Goal: Communication & Community: Answer question/provide support

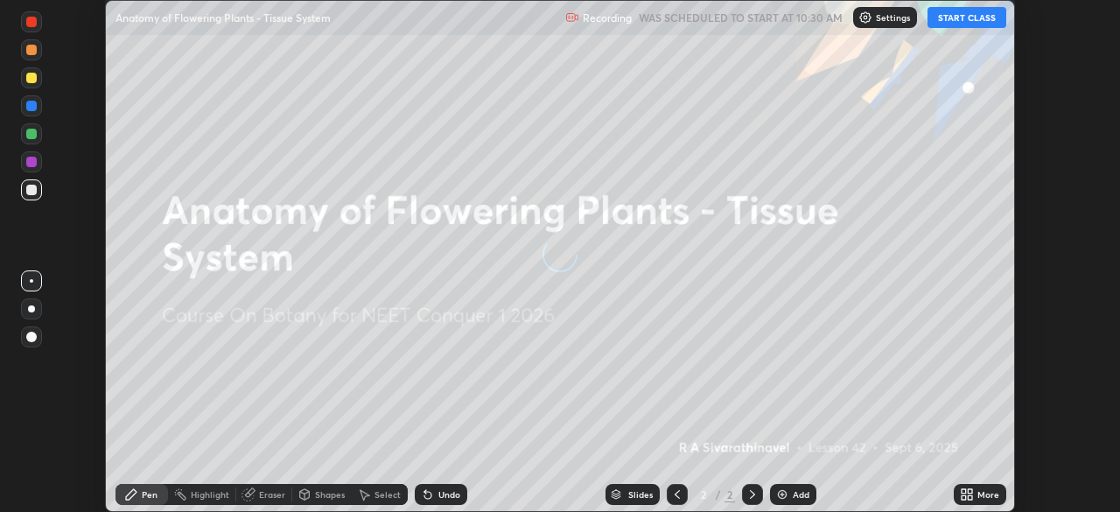
scroll to position [512, 1119]
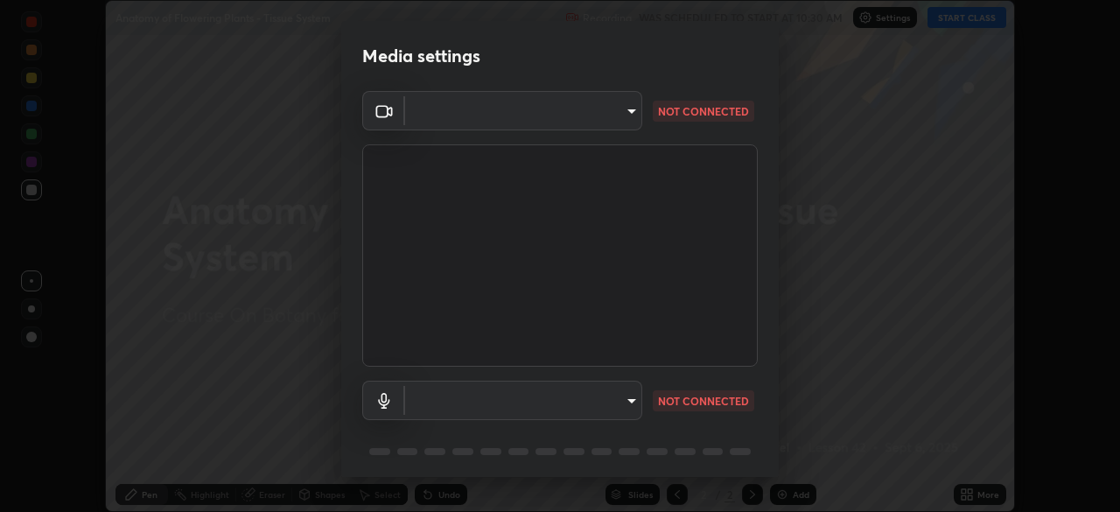
type input "3587b5fcf6e6b1efd567becf28dfd5d3df51b249fd3ad8f2a19155ee8f6d36a4"
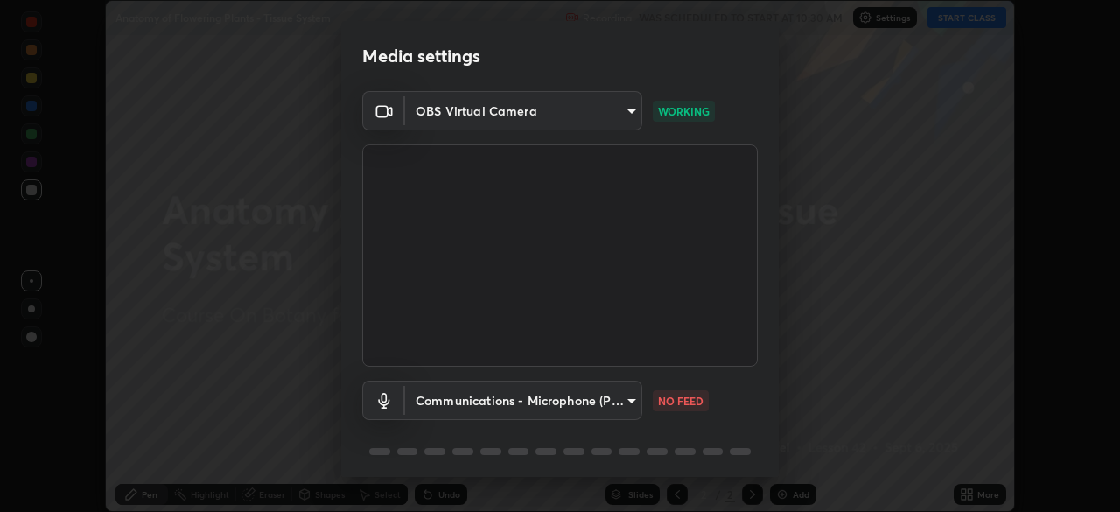
click at [585, 395] on body "Erase all Anatomy of Flowering Plants - Tissue System Recording WAS SCHEDULED T…" at bounding box center [560, 256] width 1120 height 512
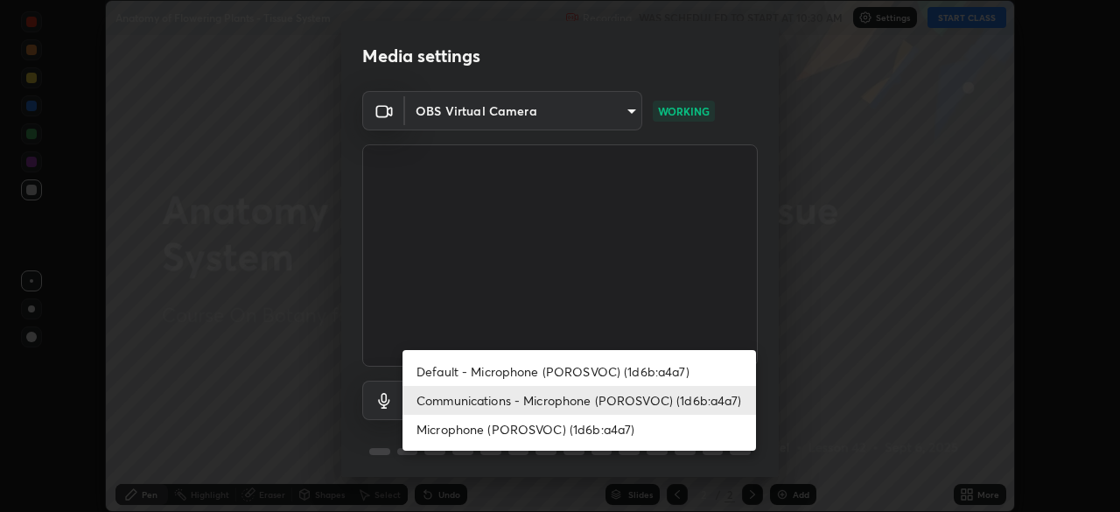
click at [570, 367] on li "Default - Microphone (POROSVOC) (1d6b:a4a7)" at bounding box center [578, 371] width 353 height 29
type input "default"
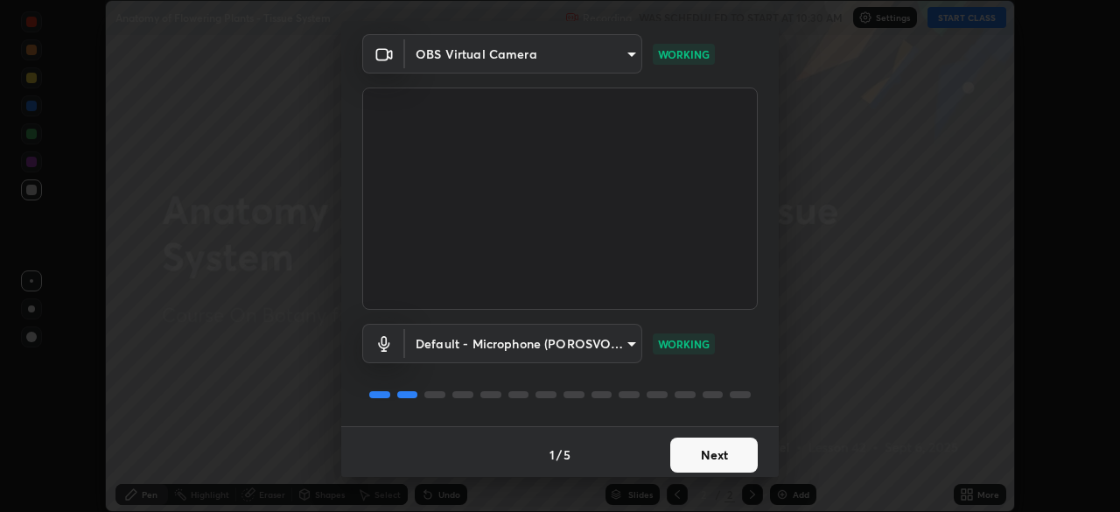
scroll to position [62, 0]
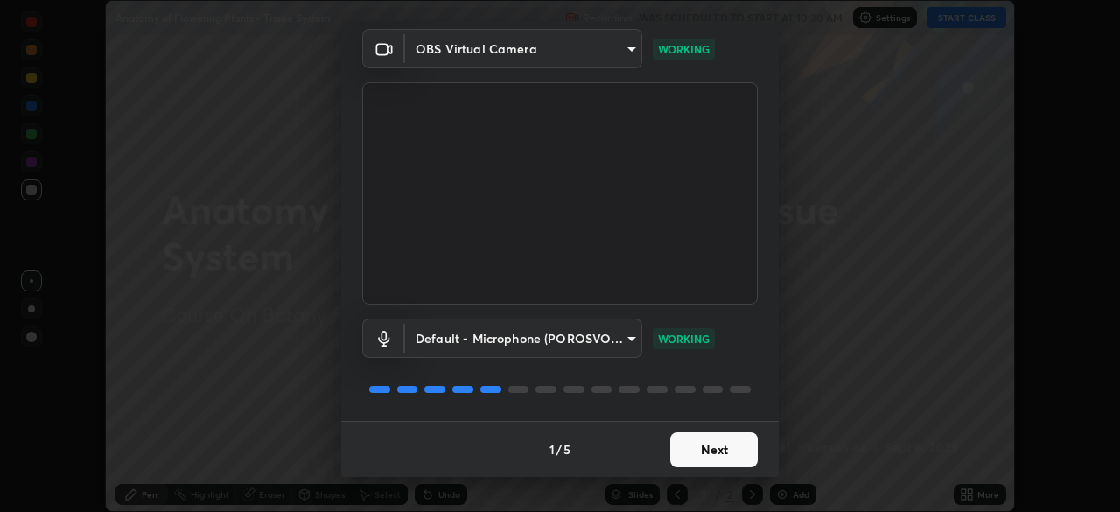
click at [704, 442] on button "Next" at bounding box center [713, 449] width 87 height 35
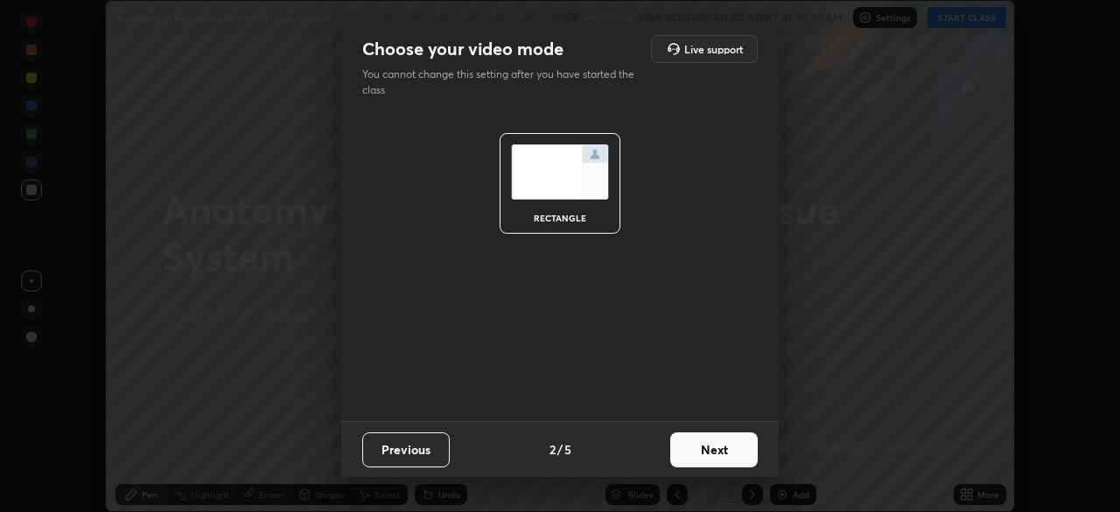
scroll to position [0, 0]
click at [715, 448] on button "Next" at bounding box center [713, 449] width 87 height 35
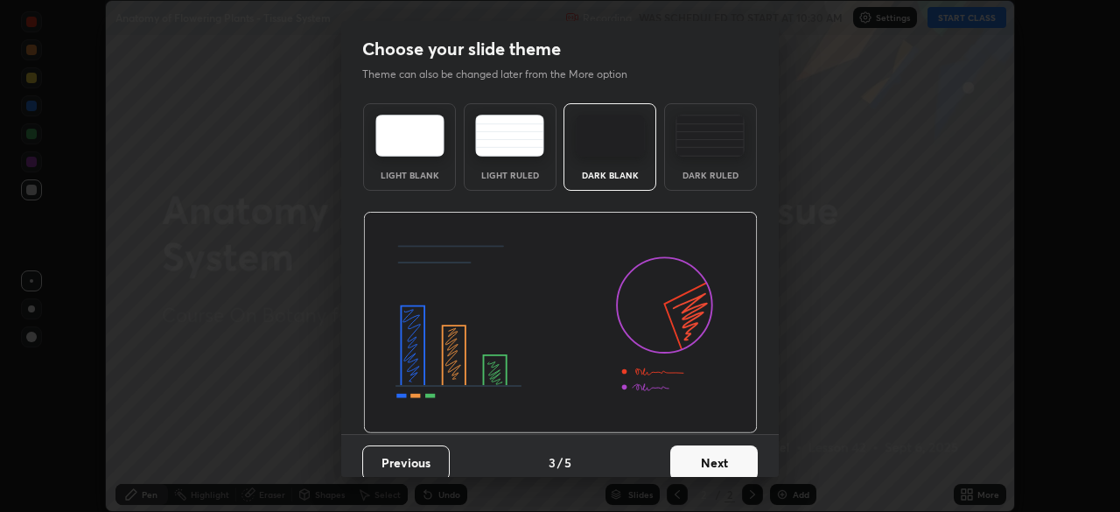
scroll to position [13, 0]
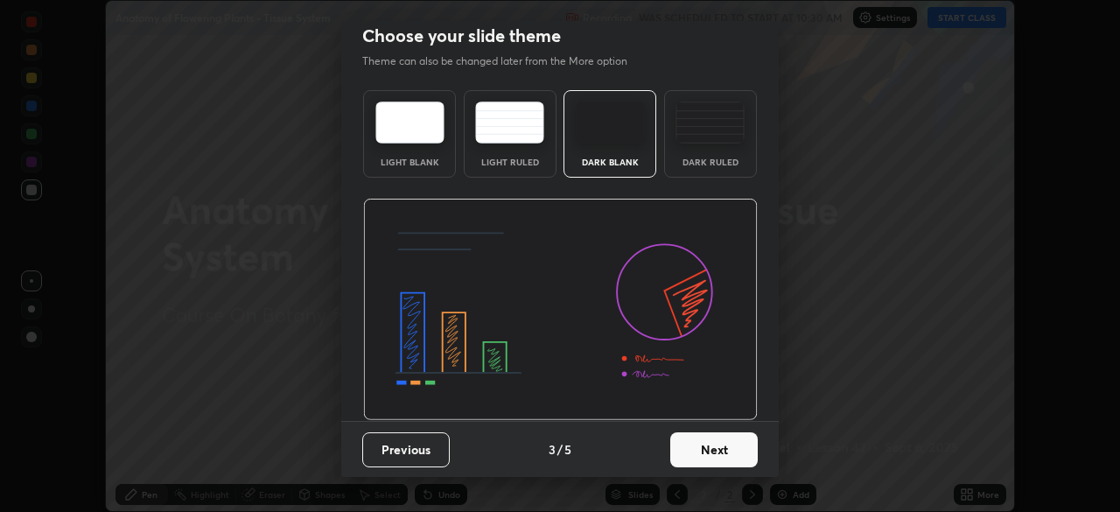
click at [691, 435] on button "Next" at bounding box center [713, 449] width 87 height 35
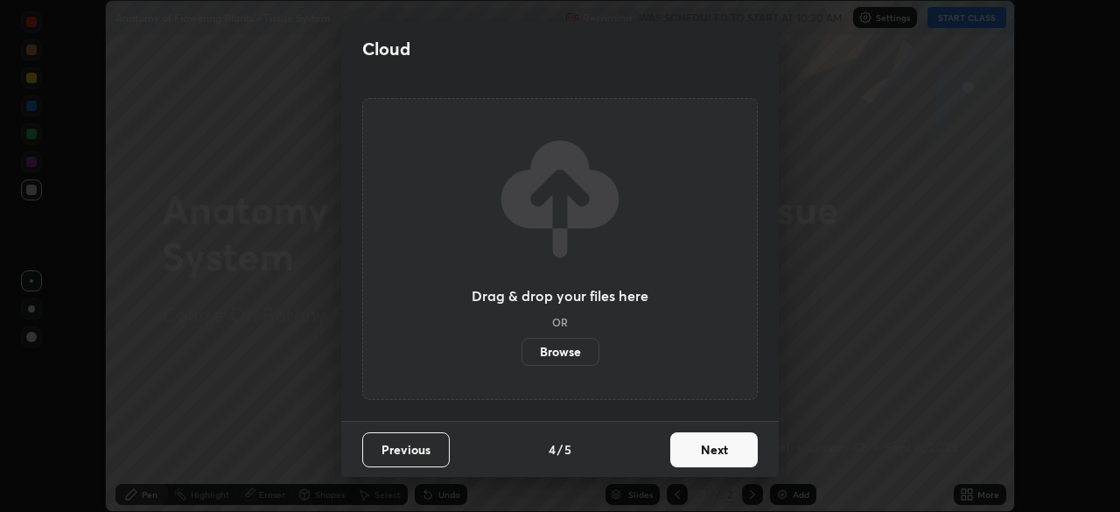
scroll to position [0, 0]
click at [687, 435] on button "Next" at bounding box center [713, 449] width 87 height 35
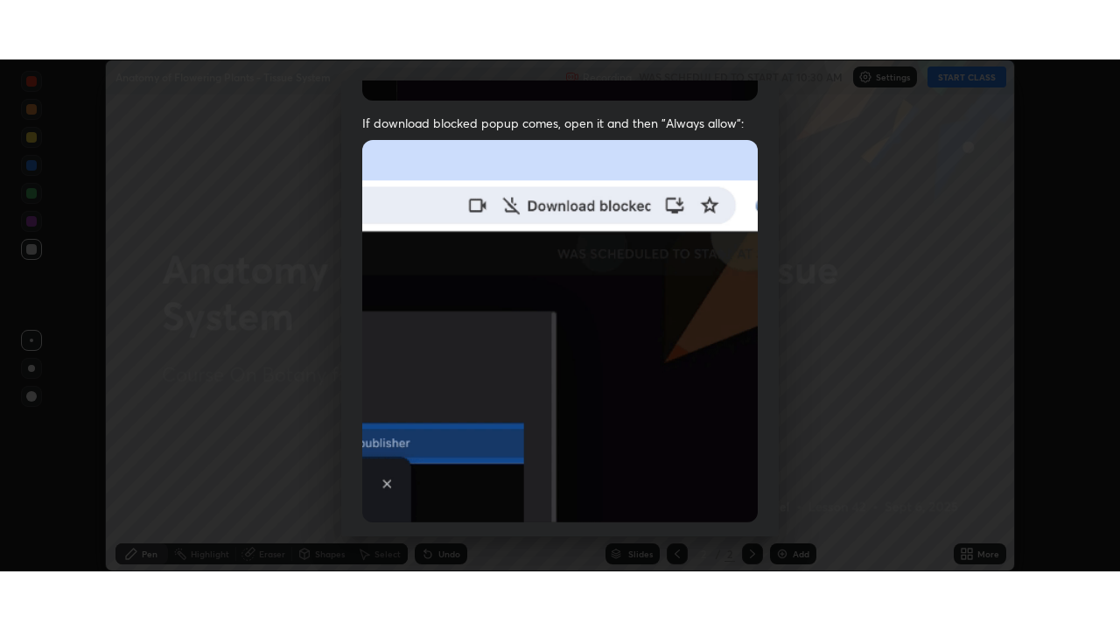
scroll to position [419, 0]
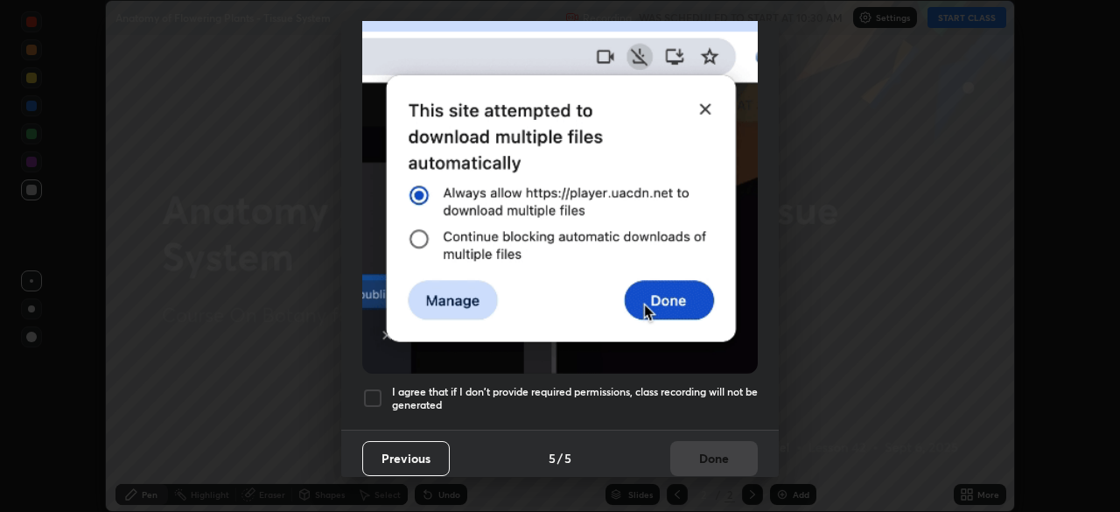
click at [380, 389] on div at bounding box center [372, 397] width 21 height 21
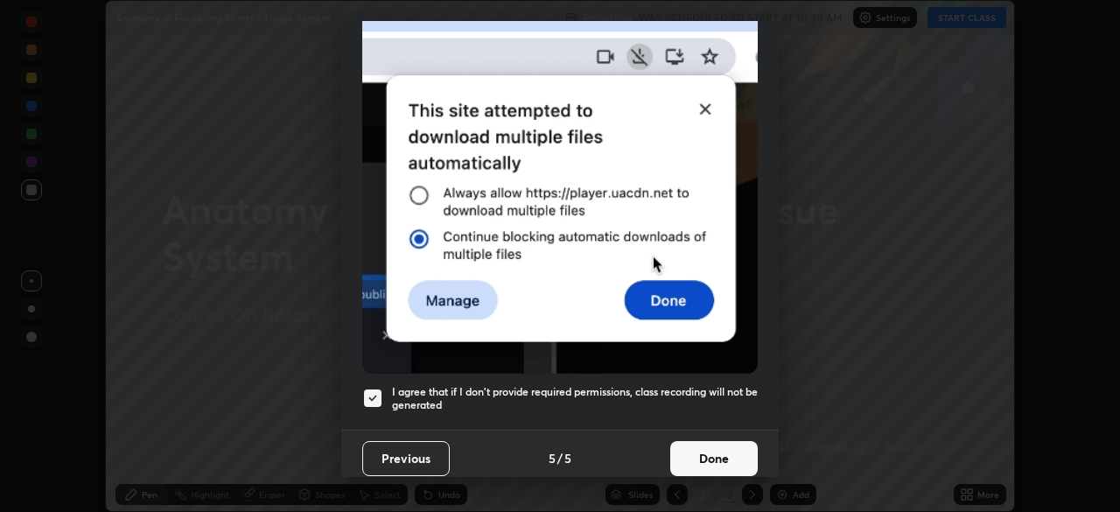
click at [695, 441] on button "Done" at bounding box center [713, 458] width 87 height 35
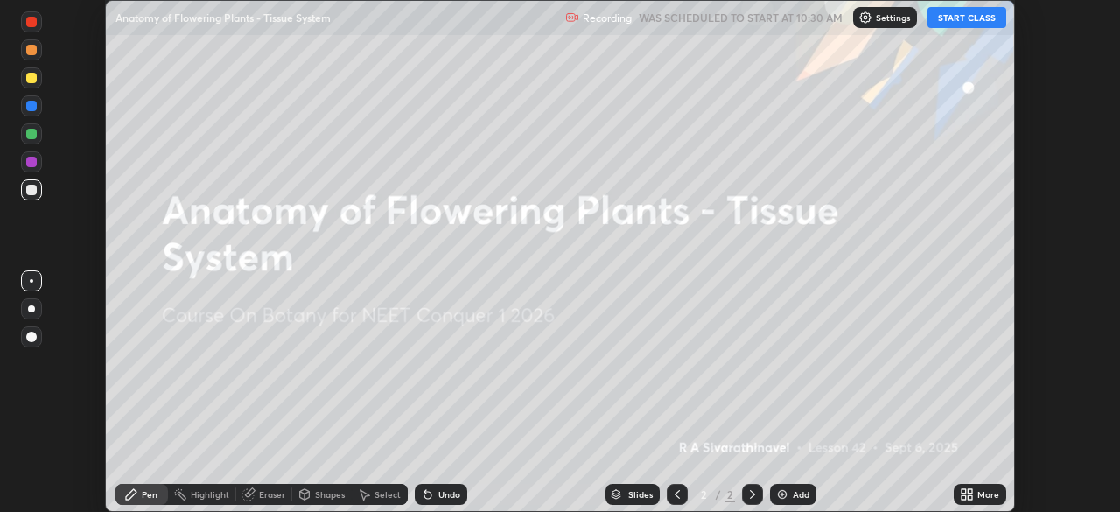
click at [962, 19] on button "START CLASS" at bounding box center [966, 17] width 79 height 21
click at [963, 490] on icon at bounding box center [963, 491] width 4 height 4
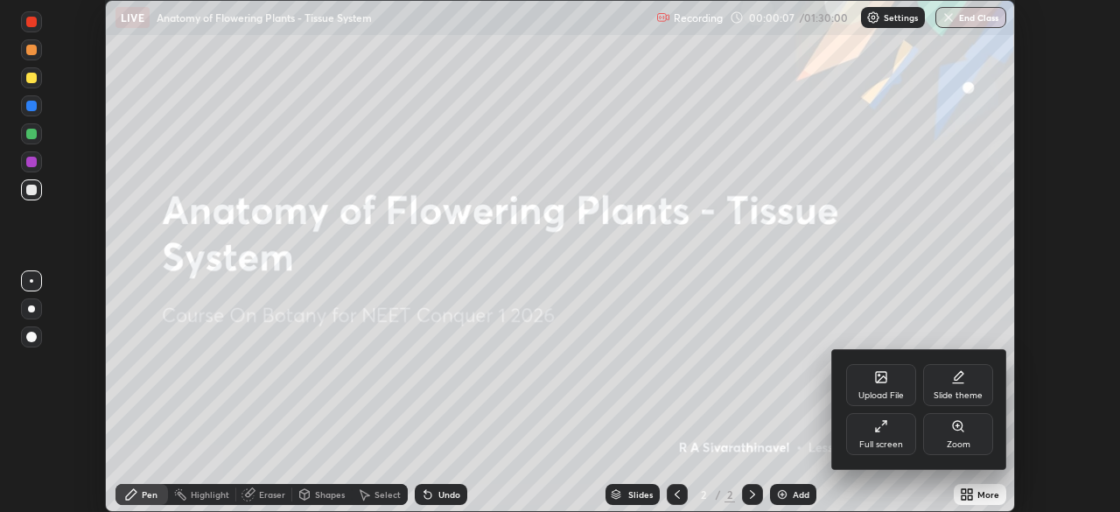
click at [886, 429] on icon at bounding box center [881, 426] width 14 height 14
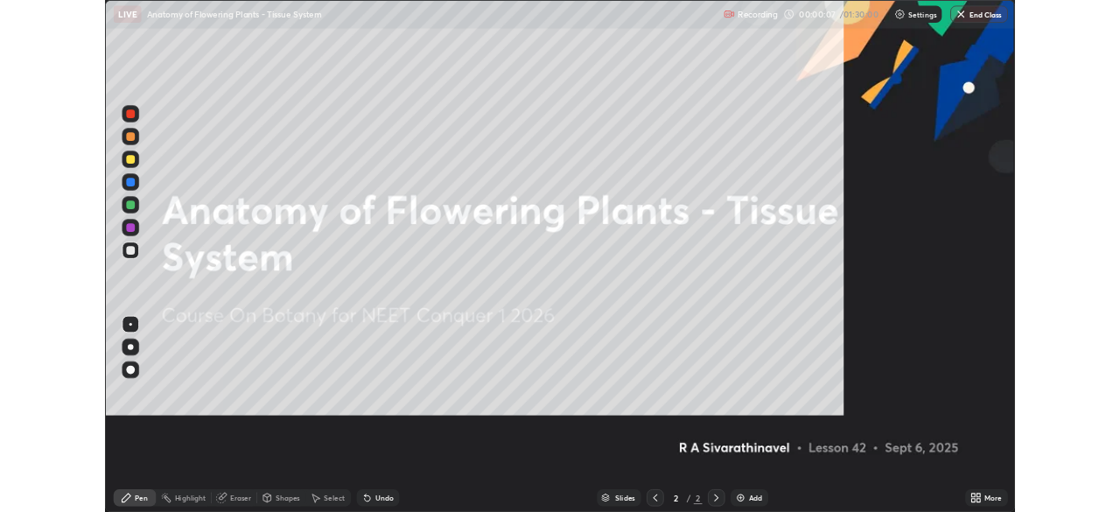
scroll to position [630, 1120]
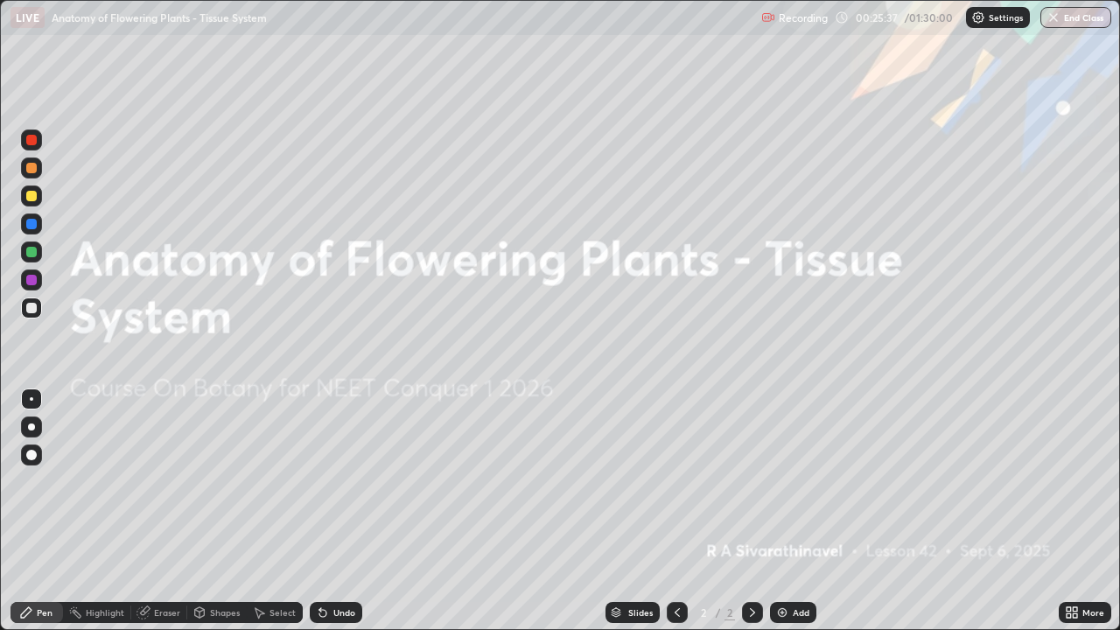
click at [1080, 511] on div "More" at bounding box center [1084, 612] width 52 height 21
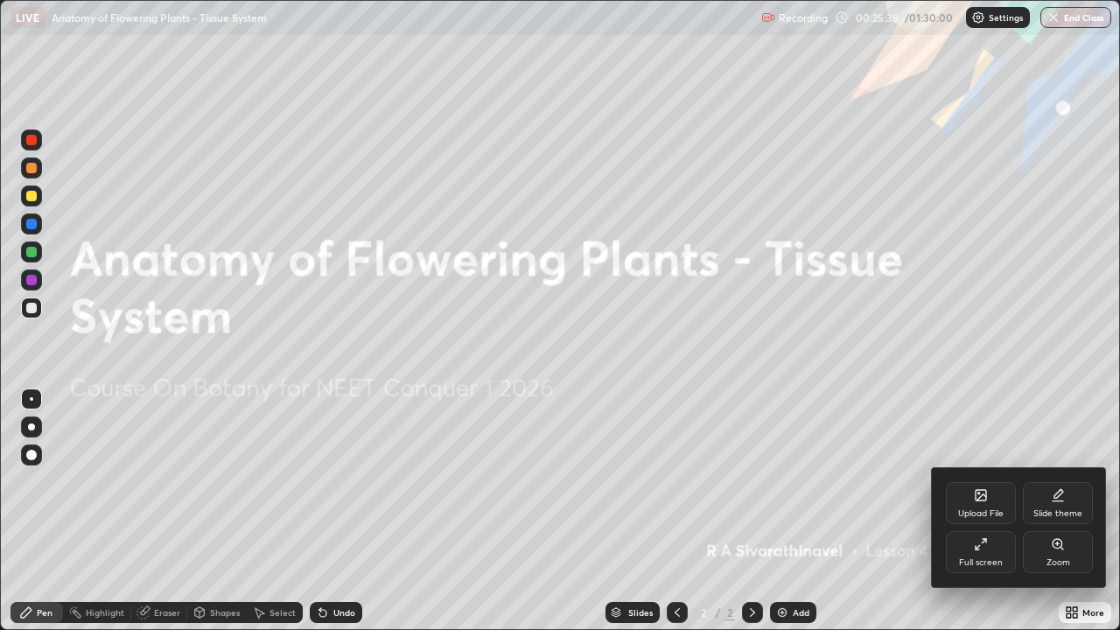
click at [986, 499] on icon at bounding box center [980, 495] width 10 height 10
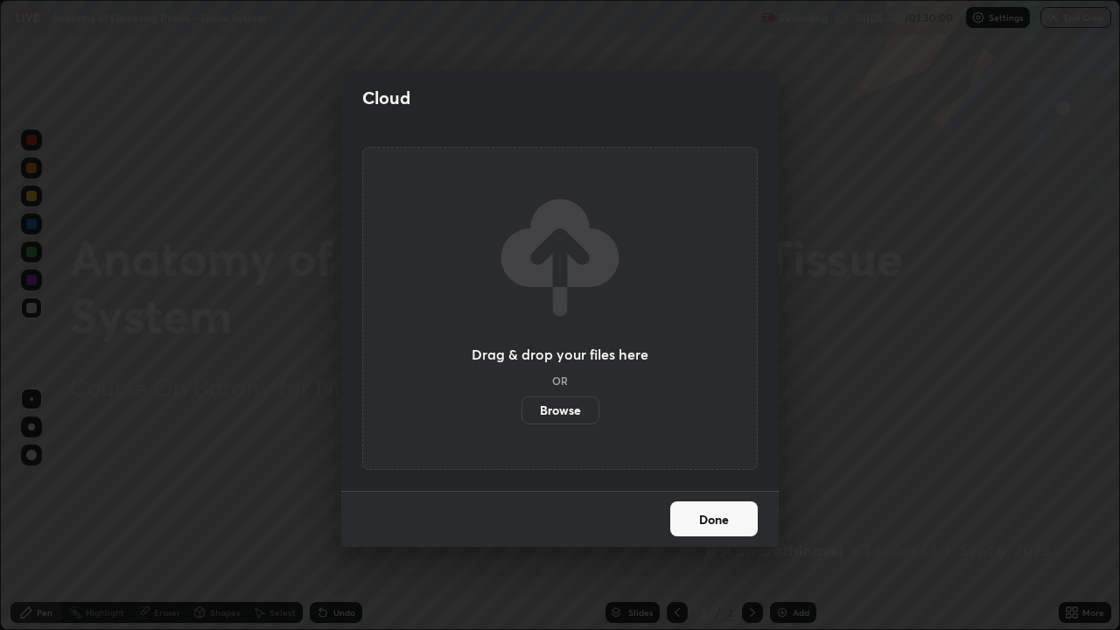
click at [571, 416] on label "Browse" at bounding box center [560, 410] width 78 height 28
click at [521, 416] on input "Browse" at bounding box center [521, 410] width 0 height 28
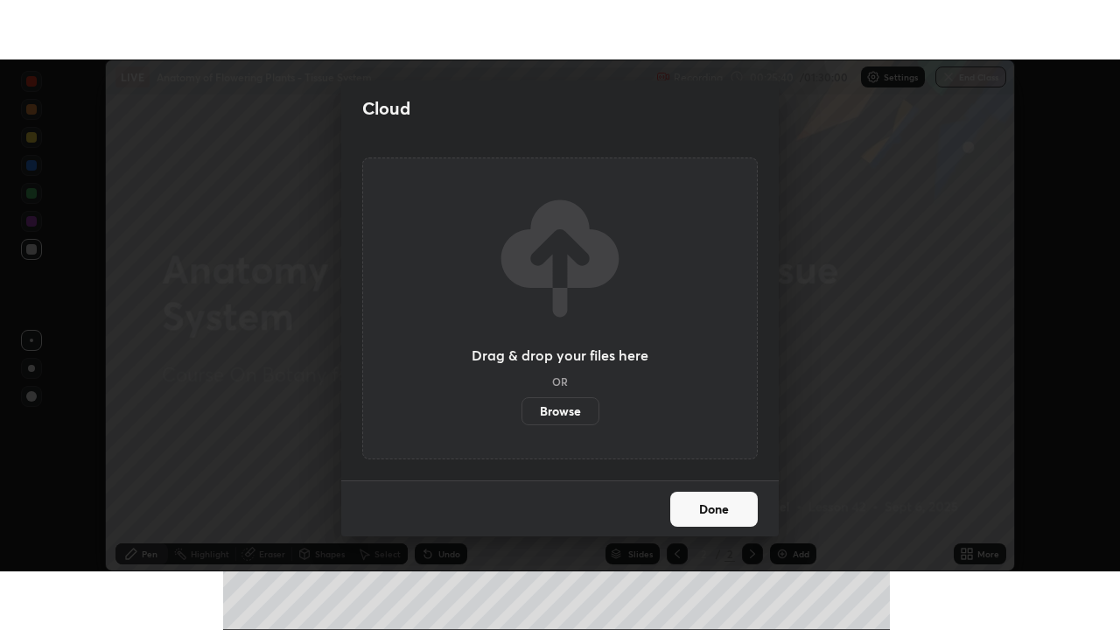
scroll to position [86959, 86351]
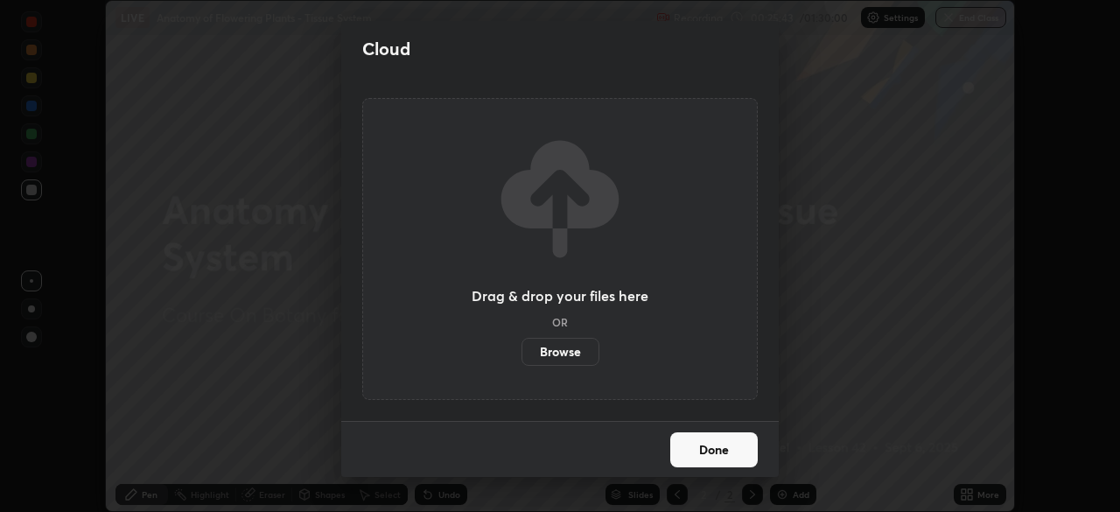
click at [562, 342] on label "Browse" at bounding box center [560, 352] width 78 height 28
click at [521, 342] on input "Browse" at bounding box center [521, 352] width 0 height 28
click at [571, 346] on label "Browse" at bounding box center [560, 352] width 78 height 28
click at [521, 346] on input "Browse" at bounding box center [521, 352] width 0 height 28
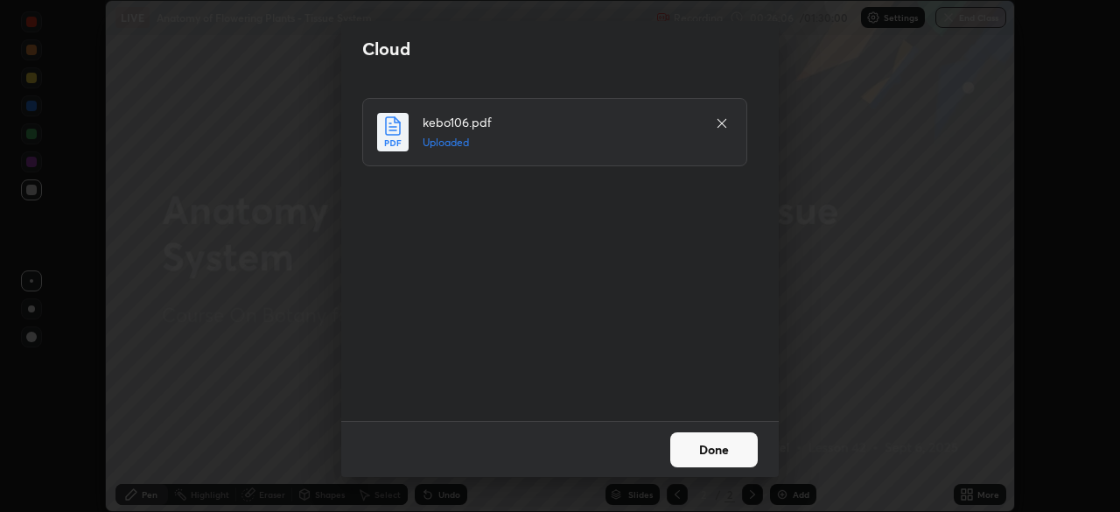
click at [716, 442] on button "Done" at bounding box center [713, 449] width 87 height 35
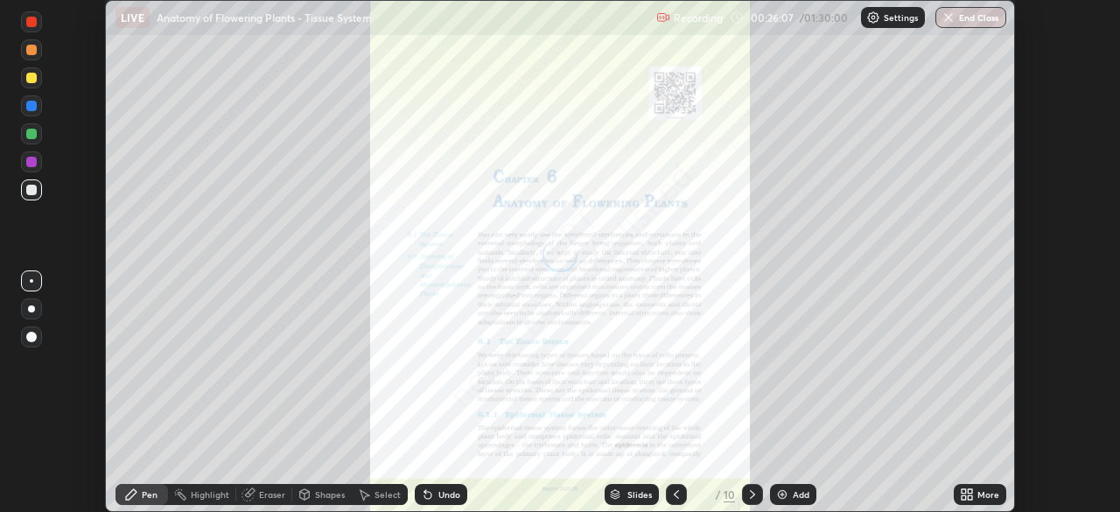
click at [968, 492] on icon at bounding box center [969, 491] width 4 height 4
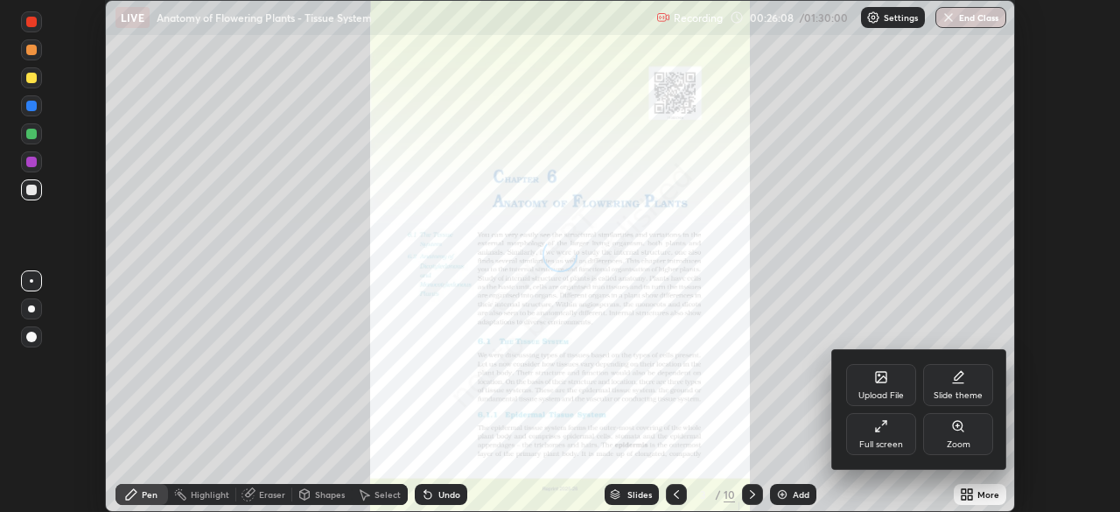
click at [883, 437] on div "Full screen" at bounding box center [881, 434] width 70 height 42
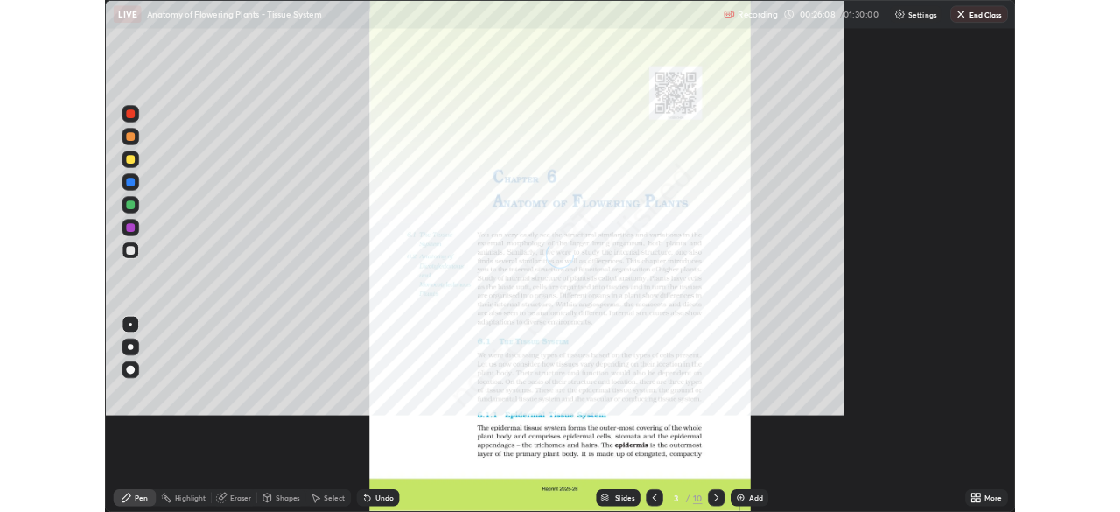
scroll to position [630, 1120]
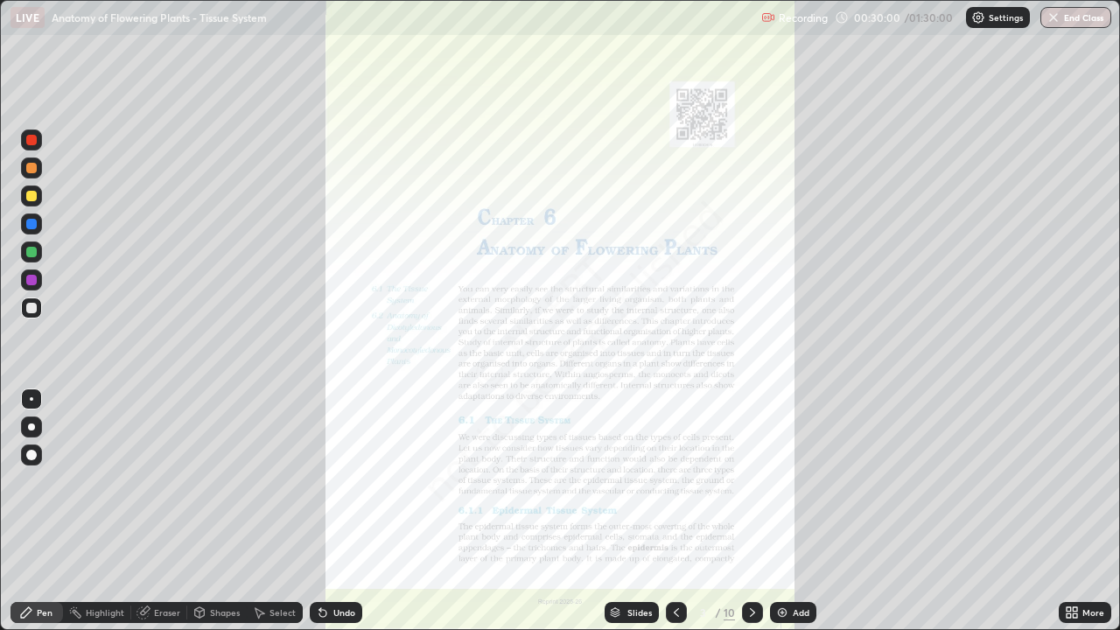
click at [674, 511] on icon at bounding box center [676, 612] width 14 height 14
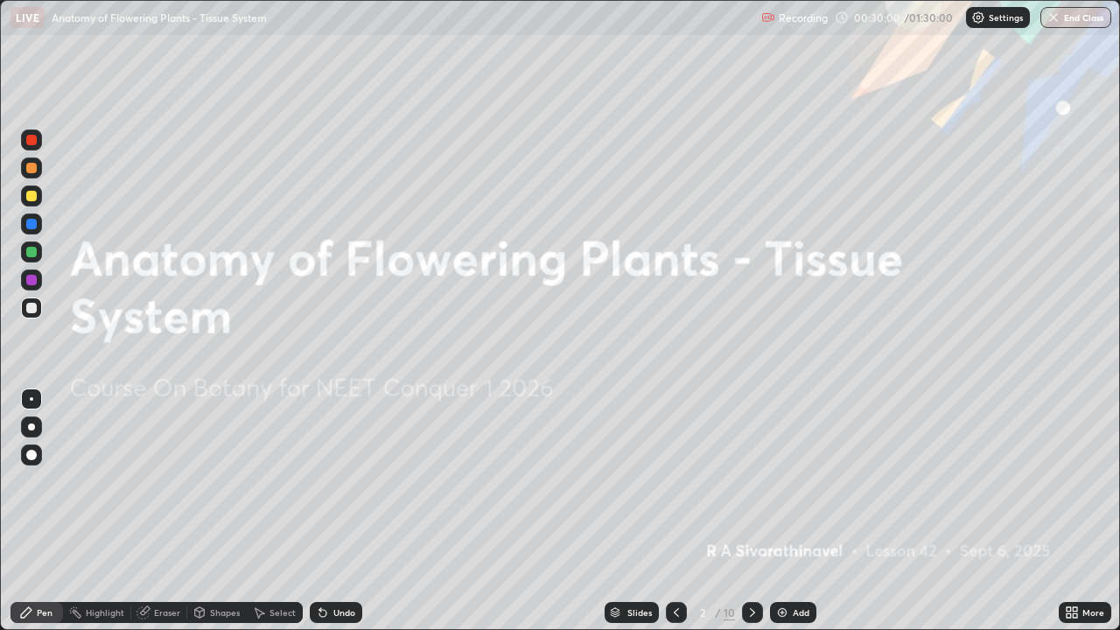
click at [801, 511] on div "Add" at bounding box center [800, 612] width 17 height 9
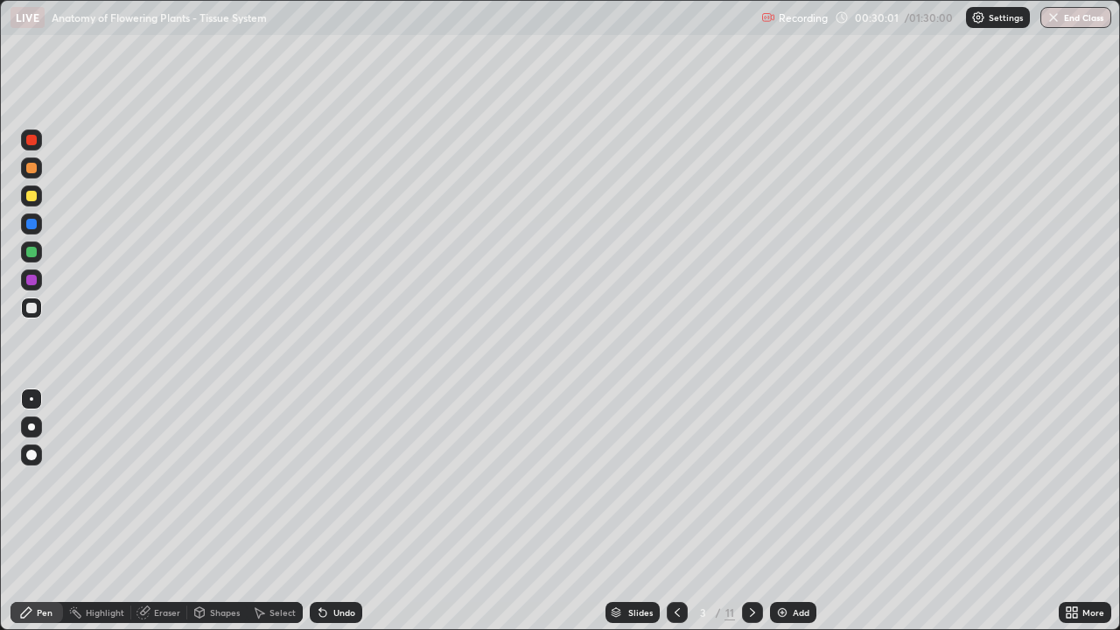
click at [36, 304] on div at bounding box center [31, 308] width 10 height 10
click at [38, 251] on div at bounding box center [31, 251] width 21 height 21
click at [32, 448] on div at bounding box center [31, 454] width 21 height 21
click at [40, 308] on div at bounding box center [31, 307] width 21 height 21
click at [38, 304] on div at bounding box center [31, 307] width 21 height 21
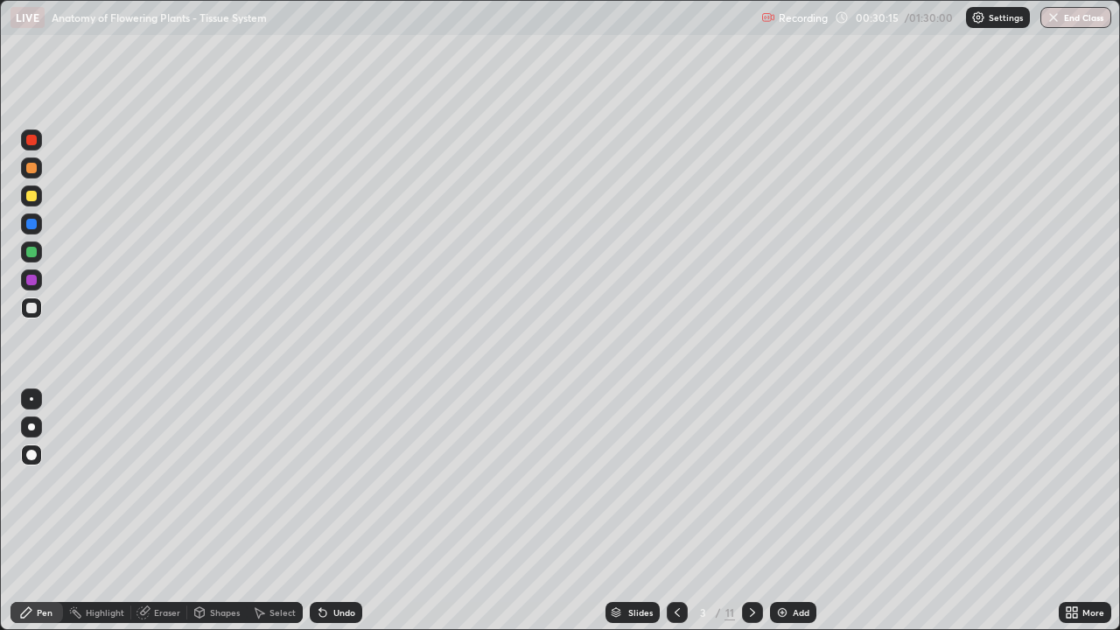
click at [32, 250] on div at bounding box center [31, 252] width 10 height 10
click at [35, 199] on div at bounding box center [31, 196] width 10 height 10
click at [31, 304] on div at bounding box center [31, 308] width 10 height 10
click at [31, 170] on div at bounding box center [31, 168] width 10 height 10
click at [34, 196] on div at bounding box center [31, 196] width 10 height 10
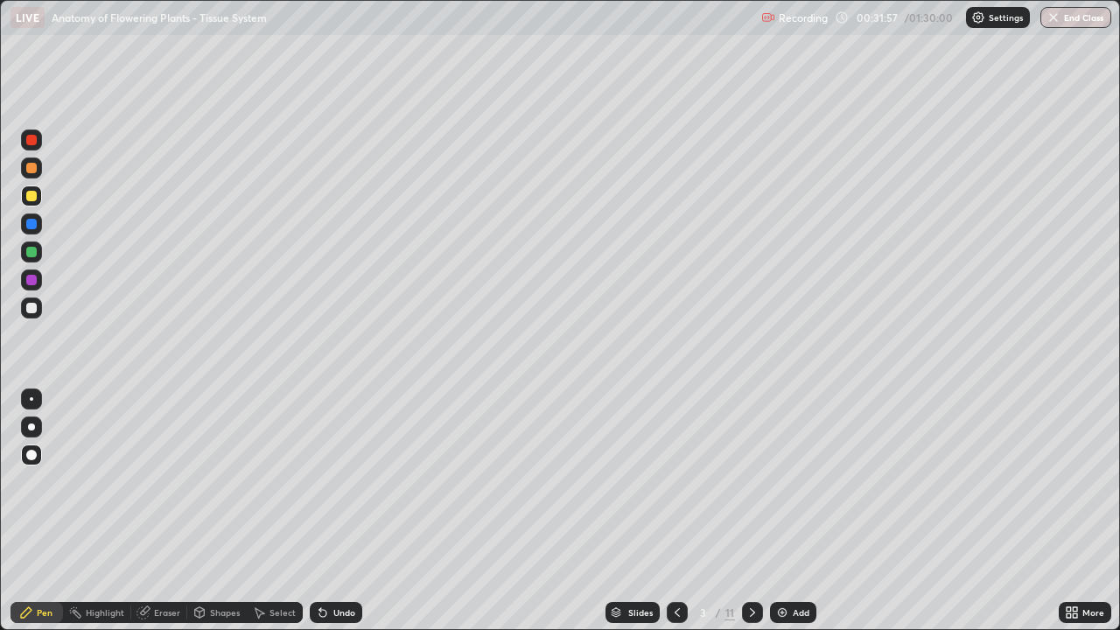
click at [336, 511] on div "Undo" at bounding box center [344, 612] width 22 height 9
click at [333, 511] on div "Undo" at bounding box center [344, 612] width 22 height 9
click at [338, 511] on div "Undo" at bounding box center [344, 612] width 22 height 9
click at [34, 252] on div at bounding box center [31, 252] width 10 height 10
click at [31, 278] on div at bounding box center [31, 280] width 10 height 10
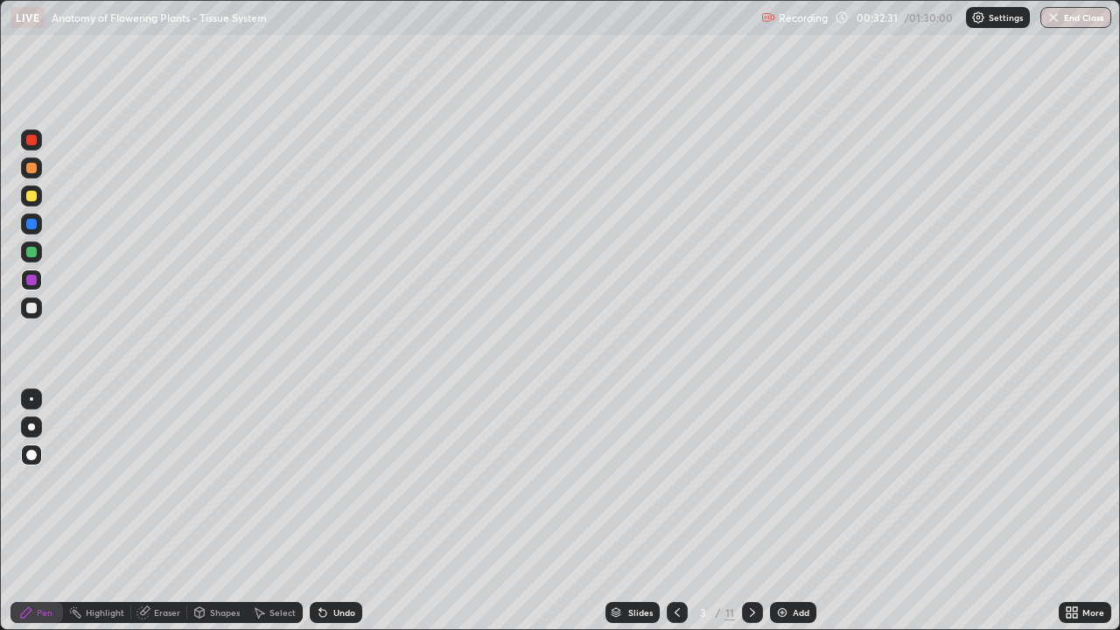
click at [35, 225] on div at bounding box center [31, 224] width 10 height 10
click at [351, 511] on div "Undo" at bounding box center [336, 612] width 52 height 21
click at [349, 511] on div "Undo" at bounding box center [336, 612] width 52 height 21
click at [350, 511] on div "Undo" at bounding box center [344, 612] width 22 height 9
click at [352, 511] on div "Undo" at bounding box center [344, 612] width 22 height 9
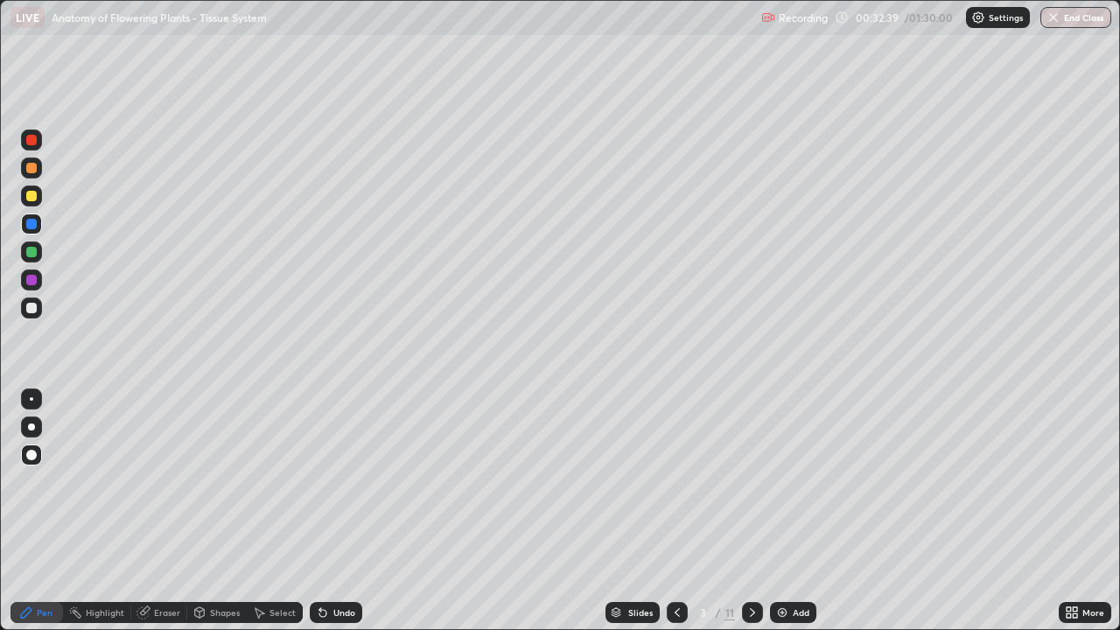
click at [352, 511] on div "Undo" at bounding box center [336, 612] width 52 height 21
click at [353, 511] on div "Undo" at bounding box center [336, 612] width 52 height 21
click at [352, 511] on div "Undo" at bounding box center [336, 612] width 52 height 21
click at [38, 310] on div at bounding box center [31, 307] width 21 height 21
click at [674, 511] on icon at bounding box center [677, 612] width 14 height 14
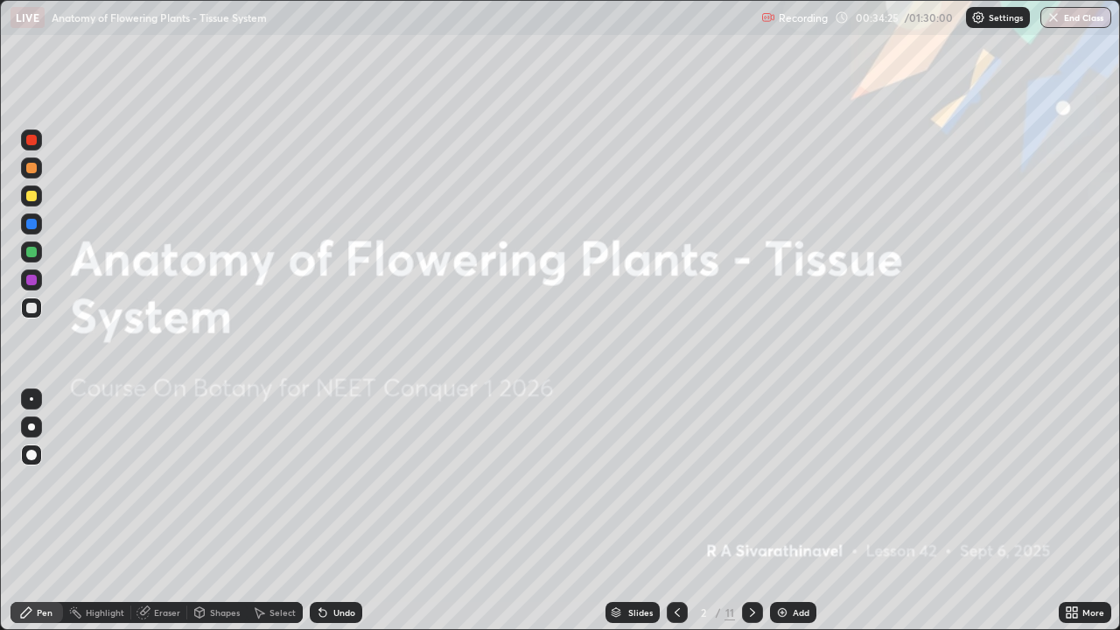
click at [751, 511] on icon at bounding box center [752, 612] width 14 height 14
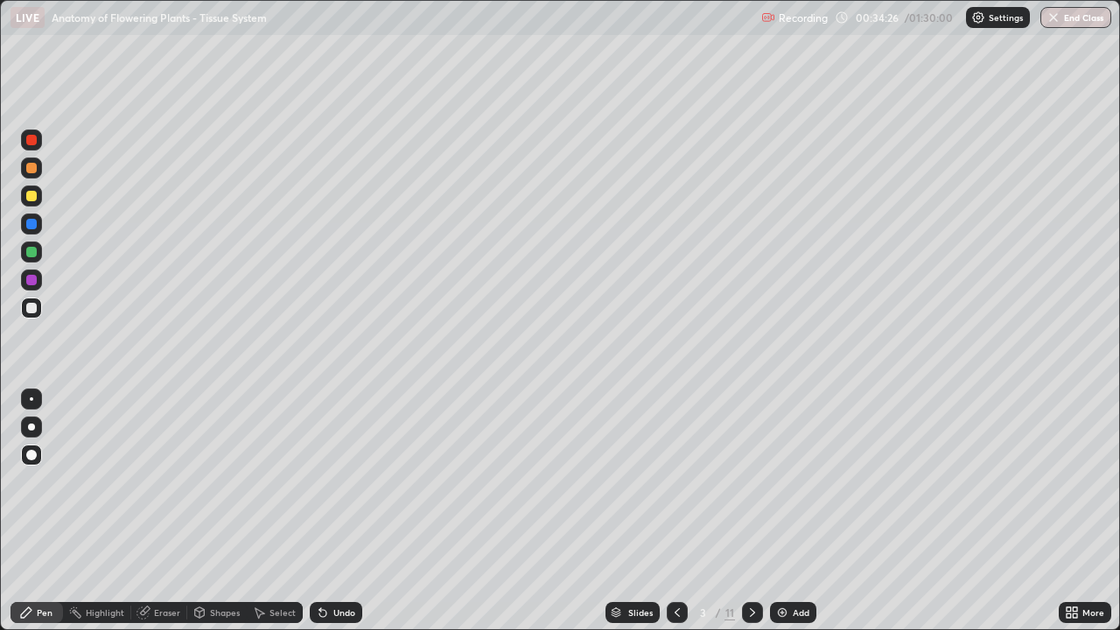
click at [751, 511] on icon at bounding box center [752, 612] width 14 height 14
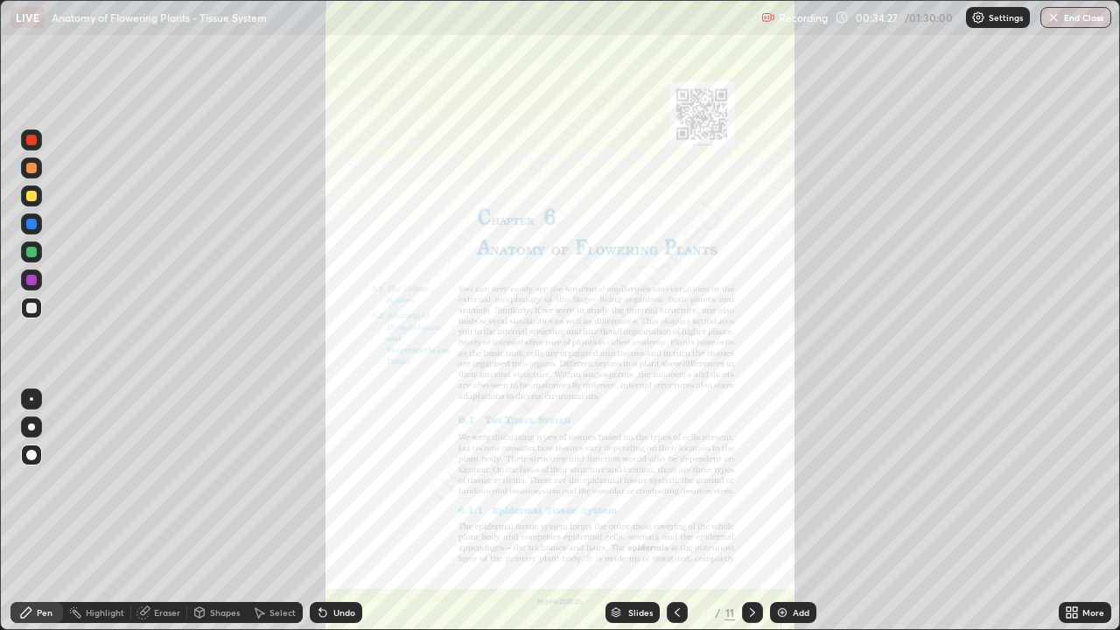
click at [1074, 511] on icon at bounding box center [1074, 609] width 4 height 4
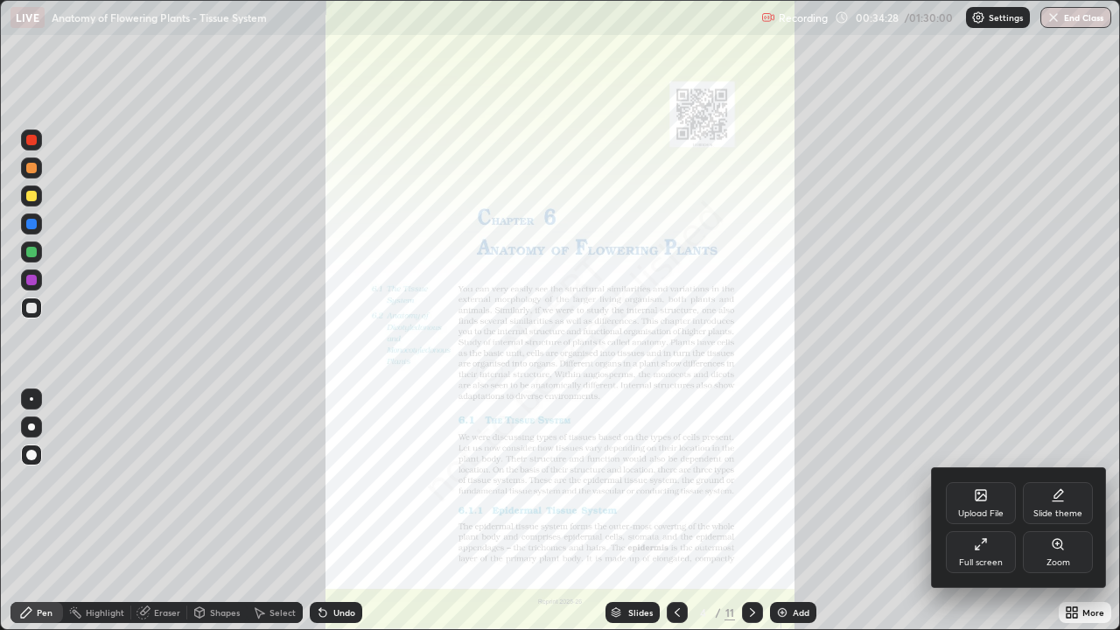
click at [1057, 511] on div "Zoom" at bounding box center [1058, 562] width 24 height 9
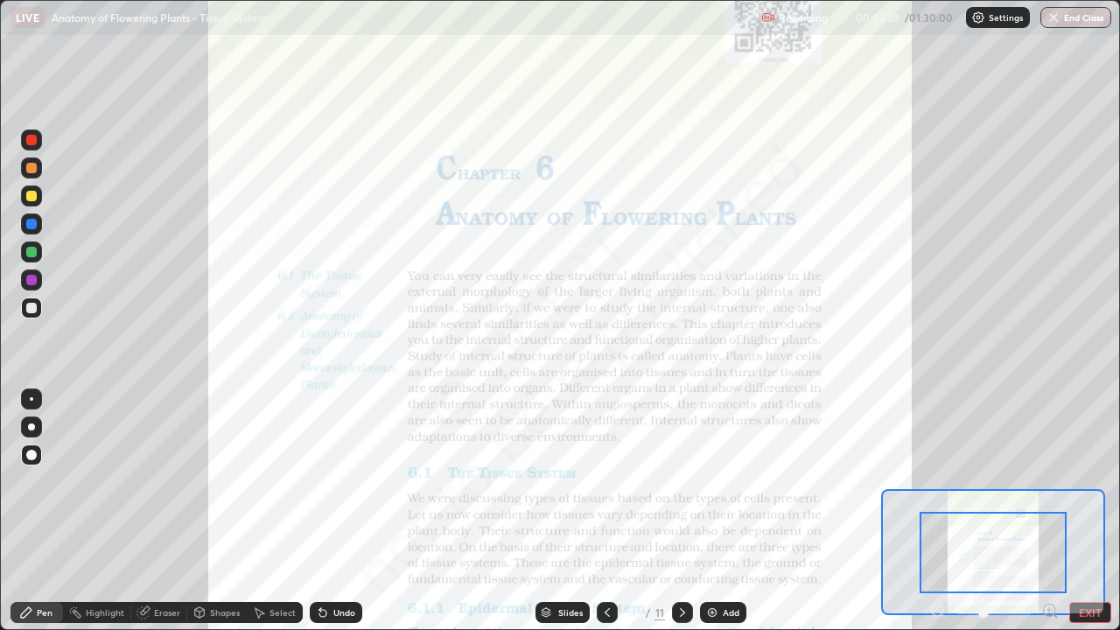
click at [1049, 511] on icon at bounding box center [1049, 610] width 4 height 0
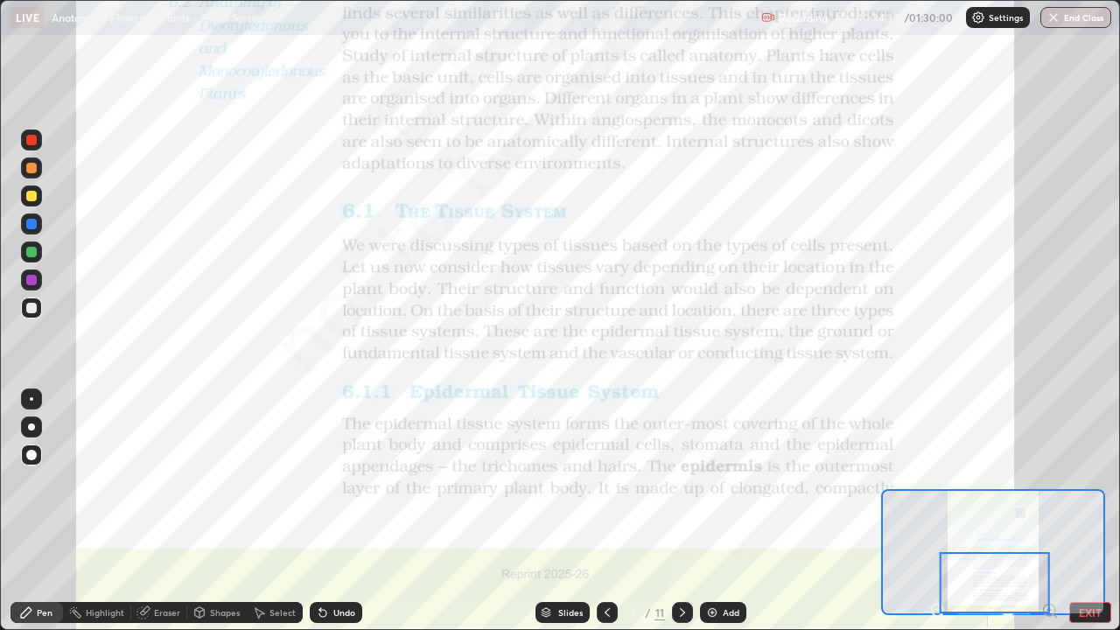
click at [1049, 511] on div at bounding box center [994, 582] width 110 height 61
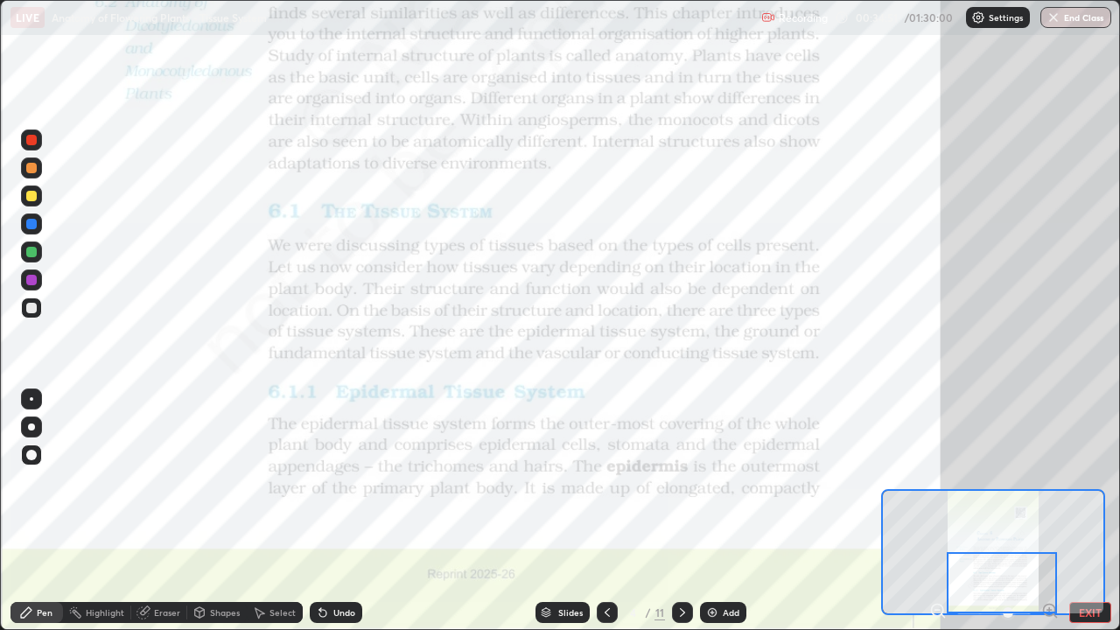
click at [32, 280] on div at bounding box center [31, 280] width 10 height 10
click at [31, 399] on div at bounding box center [31, 398] width 3 height 3
click at [679, 511] on icon at bounding box center [682, 612] width 14 height 14
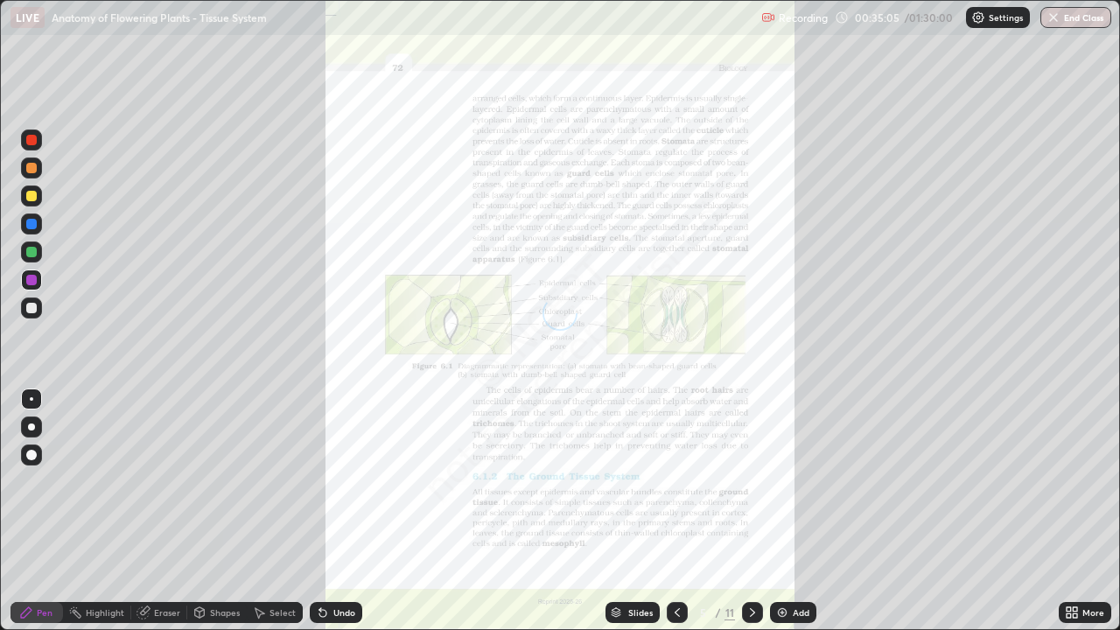
click at [676, 511] on icon at bounding box center [676, 612] width 5 height 9
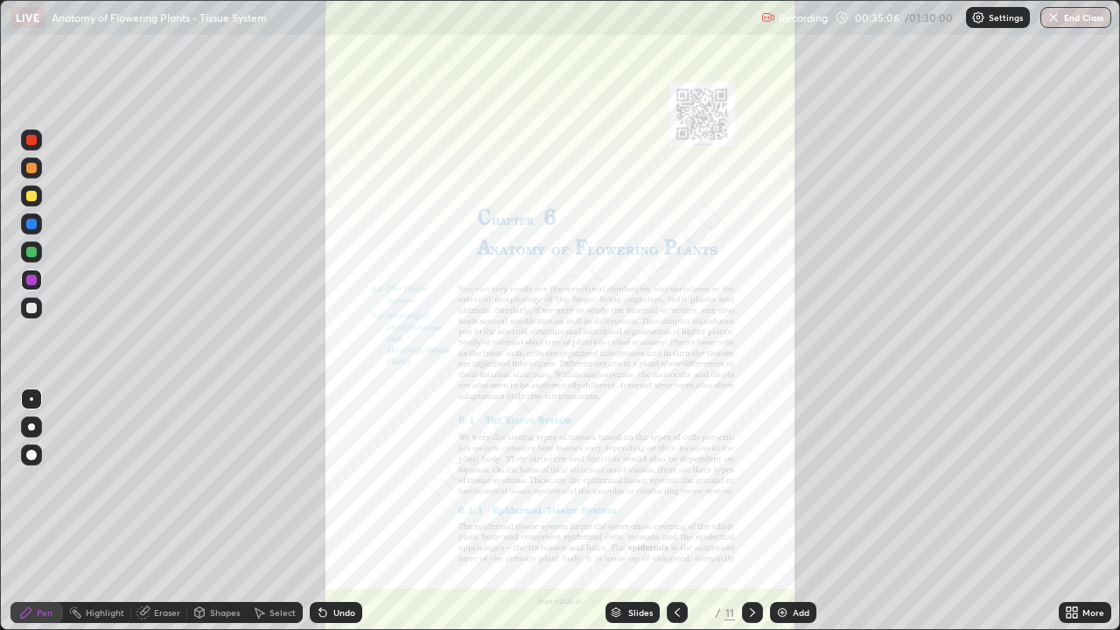
click at [675, 511] on icon at bounding box center [677, 612] width 14 height 14
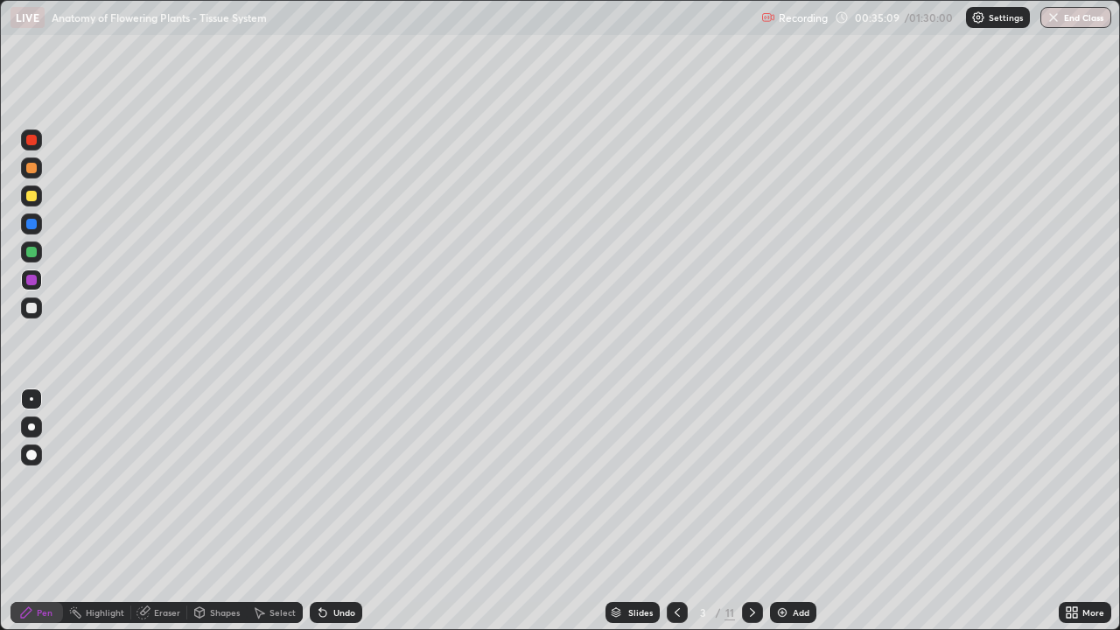
click at [158, 511] on div "Eraser" at bounding box center [159, 612] width 56 height 21
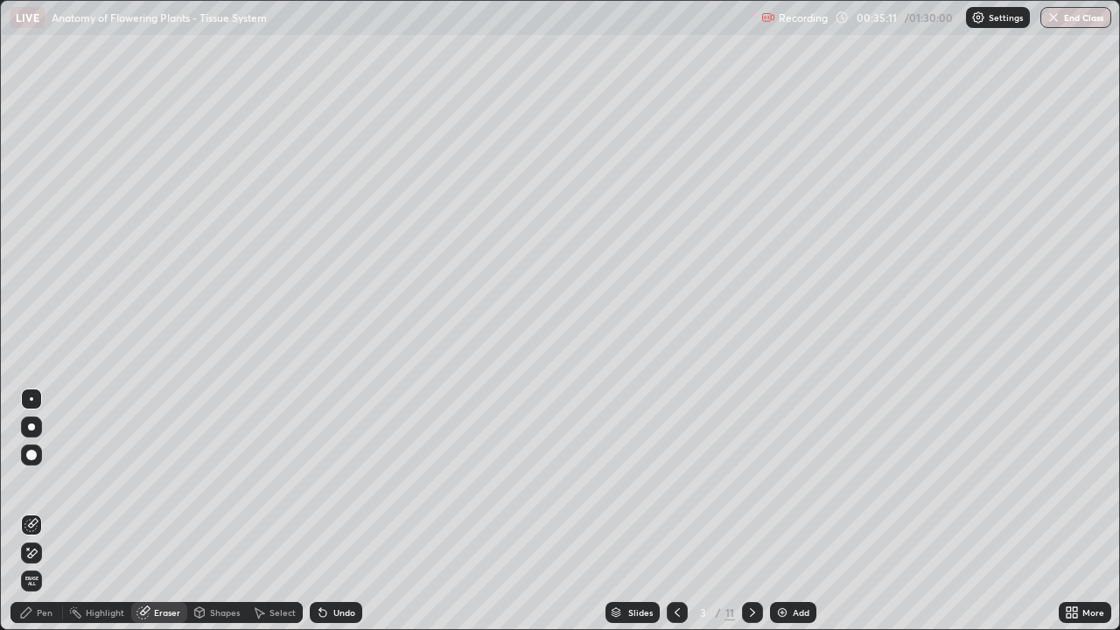
click at [36, 511] on div "Pen" at bounding box center [36, 612] width 52 height 21
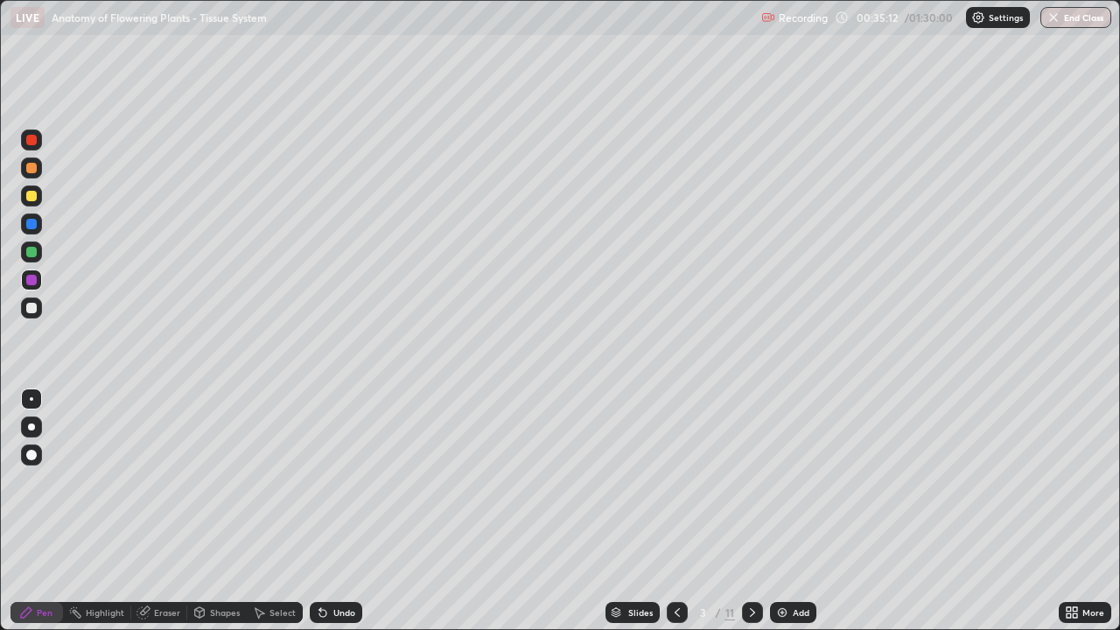
click at [34, 226] on div at bounding box center [31, 224] width 10 height 10
click at [745, 511] on icon at bounding box center [752, 612] width 14 height 14
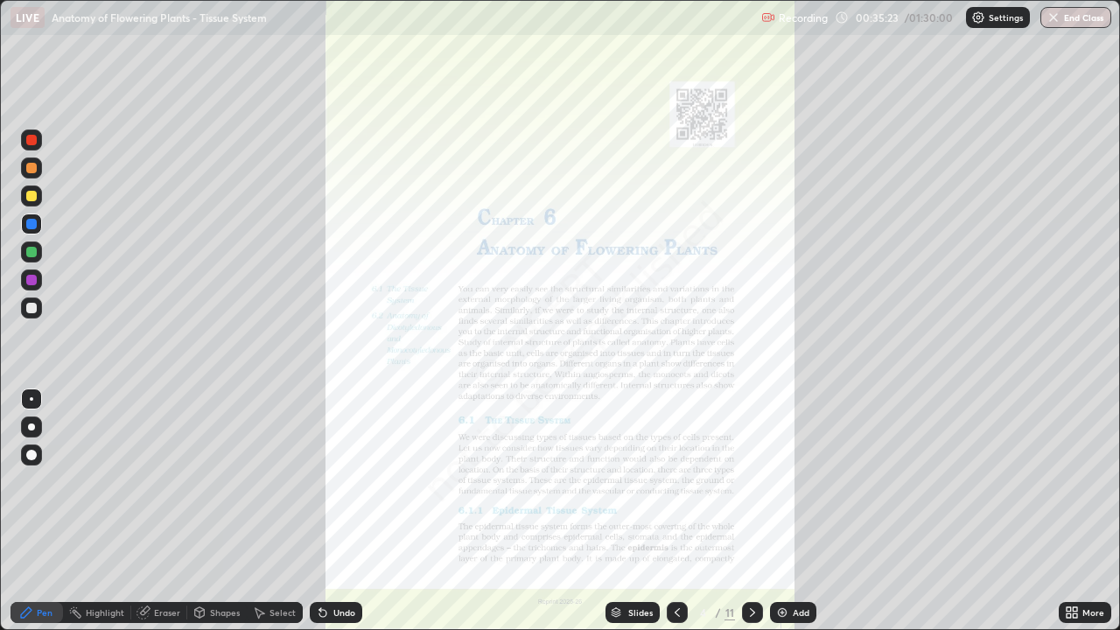
click at [1085, 511] on div "More" at bounding box center [1084, 612] width 52 height 21
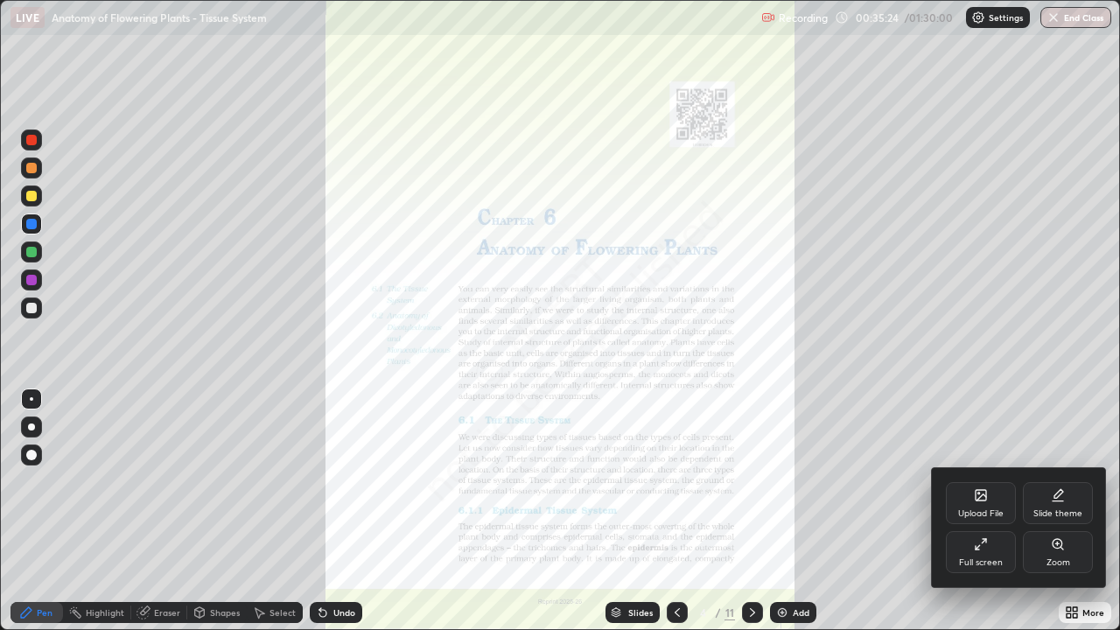
click at [1060, 511] on div "Zoom" at bounding box center [1058, 552] width 70 height 42
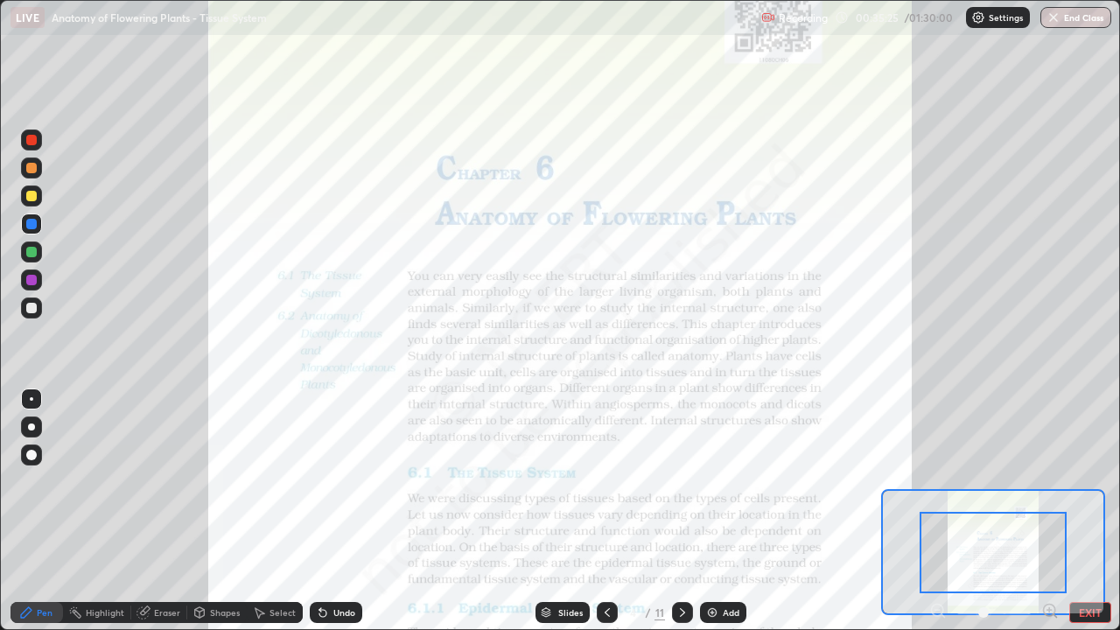
click at [1049, 511] on icon at bounding box center [1049, 610] width 4 height 0
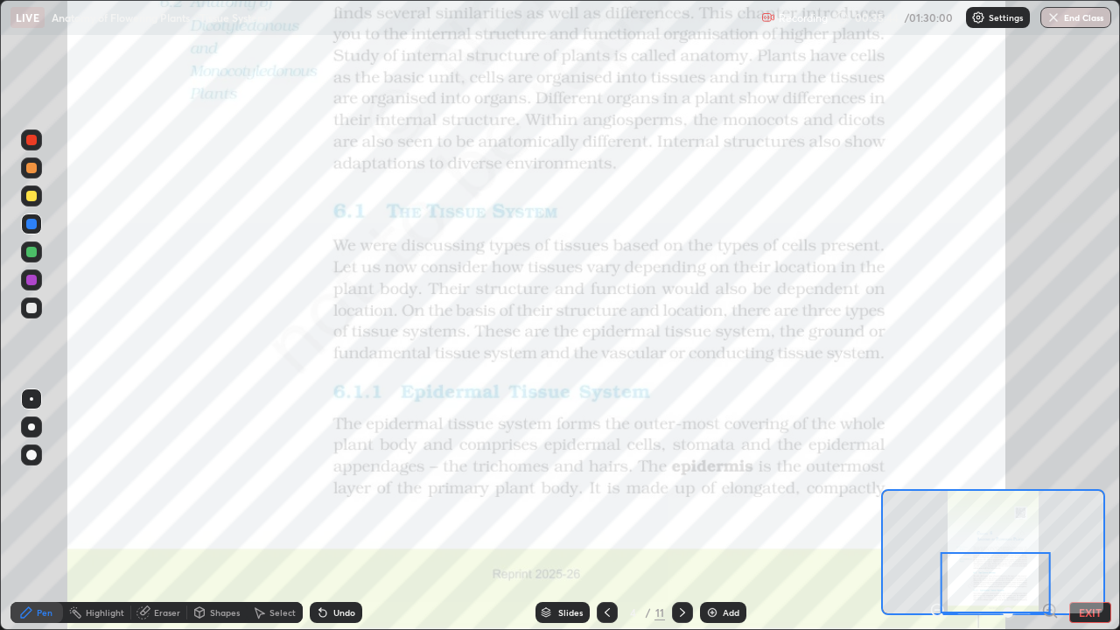
click at [727, 511] on div "Add" at bounding box center [723, 612] width 46 height 21
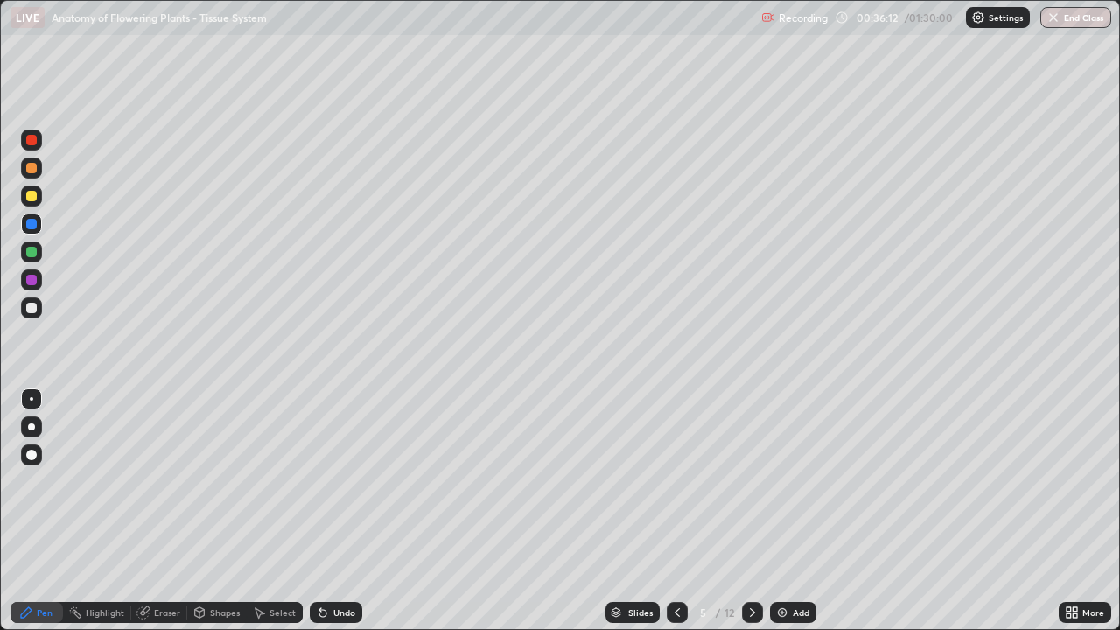
click at [32, 308] on div at bounding box center [31, 308] width 10 height 10
click at [34, 189] on div at bounding box center [31, 195] width 21 height 21
click at [674, 511] on icon at bounding box center [676, 612] width 5 height 9
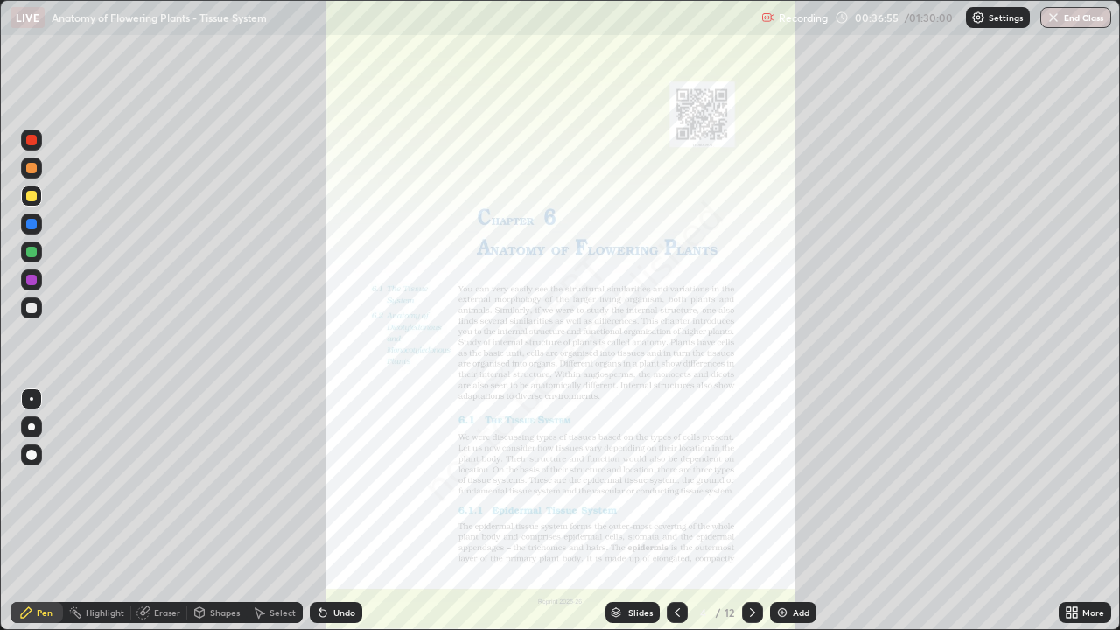
click at [751, 511] on icon at bounding box center [752, 612] width 14 height 14
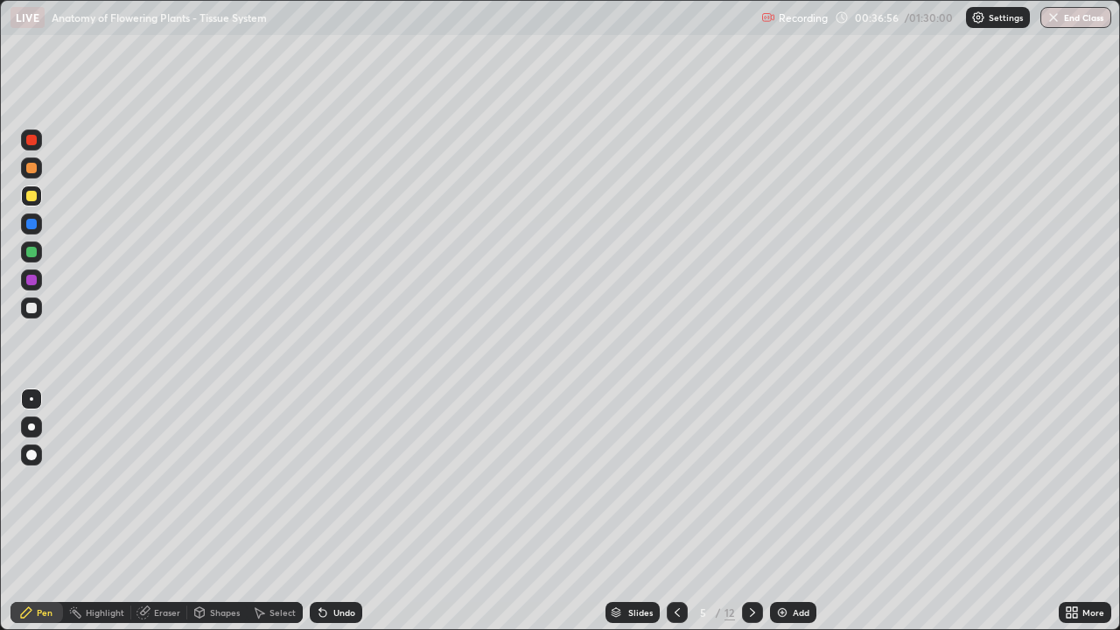
click at [742, 511] on div at bounding box center [752, 612] width 21 height 21
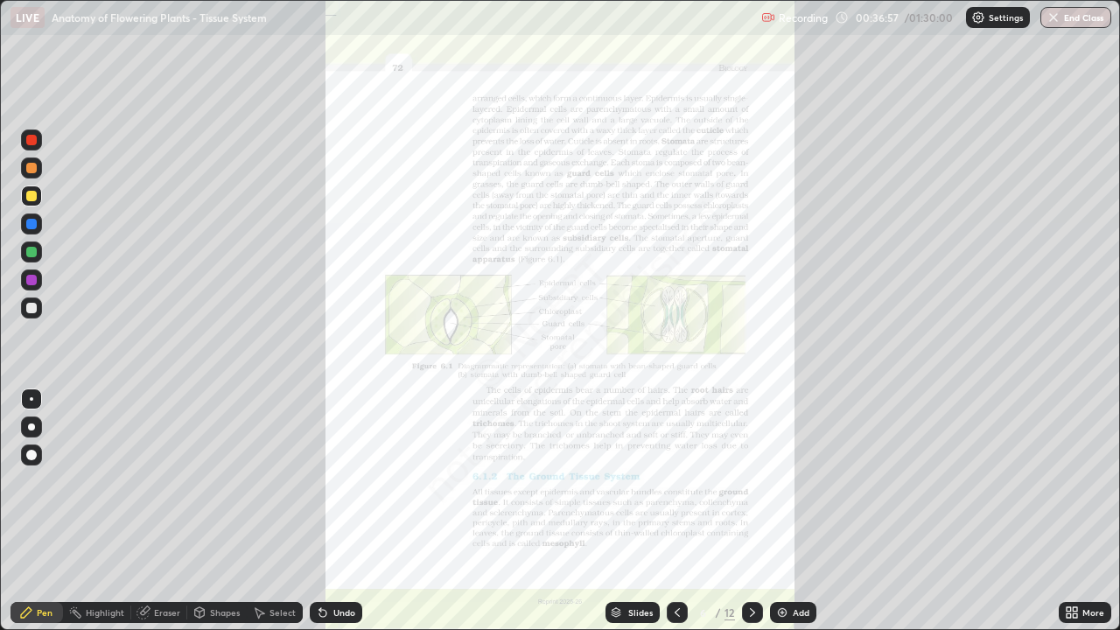
click at [1074, 511] on icon at bounding box center [1074, 609] width 4 height 4
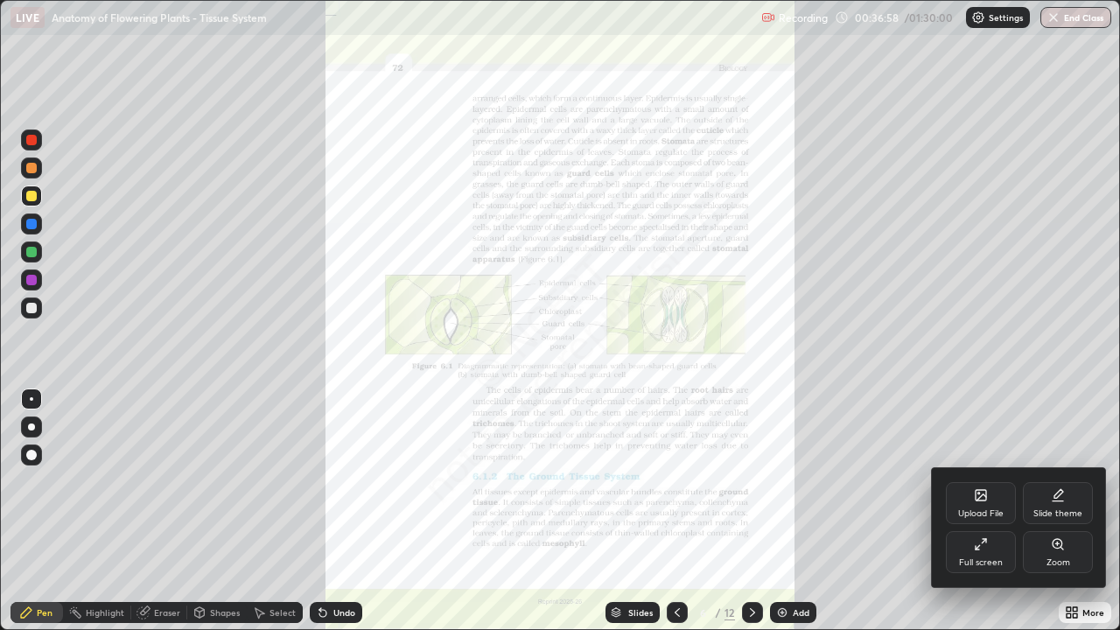
click at [1073, 511] on div "Zoom" at bounding box center [1058, 552] width 70 height 42
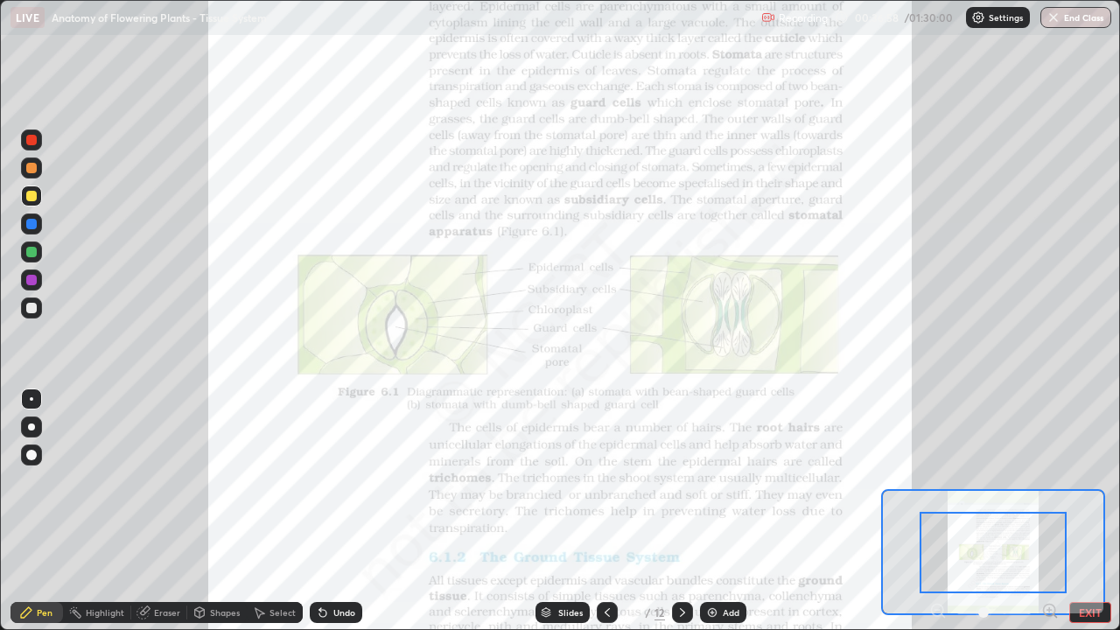
click at [1047, 511] on icon at bounding box center [1049, 610] width 4 height 0
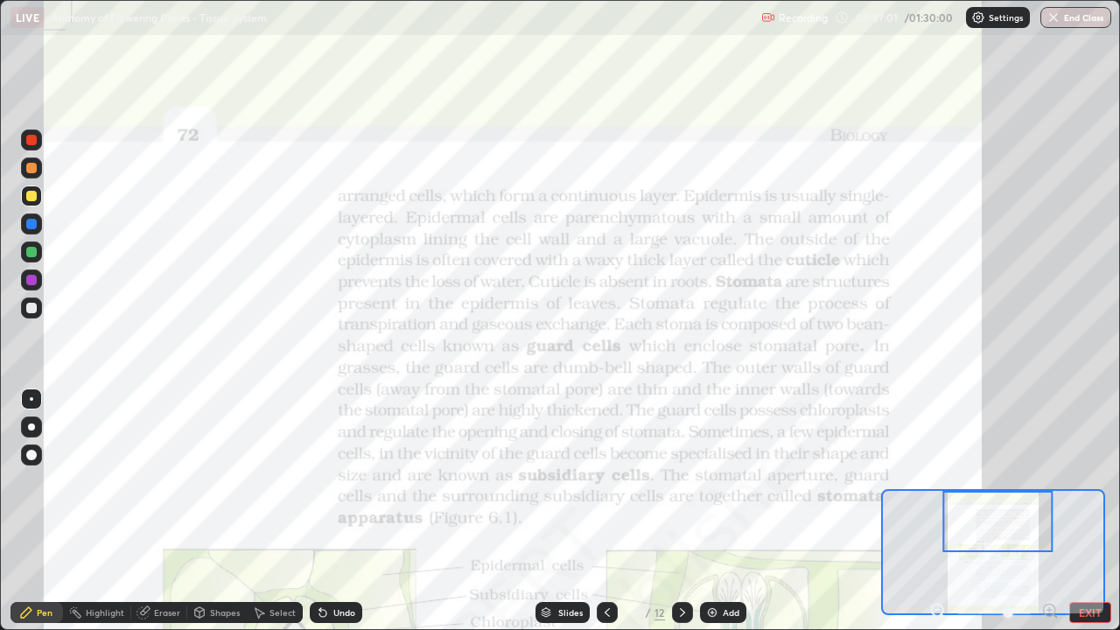
click at [41, 252] on div at bounding box center [31, 251] width 21 height 21
click at [34, 428] on div at bounding box center [31, 426] width 7 height 7
click at [31, 399] on div at bounding box center [31, 398] width 3 height 3
click at [604, 511] on icon at bounding box center [606, 612] width 5 height 9
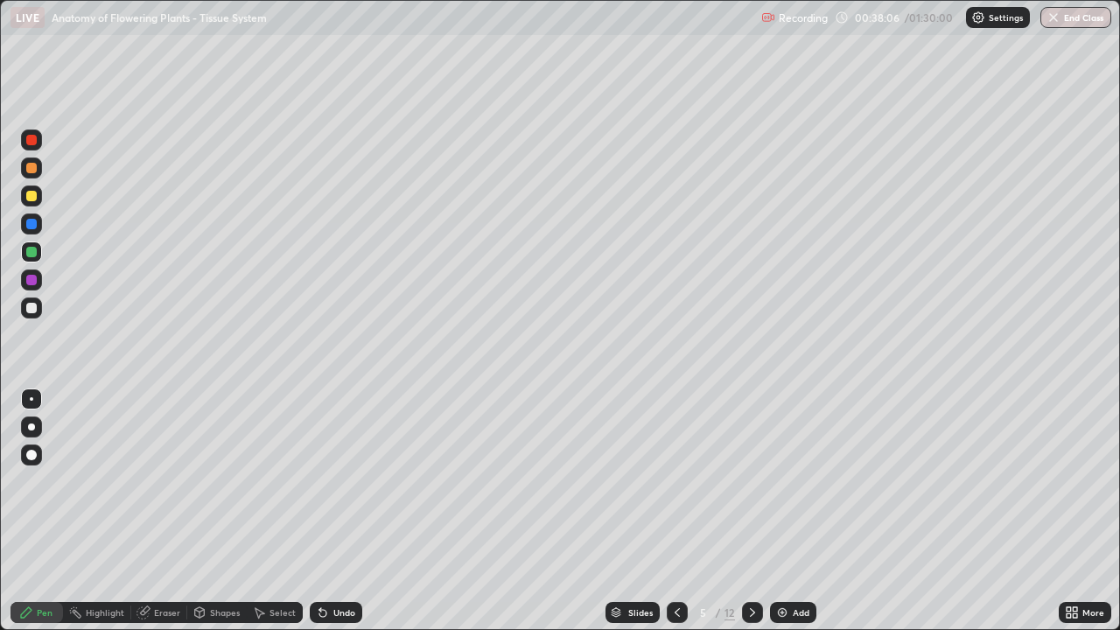
click at [39, 220] on div at bounding box center [31, 223] width 21 height 21
click at [36, 247] on div at bounding box center [31, 251] width 21 height 21
click at [38, 217] on div at bounding box center [31, 223] width 21 height 21
click at [38, 250] on div at bounding box center [31, 251] width 21 height 21
click at [675, 511] on icon at bounding box center [677, 612] width 14 height 14
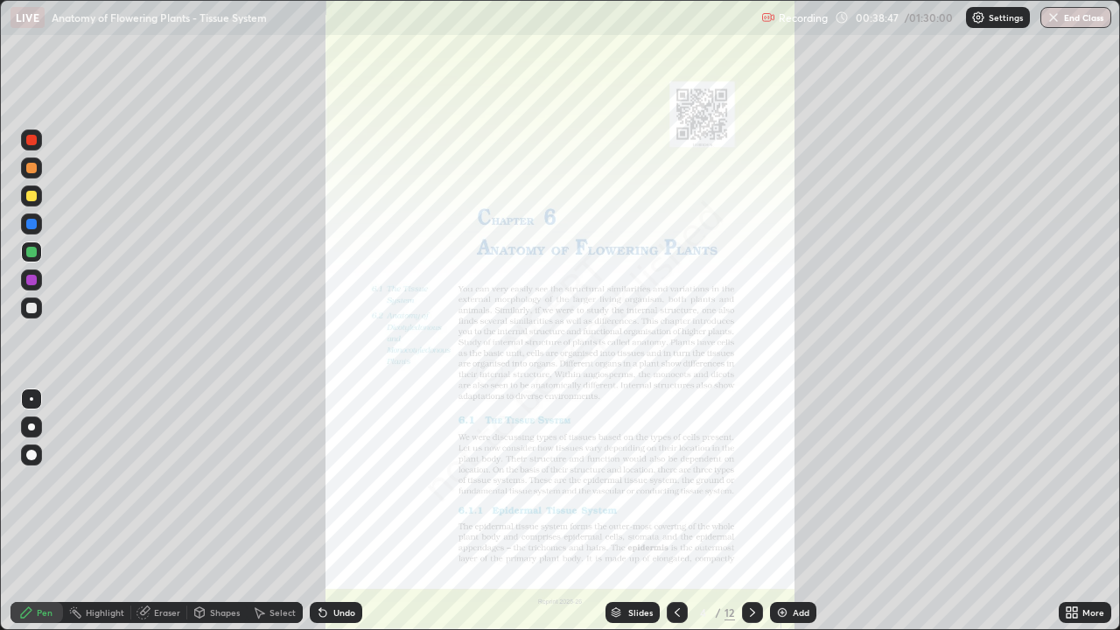
click at [751, 511] on icon at bounding box center [752, 612] width 14 height 14
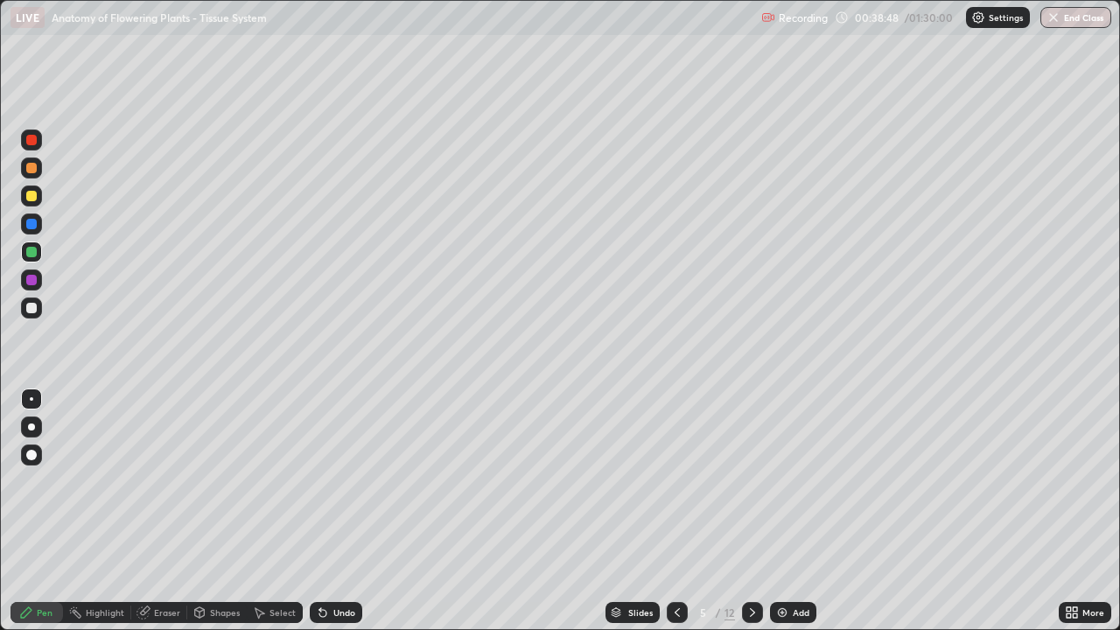
click at [751, 511] on icon at bounding box center [752, 612] width 14 height 14
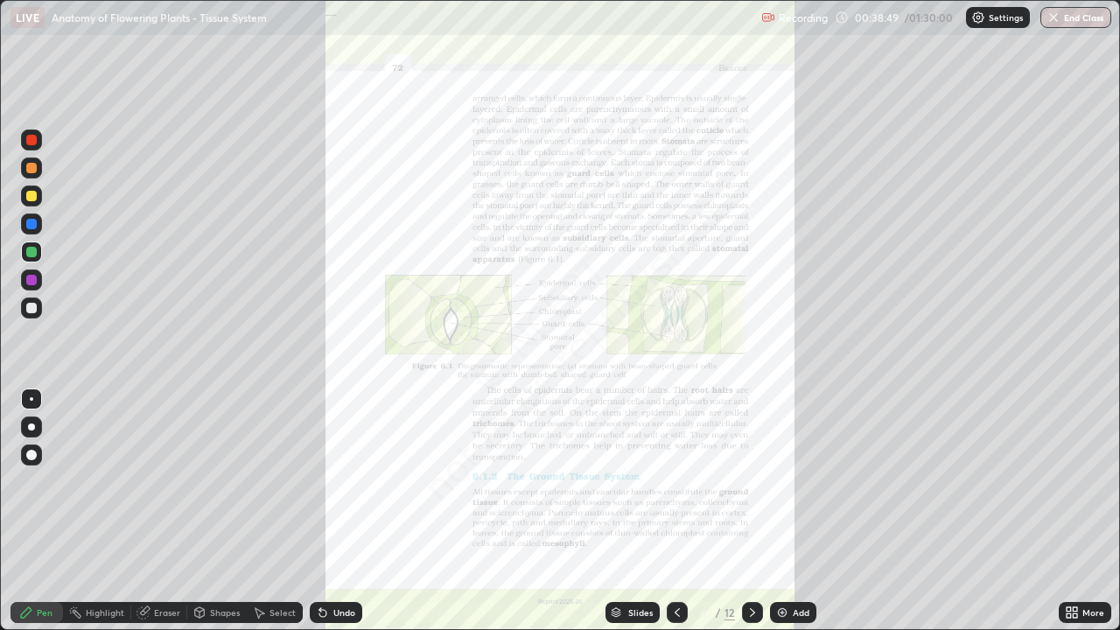
click at [1078, 511] on icon at bounding box center [1072, 612] width 14 height 14
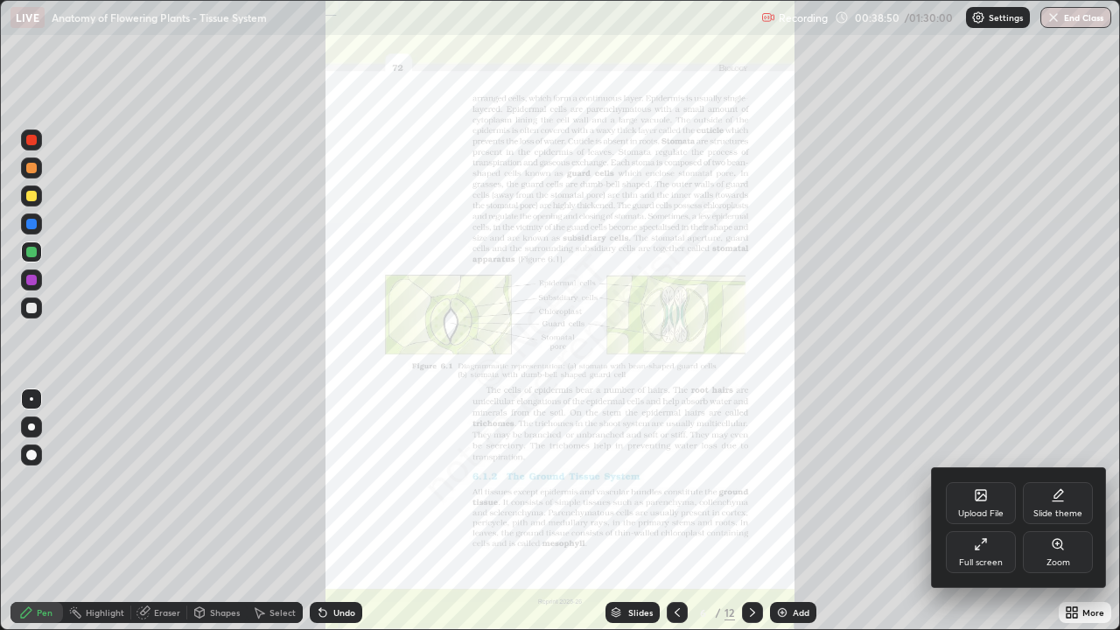
click at [1065, 511] on div "Zoom" at bounding box center [1058, 552] width 70 height 42
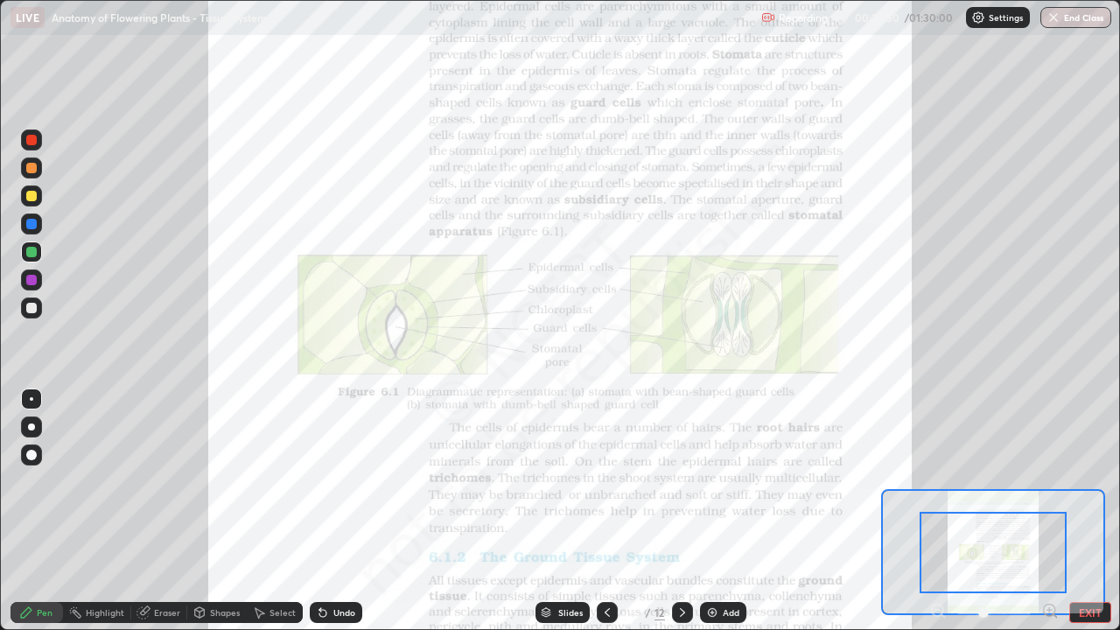
click at [1049, 511] on icon at bounding box center [1049, 610] width 4 height 0
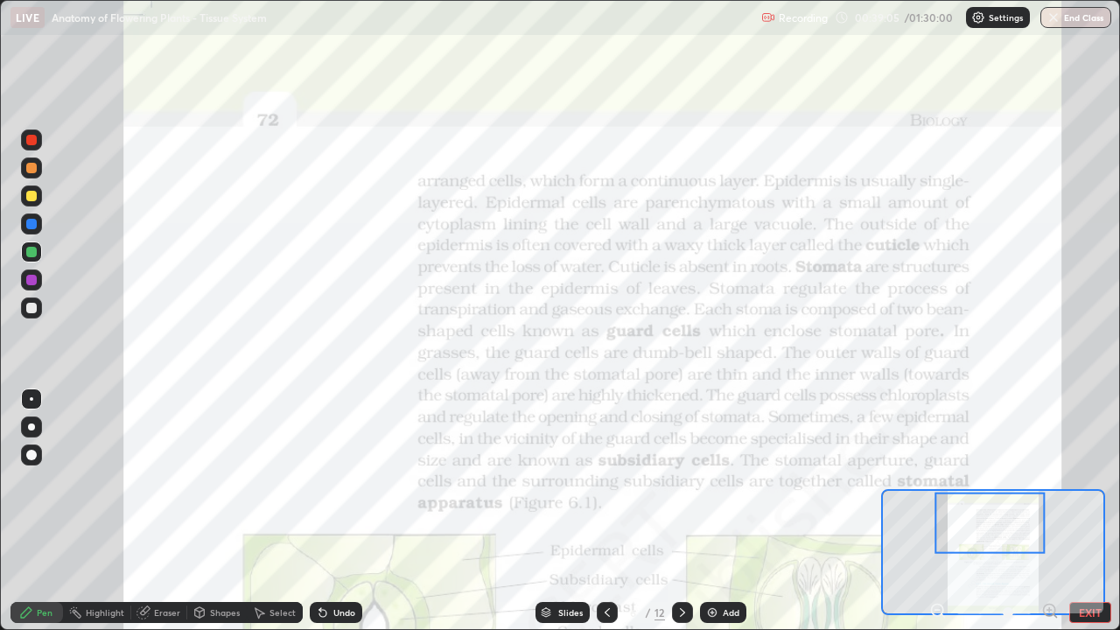
click at [38, 228] on div at bounding box center [31, 223] width 21 height 21
click at [39, 277] on div at bounding box center [31, 279] width 21 height 21
click at [710, 511] on img at bounding box center [712, 612] width 14 height 14
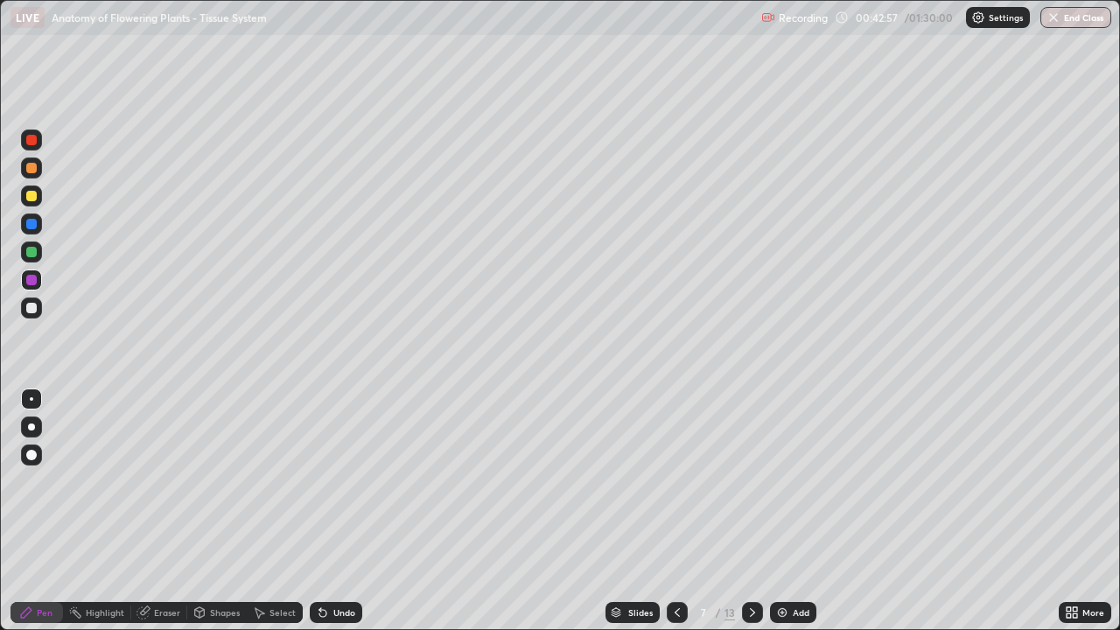
click at [41, 194] on div at bounding box center [31, 195] width 21 height 21
click at [675, 511] on icon at bounding box center [677, 612] width 14 height 14
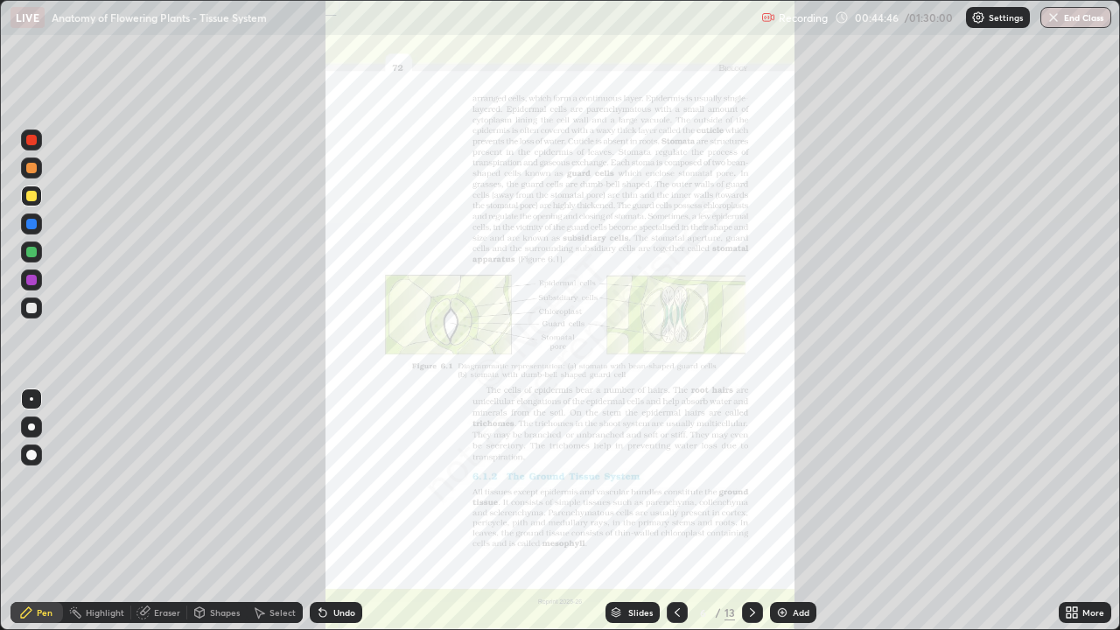
click at [1080, 511] on div "More" at bounding box center [1084, 612] width 52 height 21
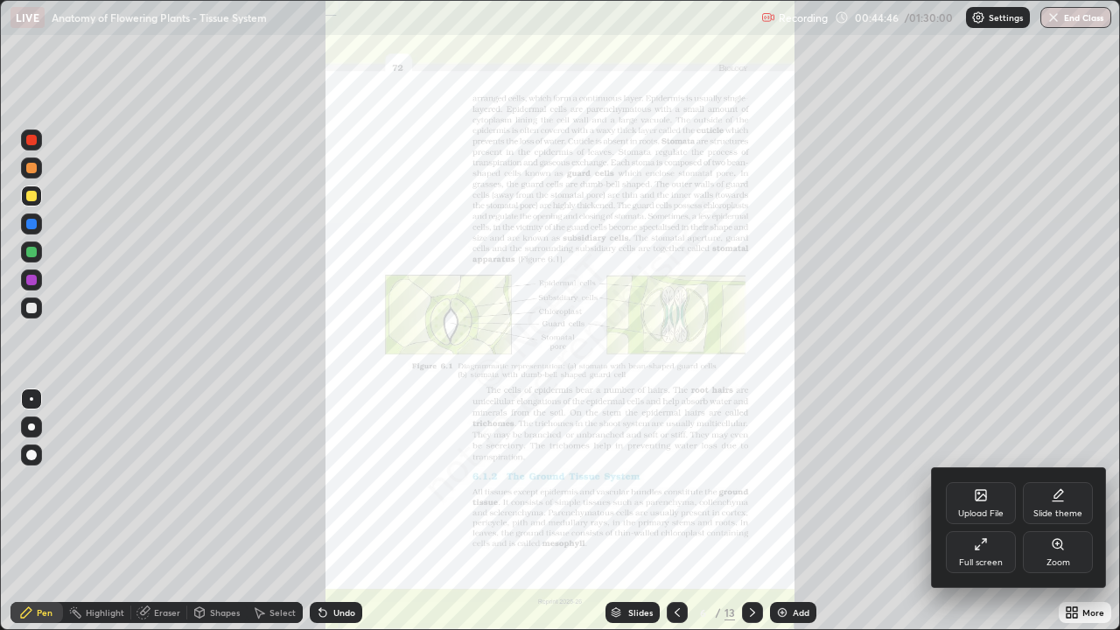
click at [1060, 511] on div "Zoom" at bounding box center [1058, 552] width 70 height 42
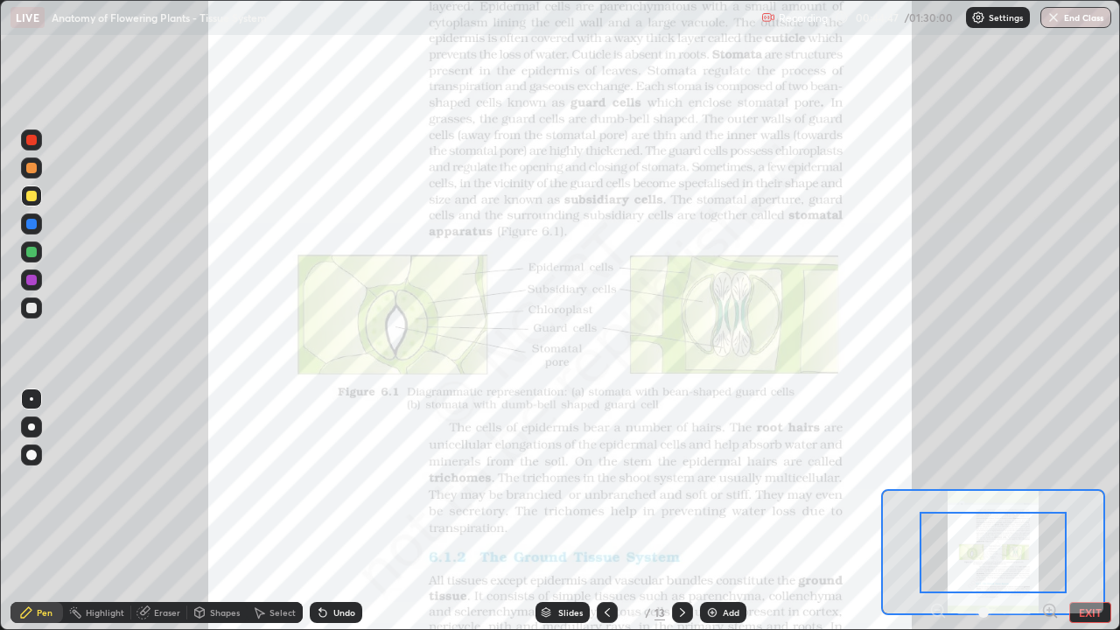
click at [1049, 511] on icon at bounding box center [1049, 610] width 4 height 0
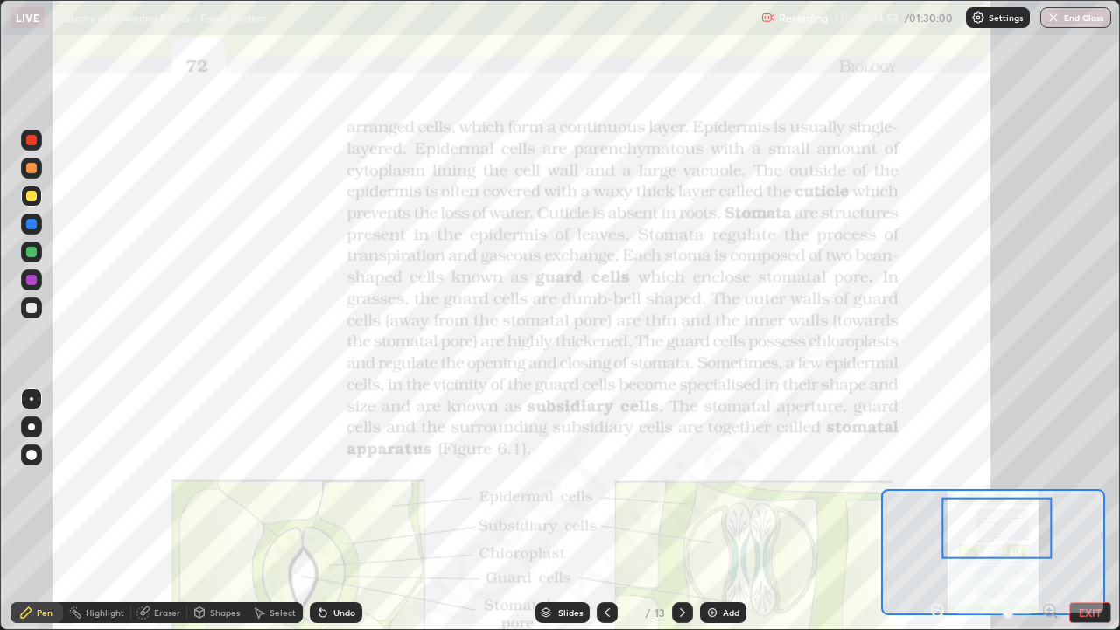
click at [41, 276] on div at bounding box center [31, 279] width 21 height 21
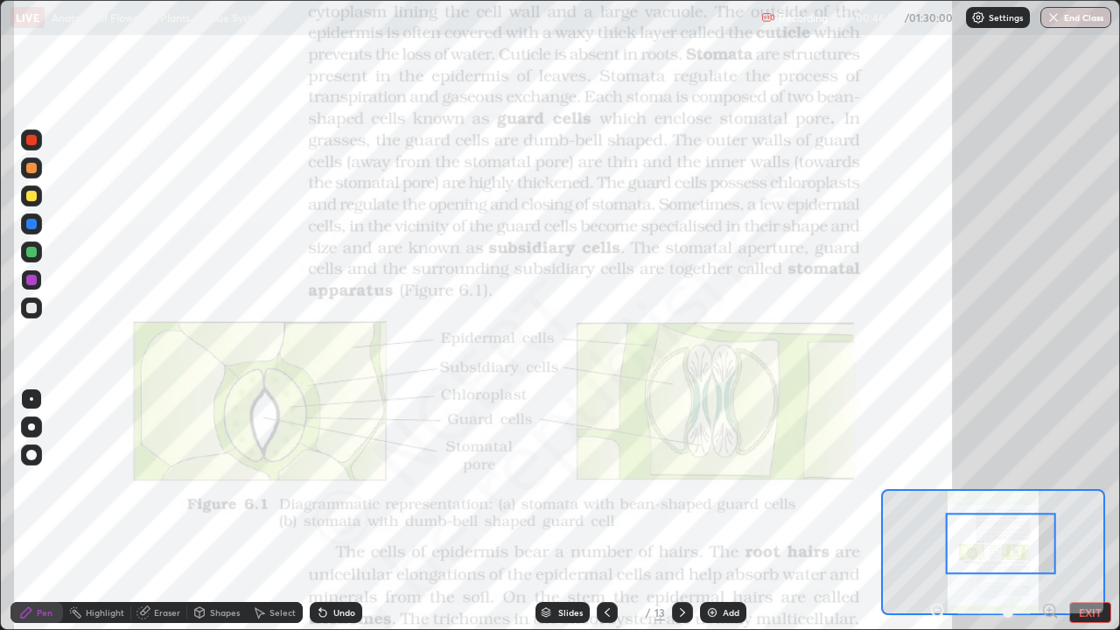
click at [35, 221] on div at bounding box center [31, 224] width 10 height 10
click at [340, 511] on div "Undo" at bounding box center [344, 612] width 22 height 9
click at [336, 511] on div "Undo" at bounding box center [344, 612] width 22 height 9
click at [339, 511] on div "Undo" at bounding box center [344, 612] width 22 height 9
click at [334, 511] on div "Undo" at bounding box center [344, 612] width 22 height 9
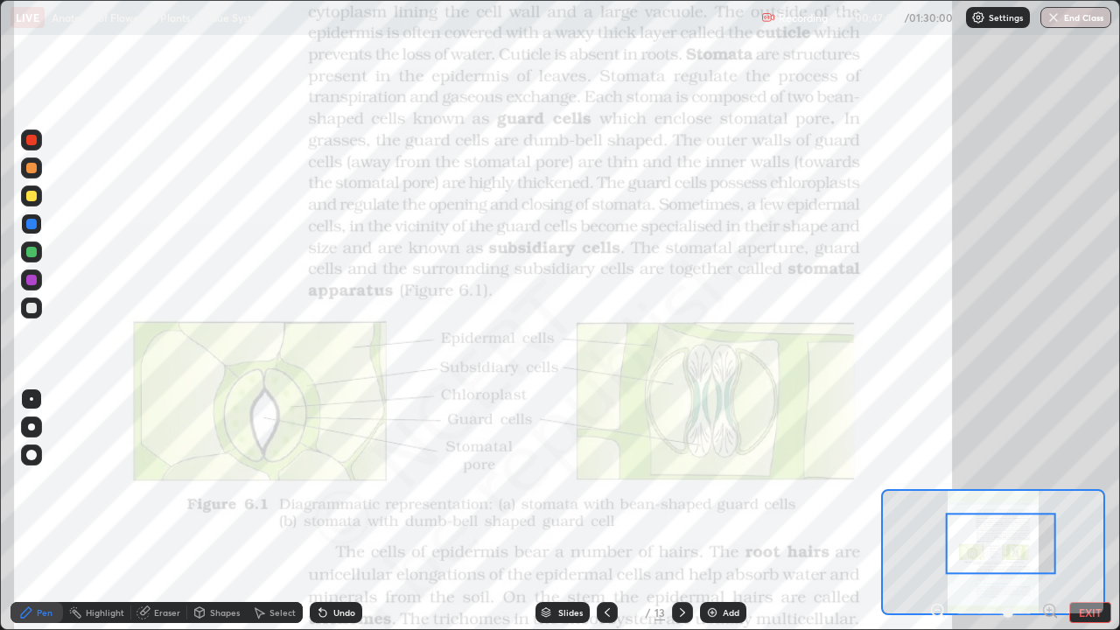
click at [333, 511] on div "Undo" at bounding box center [344, 612] width 22 height 9
click at [336, 511] on div "Undo" at bounding box center [336, 612] width 52 height 21
click at [38, 227] on div at bounding box center [31, 223] width 21 height 21
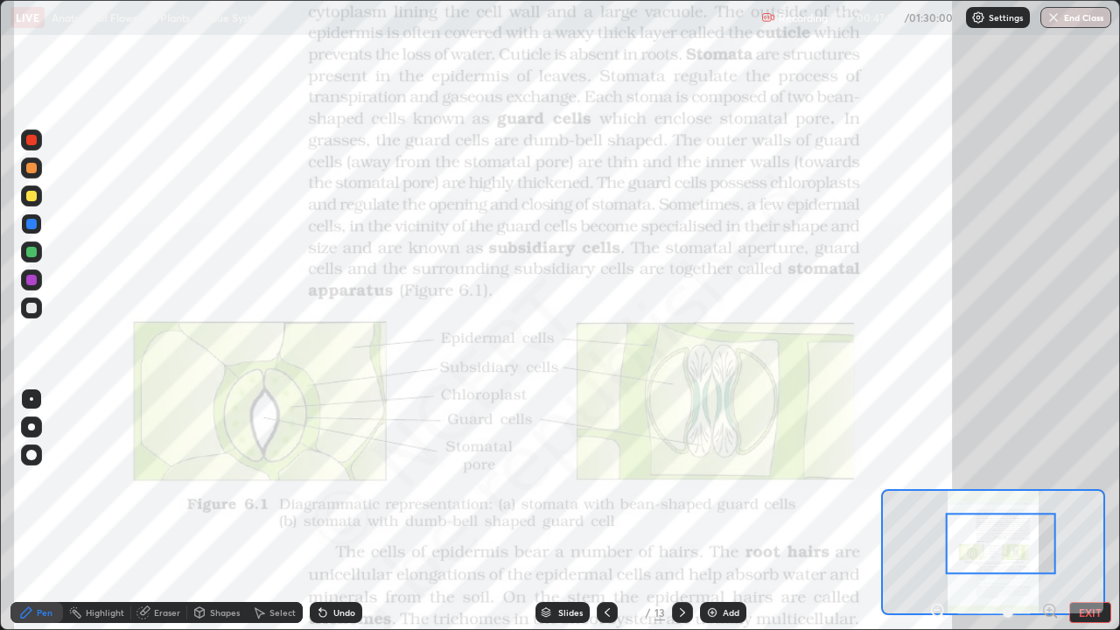
click at [34, 167] on div at bounding box center [31, 168] width 10 height 10
click at [31, 253] on div at bounding box center [31, 252] width 10 height 10
click at [712, 511] on img at bounding box center [712, 612] width 14 height 14
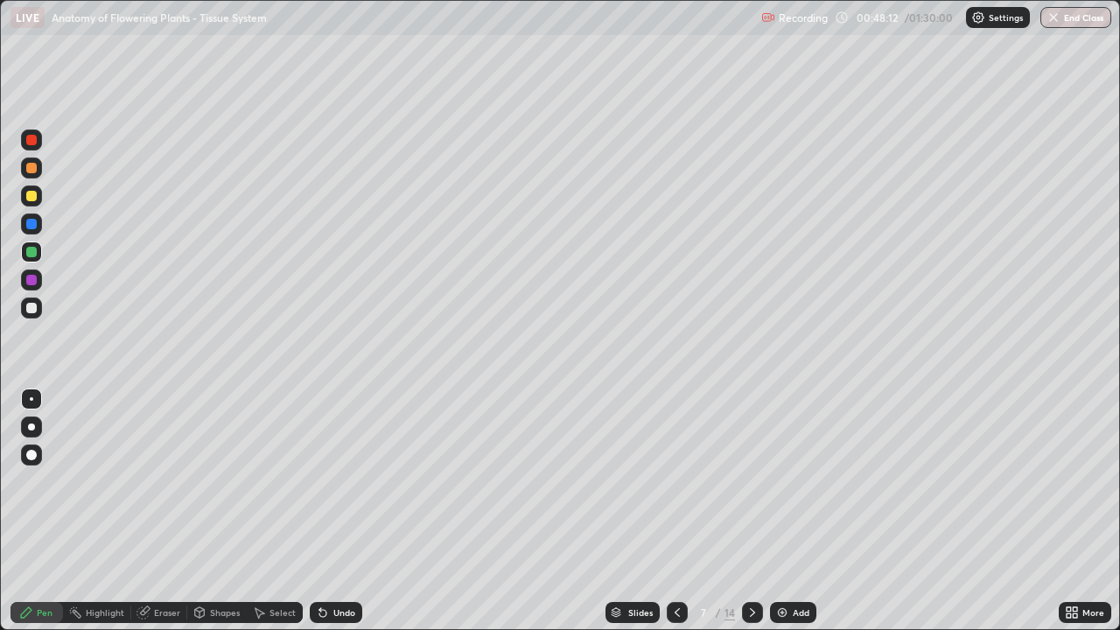
click at [32, 250] on div at bounding box center [31, 252] width 10 height 10
click at [31, 275] on div at bounding box center [31, 280] width 10 height 10
click at [34, 304] on div at bounding box center [31, 308] width 10 height 10
click at [34, 418] on div at bounding box center [31, 426] width 21 height 21
click at [339, 511] on div "Undo" at bounding box center [344, 612] width 22 height 9
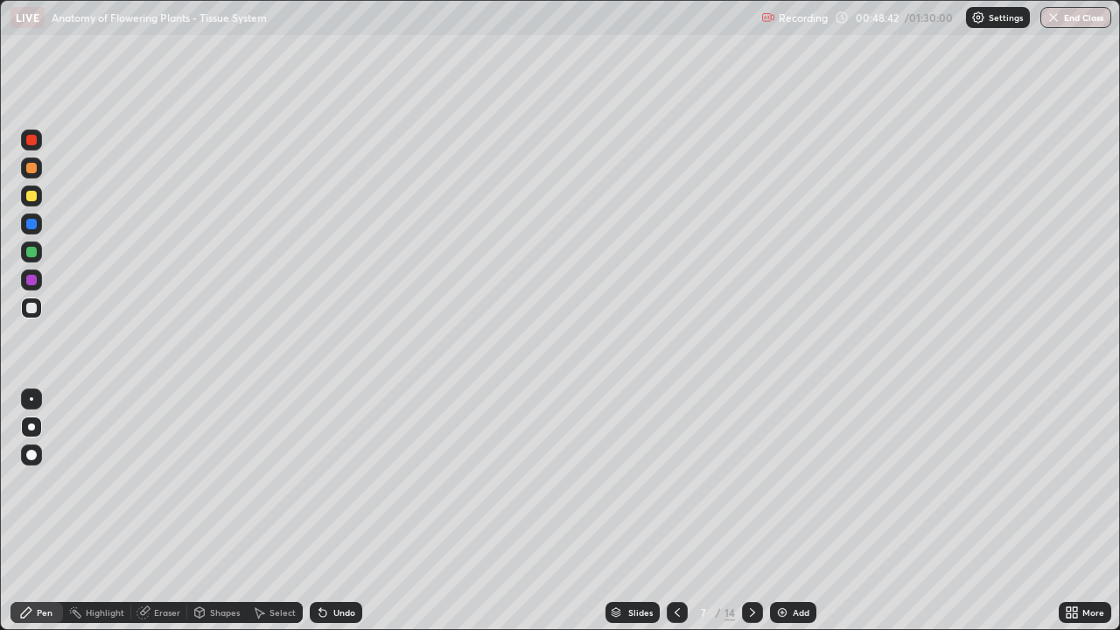
click at [346, 511] on div "Undo" at bounding box center [336, 612] width 52 height 21
click at [349, 511] on div "Undo" at bounding box center [336, 612] width 52 height 21
click at [349, 511] on div "Undo" at bounding box center [344, 612] width 22 height 9
click at [347, 511] on div "Undo" at bounding box center [344, 612] width 22 height 9
click at [349, 511] on div "Undo" at bounding box center [344, 612] width 22 height 9
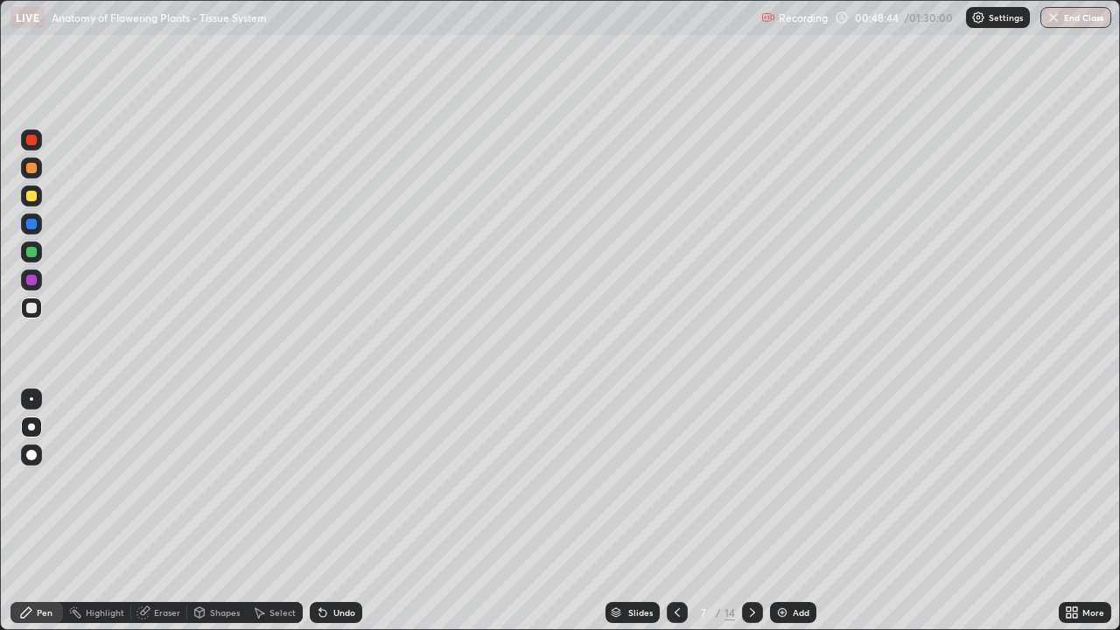
click at [350, 511] on div "Undo" at bounding box center [336, 612] width 52 height 21
click at [345, 511] on div "Undo" at bounding box center [336, 612] width 52 height 21
click at [346, 511] on div "Undo" at bounding box center [336, 612] width 52 height 21
click at [342, 511] on div "Undo" at bounding box center [336, 612] width 52 height 21
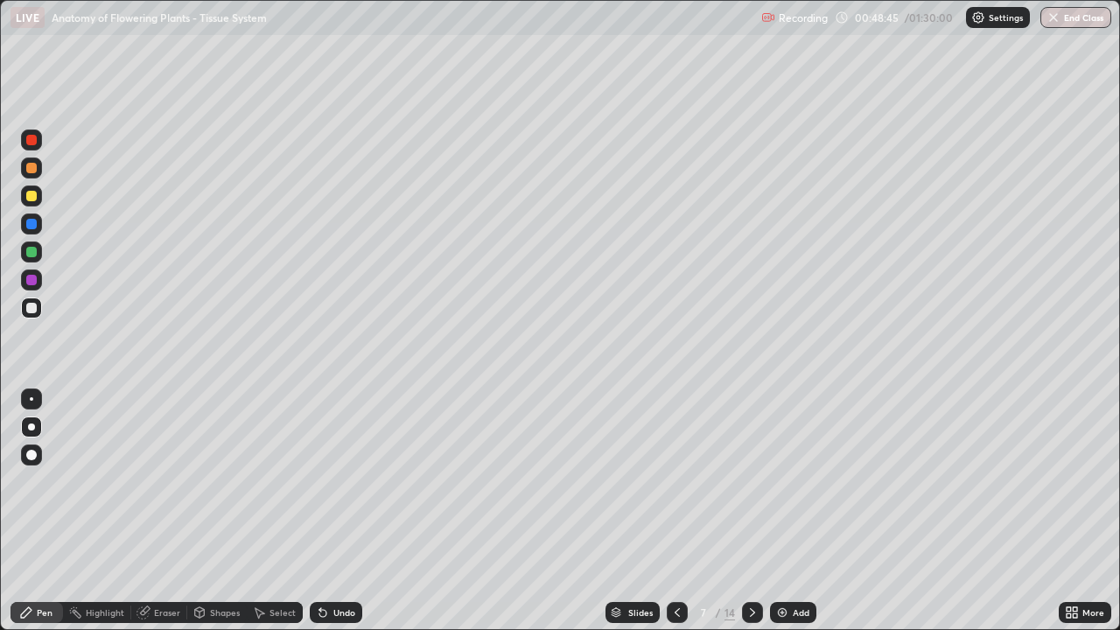
click at [342, 511] on div "Undo" at bounding box center [336, 612] width 52 height 21
click at [345, 511] on div "Undo" at bounding box center [336, 612] width 52 height 21
click at [32, 252] on div at bounding box center [31, 252] width 10 height 10
click at [34, 197] on div at bounding box center [31, 196] width 10 height 10
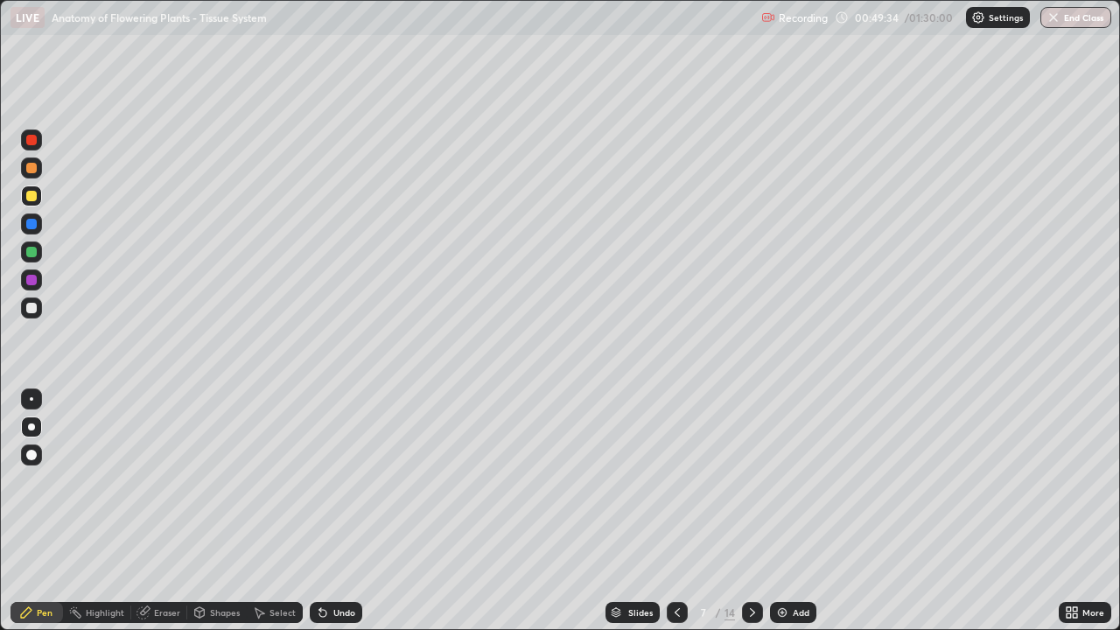
click at [347, 511] on div "Undo" at bounding box center [336, 612] width 52 height 21
click at [352, 511] on div "Undo" at bounding box center [344, 612] width 22 height 9
click at [34, 311] on div at bounding box center [31, 308] width 10 height 10
click at [37, 132] on div at bounding box center [31, 139] width 21 height 21
click at [40, 311] on div at bounding box center [31, 307] width 21 height 21
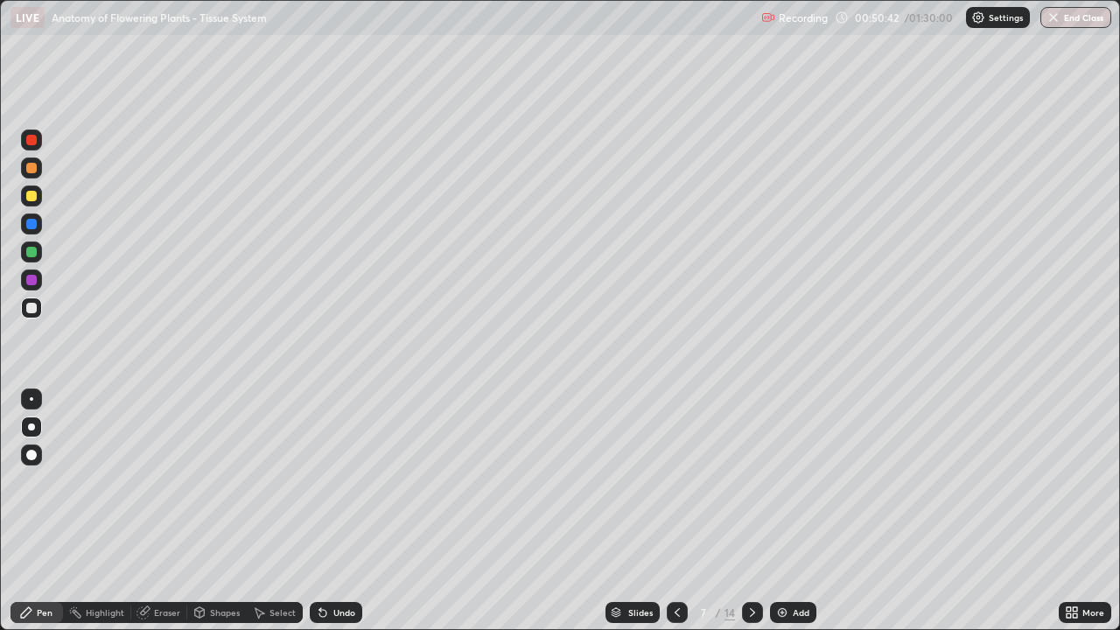
click at [33, 226] on div at bounding box center [31, 224] width 10 height 10
click at [0, 357] on div "Setting up your live class" at bounding box center [560, 315] width 1120 height 630
click at [673, 511] on icon at bounding box center [677, 612] width 14 height 14
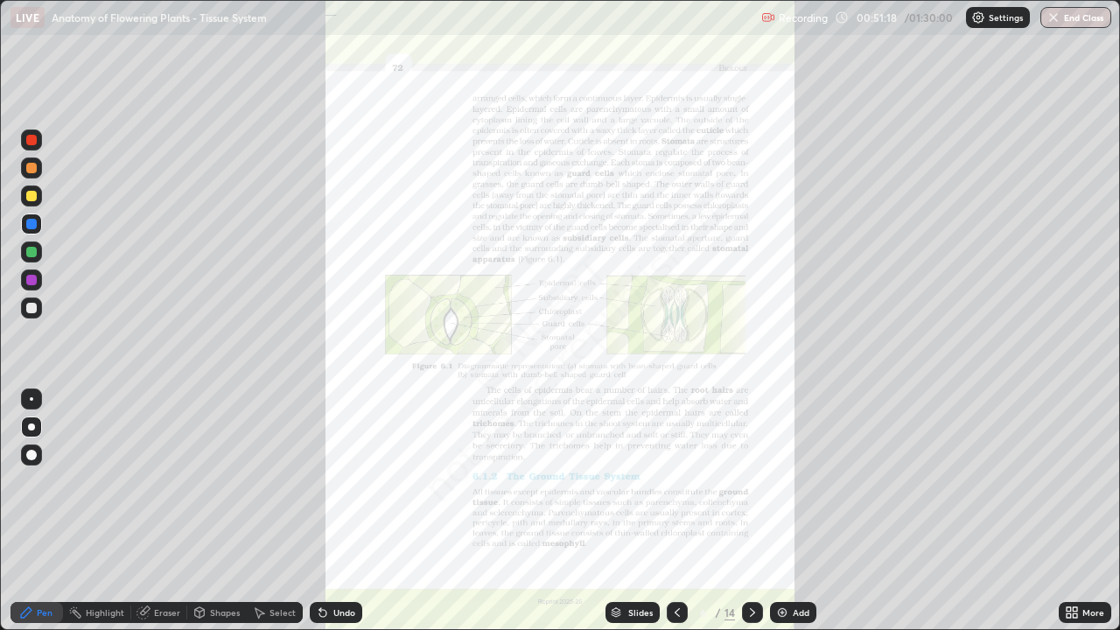
click at [751, 511] on icon at bounding box center [752, 612] width 14 height 14
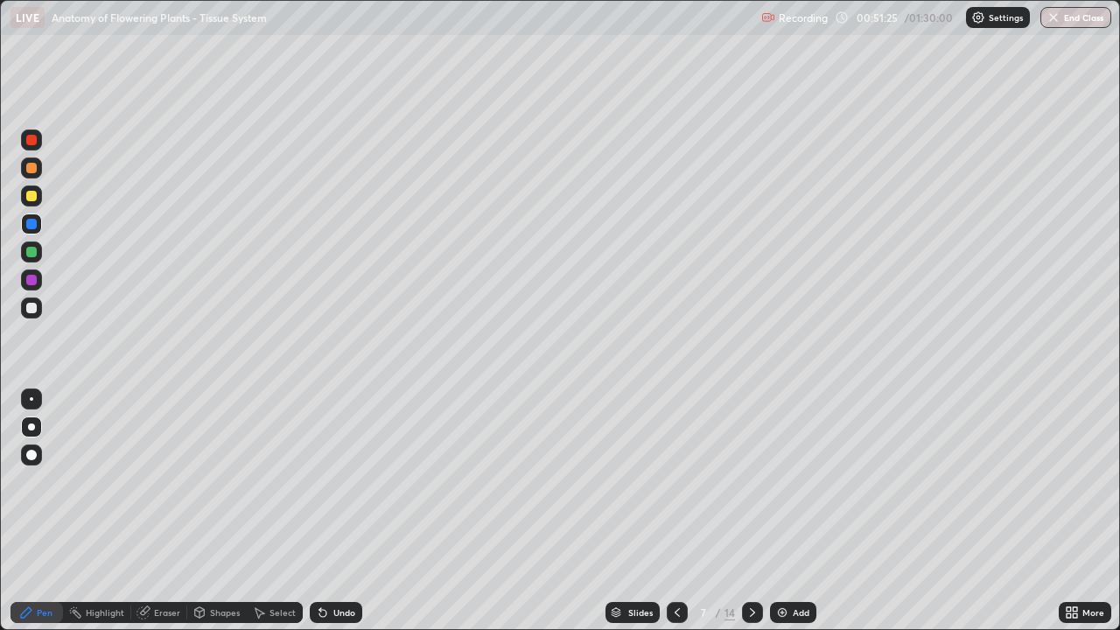
click at [31, 169] on div at bounding box center [31, 168] width 10 height 10
click at [682, 511] on div at bounding box center [677, 612] width 21 height 21
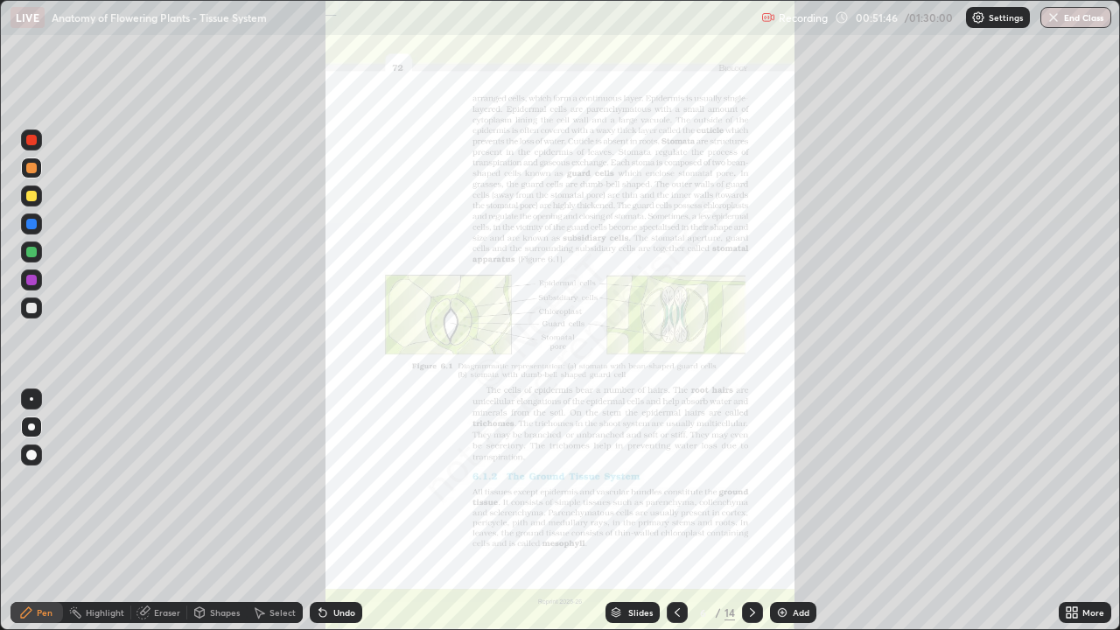
click at [1093, 511] on div "More" at bounding box center [1084, 612] width 52 height 21
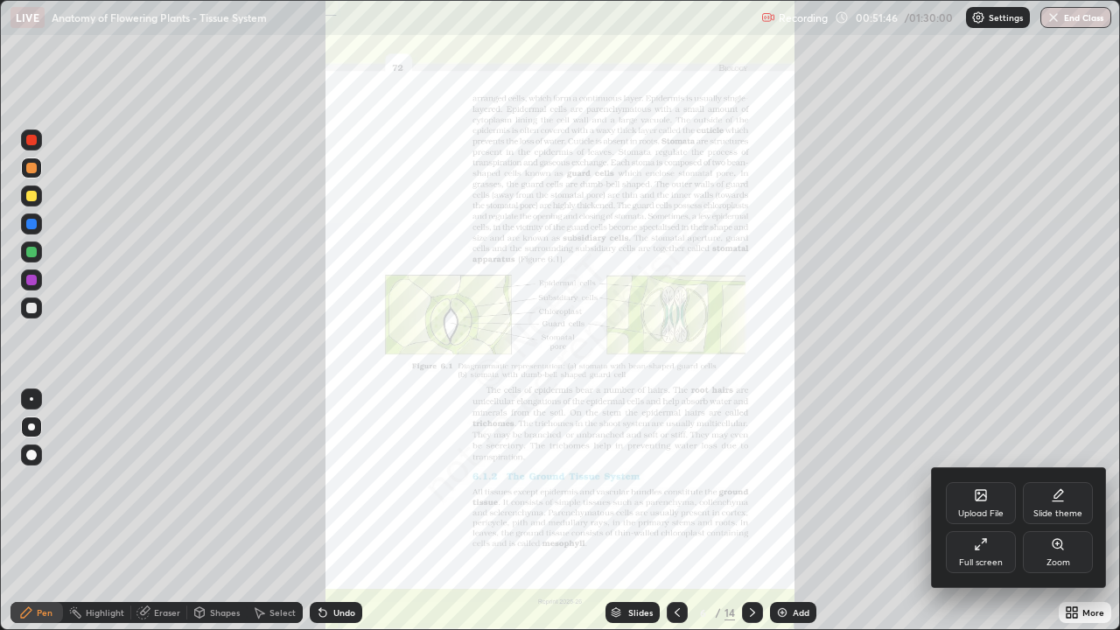
click at [1068, 511] on div "Zoom" at bounding box center [1058, 552] width 70 height 42
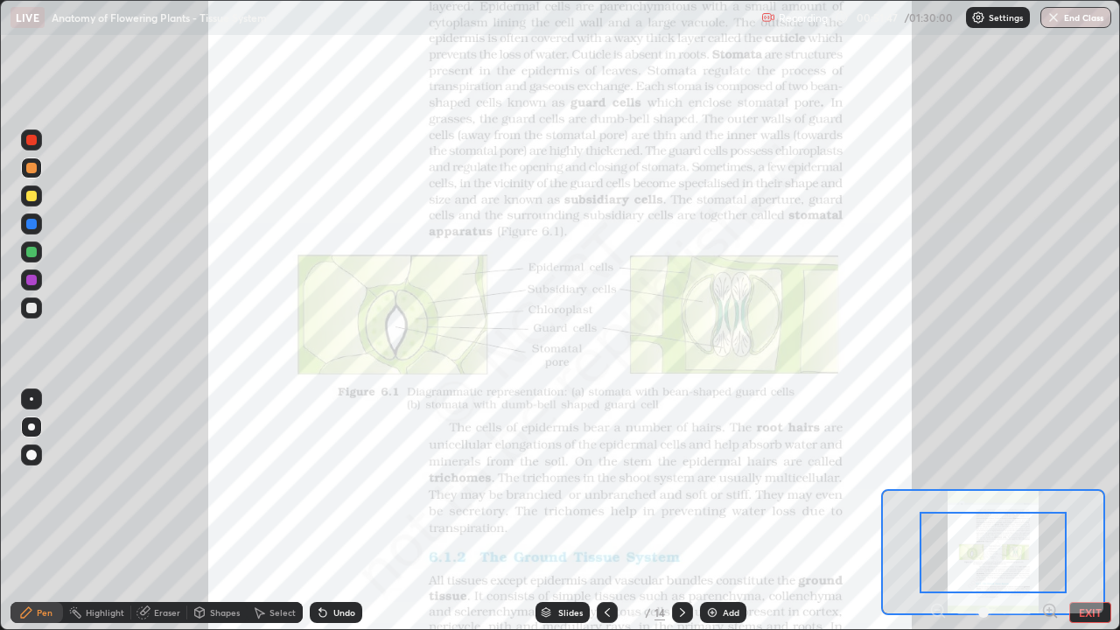
click at [1049, 511] on icon at bounding box center [1049, 610] width 4 height 0
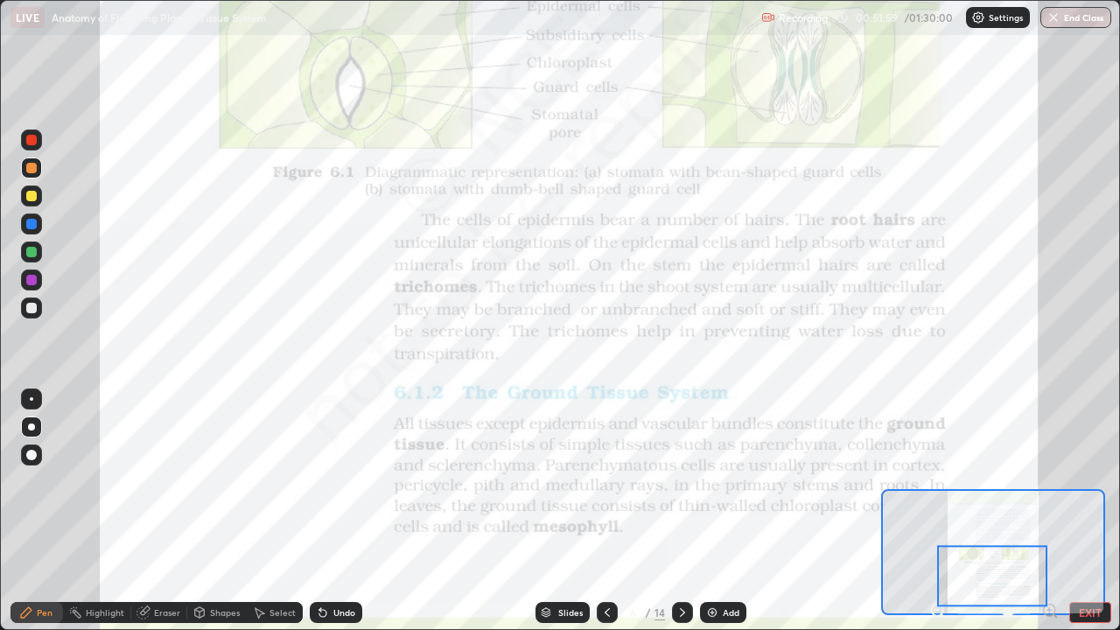
click at [37, 388] on div at bounding box center [31, 398] width 21 height 21
click at [31, 221] on div at bounding box center [31, 224] width 10 height 10
click at [605, 511] on icon at bounding box center [607, 612] width 14 height 14
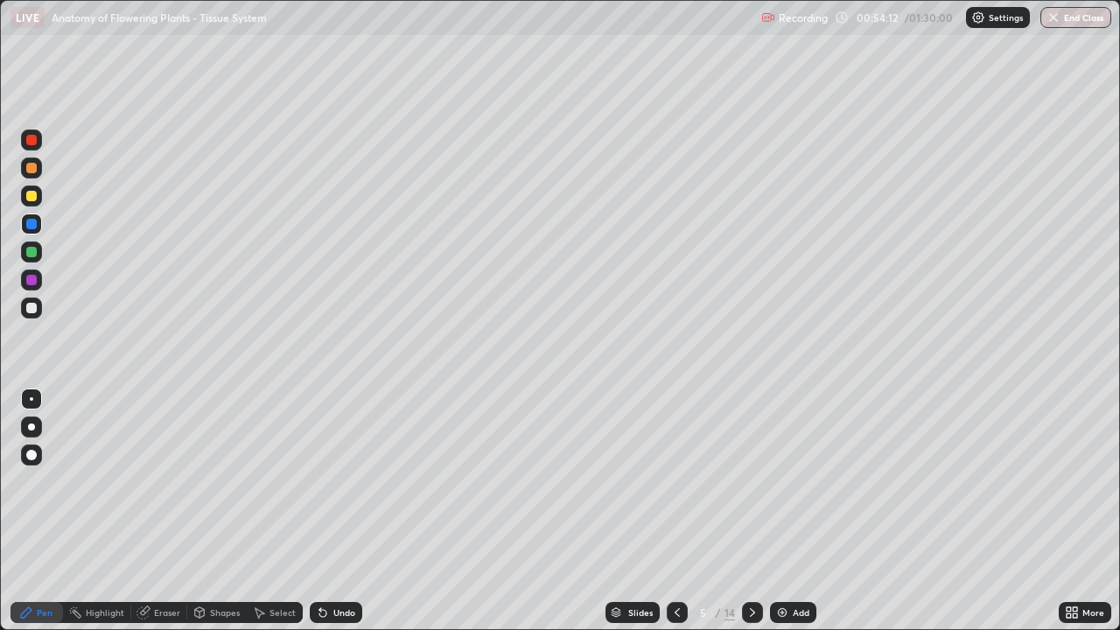
click at [751, 511] on icon at bounding box center [752, 612] width 14 height 14
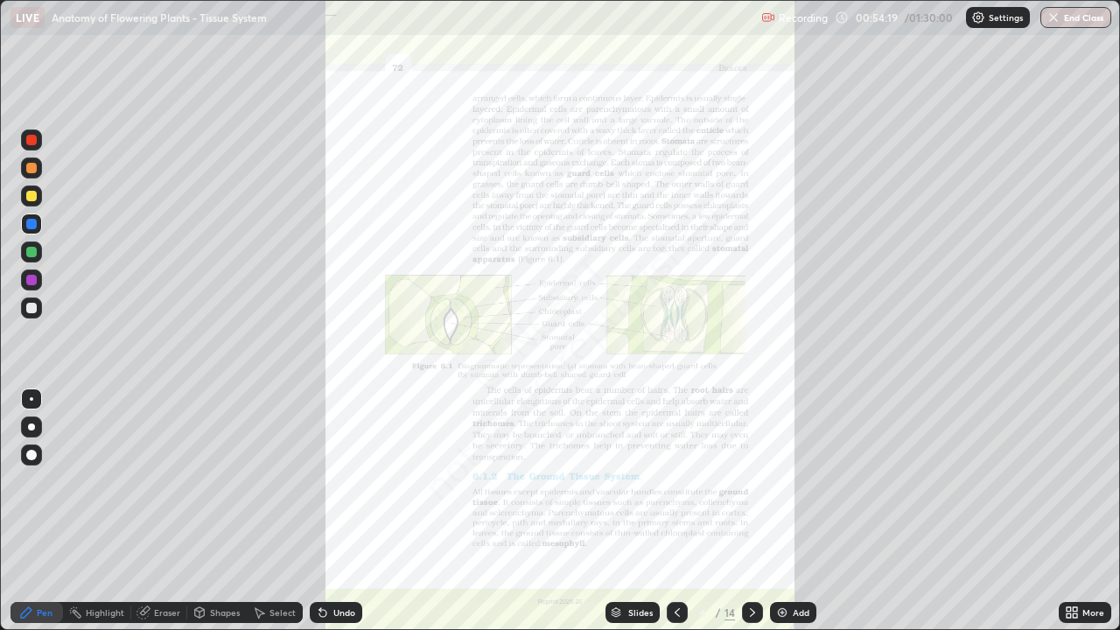
click at [667, 511] on div at bounding box center [677, 612] width 21 height 21
click at [675, 511] on icon at bounding box center [677, 612] width 14 height 14
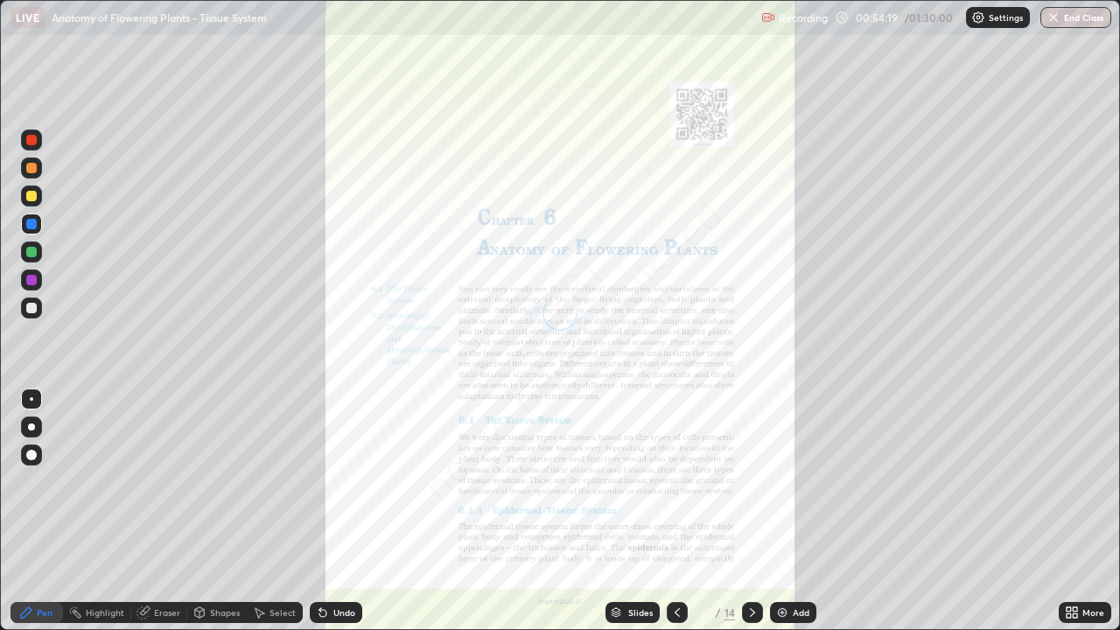
click at [674, 511] on icon at bounding box center [676, 612] width 5 height 9
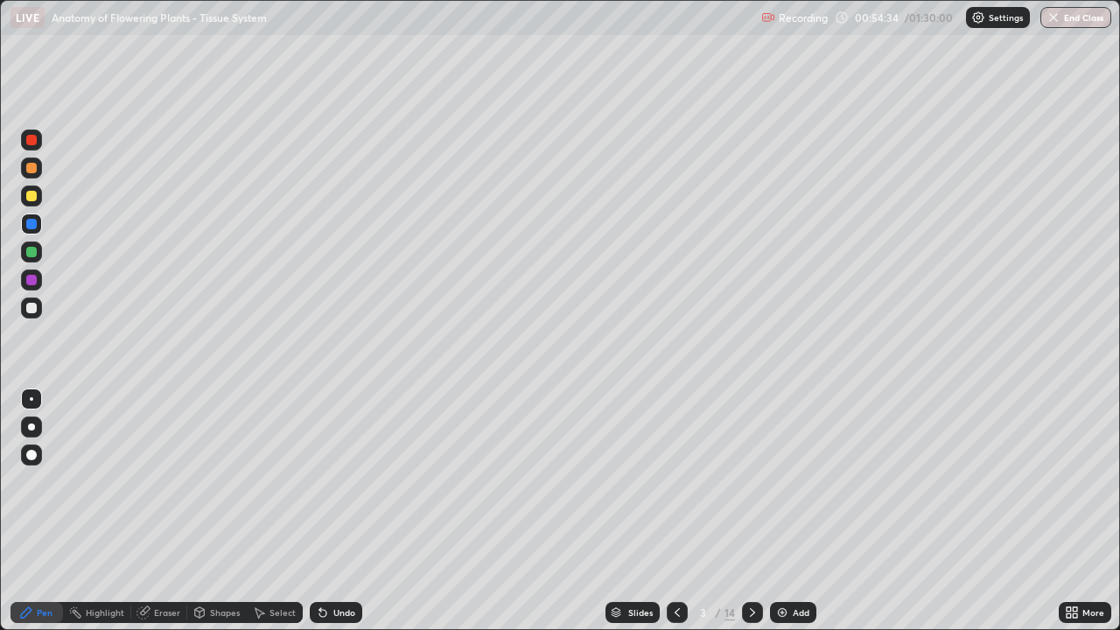
click at [338, 511] on div "Undo" at bounding box center [344, 612] width 22 height 9
click at [40, 252] on div at bounding box center [31, 251] width 21 height 21
click at [333, 511] on div "Undo" at bounding box center [344, 612] width 22 height 9
click at [336, 511] on div "Undo" at bounding box center [336, 612] width 52 height 21
click at [38, 305] on div at bounding box center [31, 307] width 21 height 21
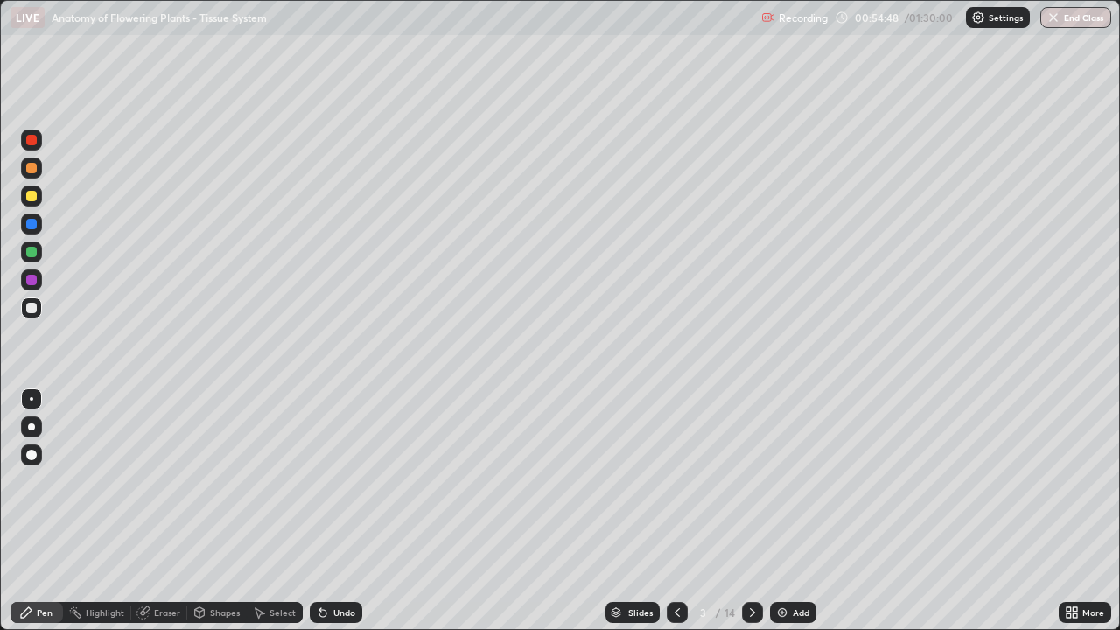
click at [336, 511] on div "Undo" at bounding box center [344, 612] width 22 height 9
click at [38, 248] on div at bounding box center [31, 251] width 21 height 21
click at [34, 316] on div at bounding box center [31, 307] width 21 height 21
click at [346, 511] on div "Undo" at bounding box center [344, 612] width 22 height 9
click at [353, 511] on div "Undo" at bounding box center [336, 612] width 52 height 21
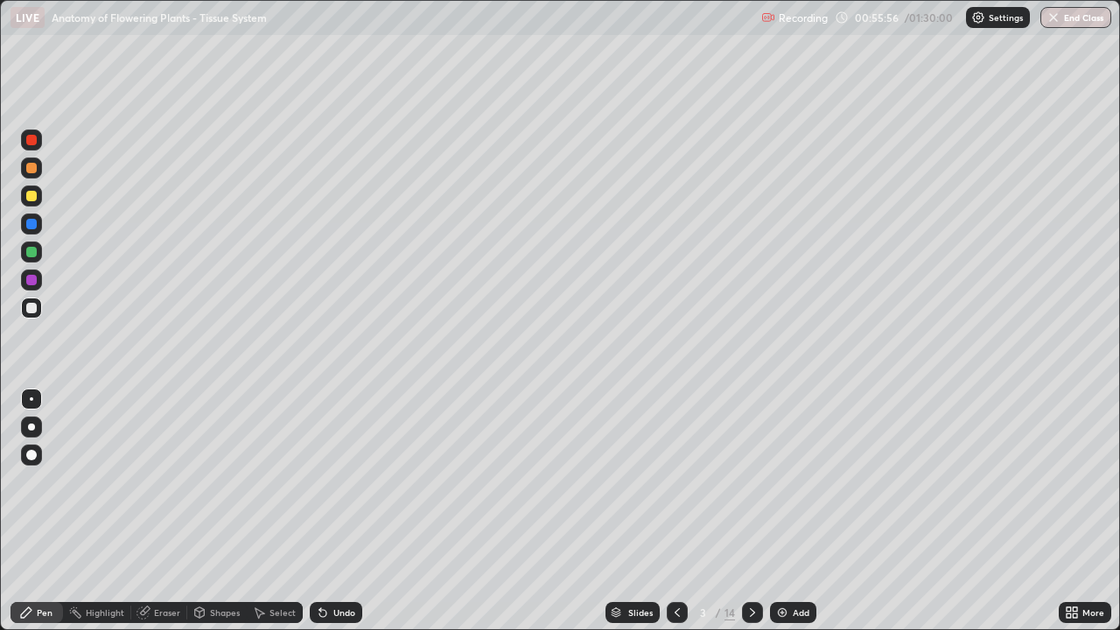
click at [751, 511] on icon at bounding box center [752, 612] width 14 height 14
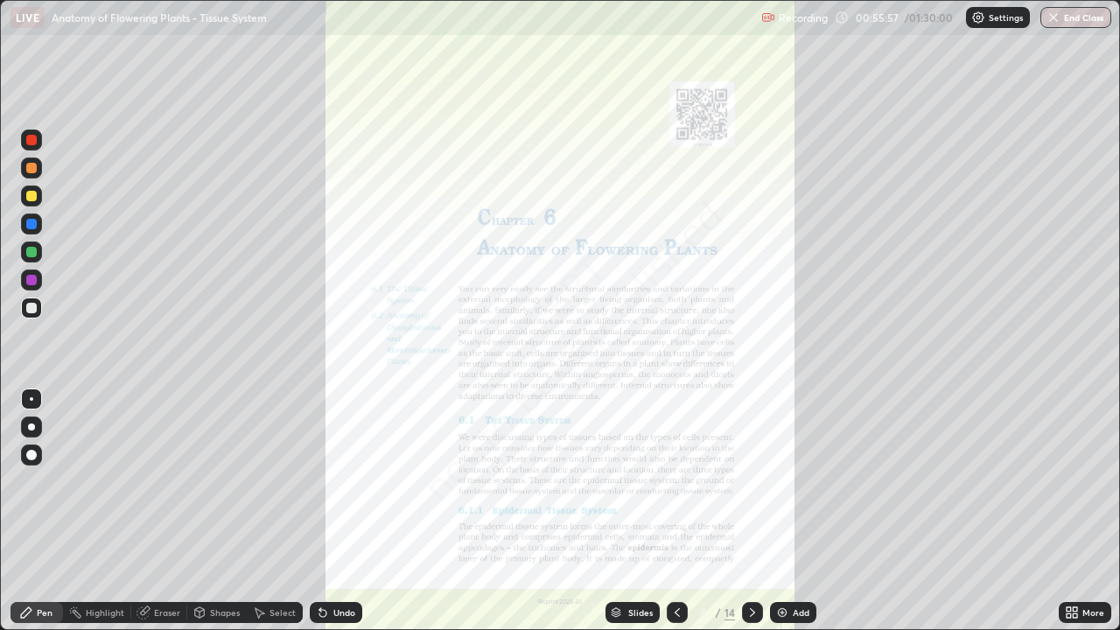
click at [751, 511] on icon at bounding box center [752, 612] width 14 height 14
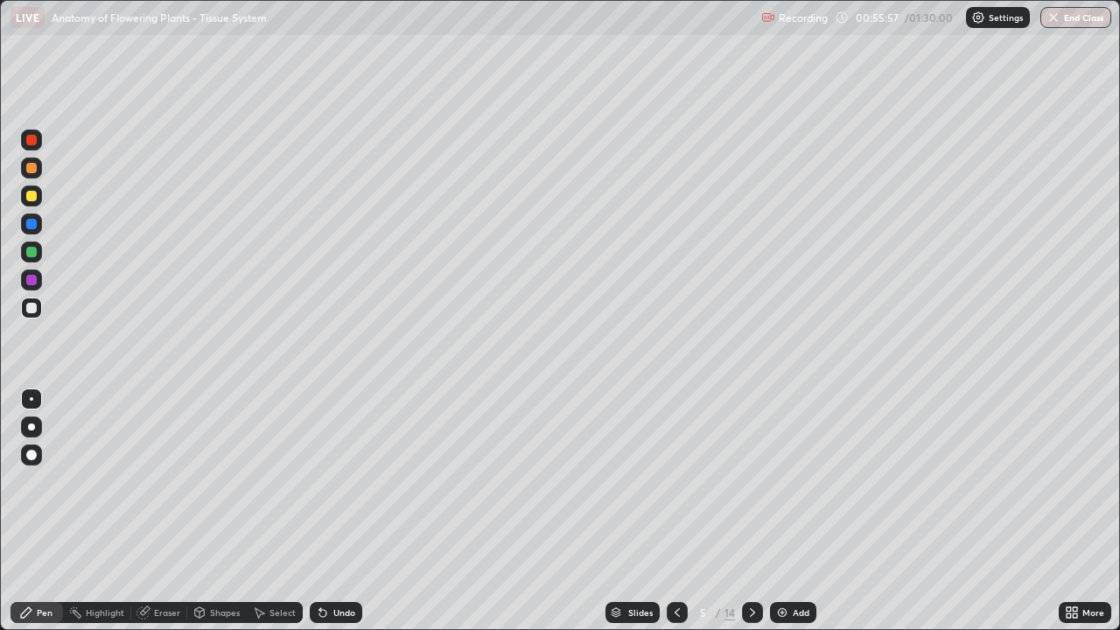
click at [751, 511] on icon at bounding box center [752, 612] width 14 height 14
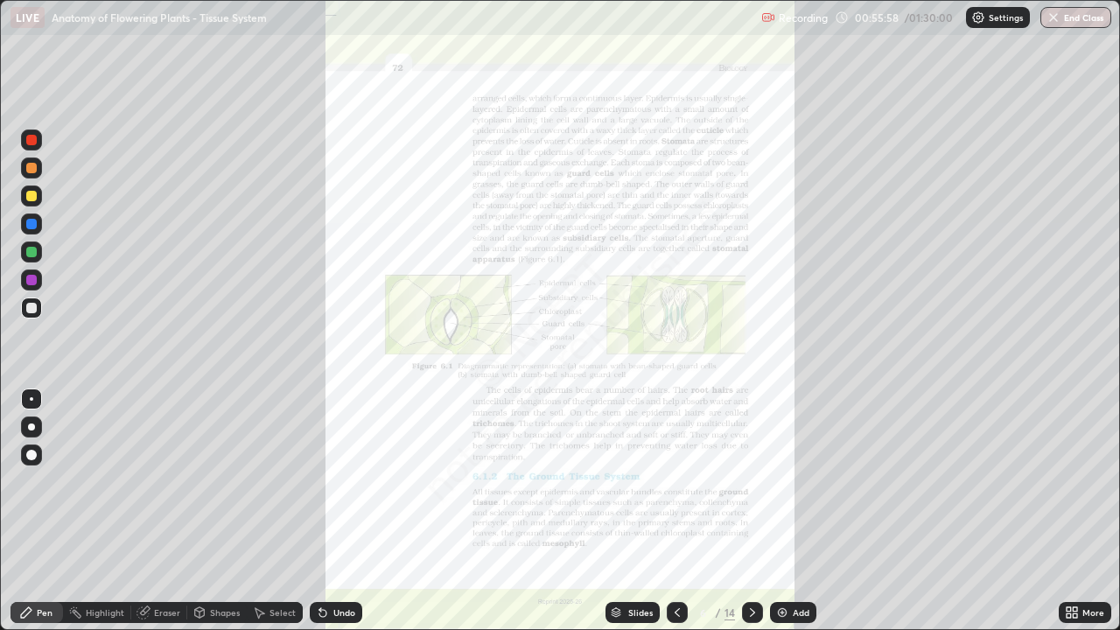
click at [758, 511] on div at bounding box center [752, 612] width 21 height 21
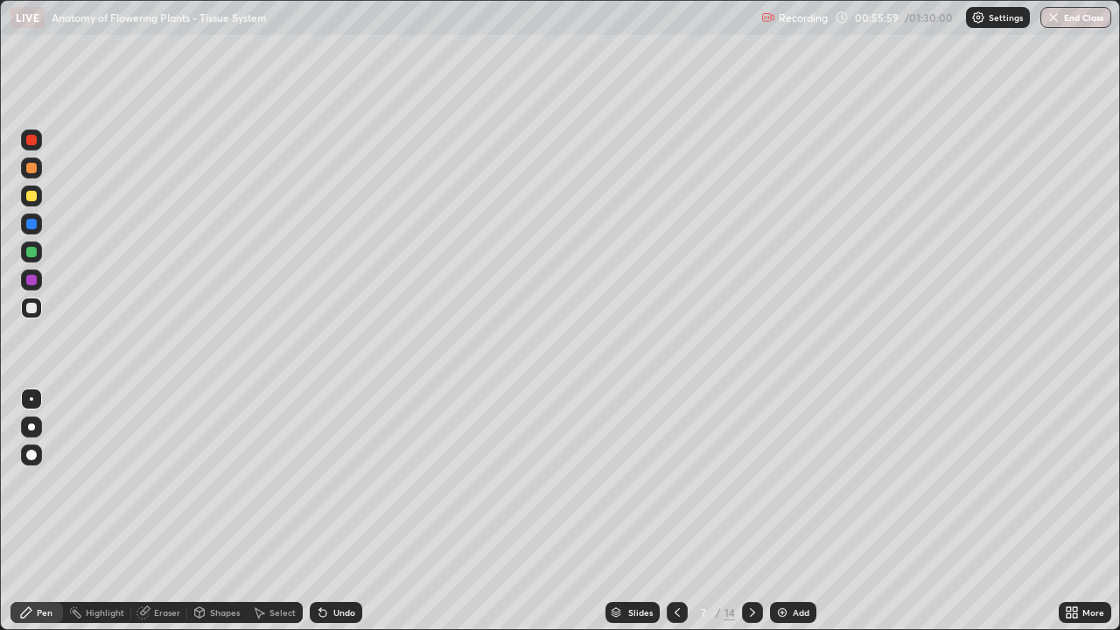
click at [675, 511] on icon at bounding box center [677, 612] width 14 height 14
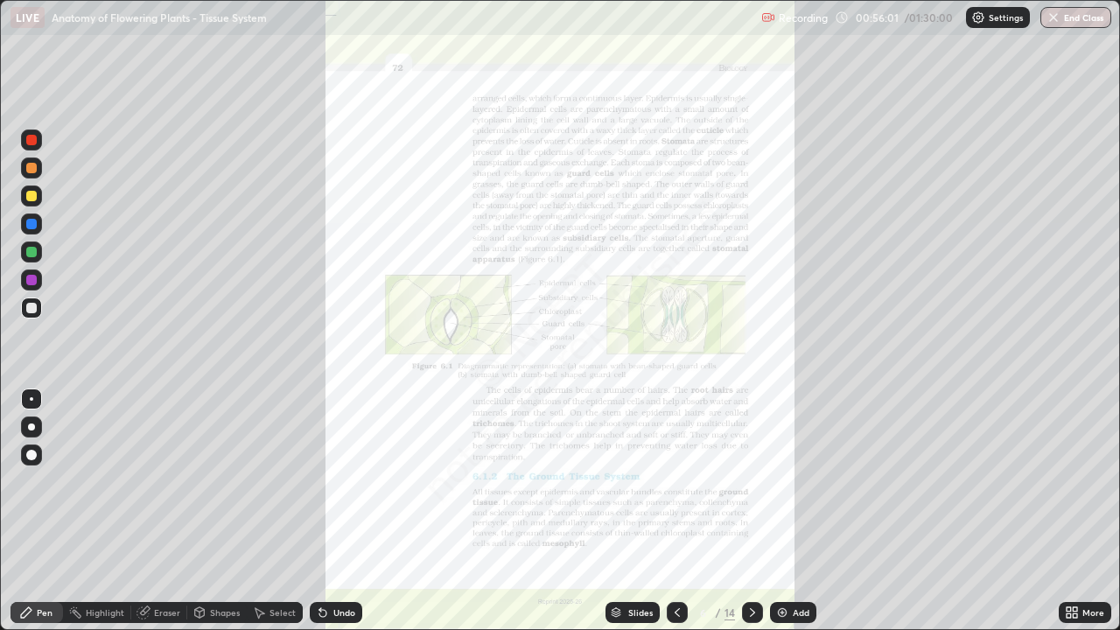
click at [751, 511] on icon at bounding box center [752, 612] width 14 height 14
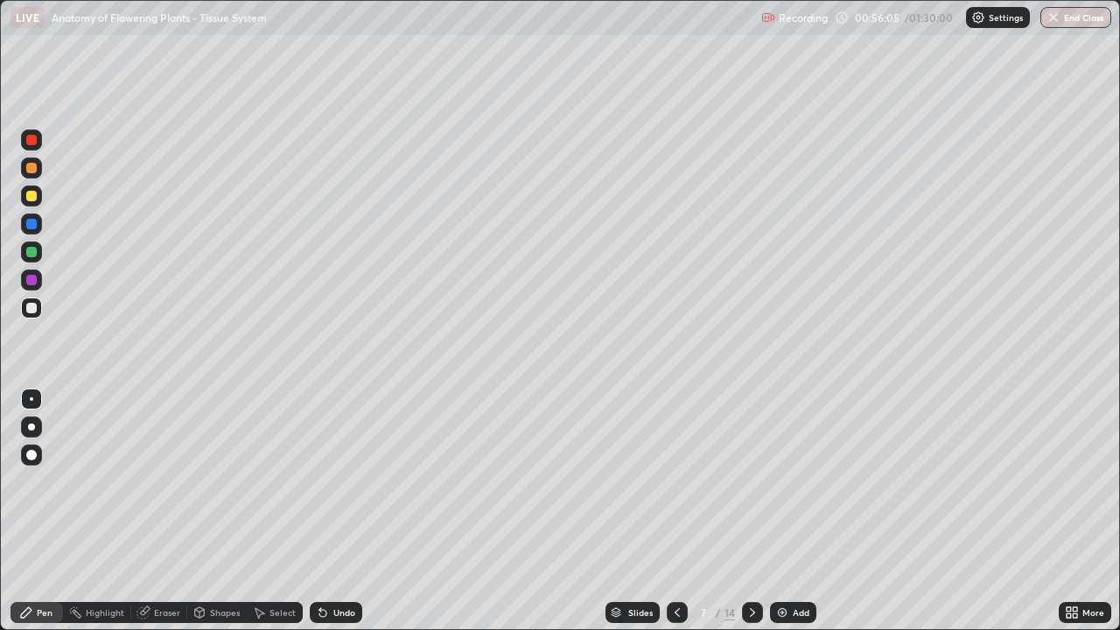
click at [751, 511] on icon at bounding box center [752, 612] width 14 height 14
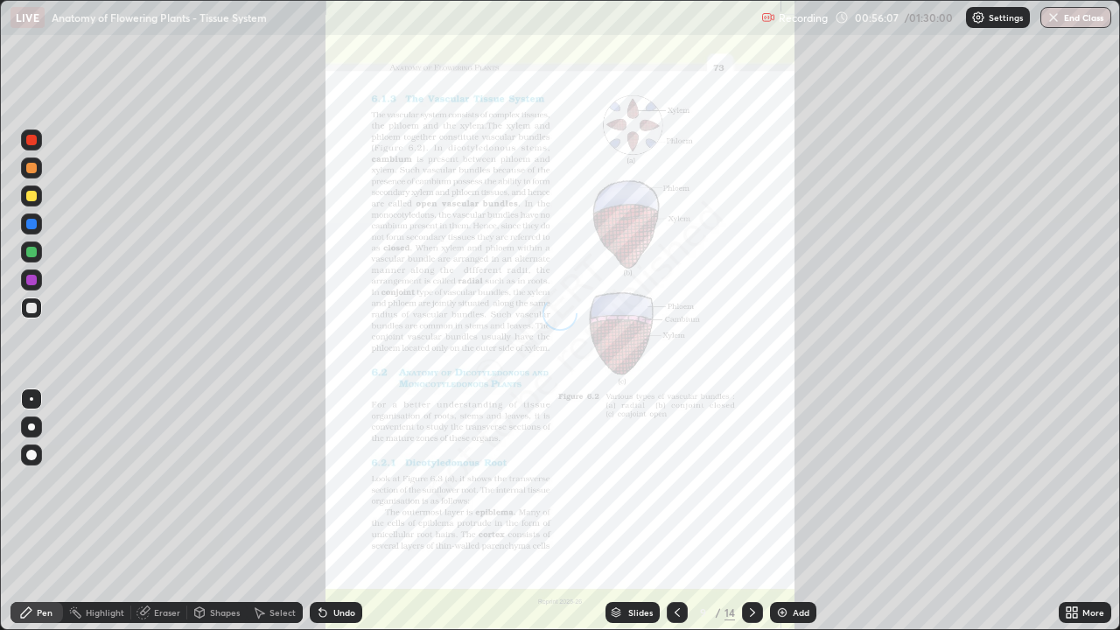
click at [752, 511] on icon at bounding box center [752, 612] width 5 height 9
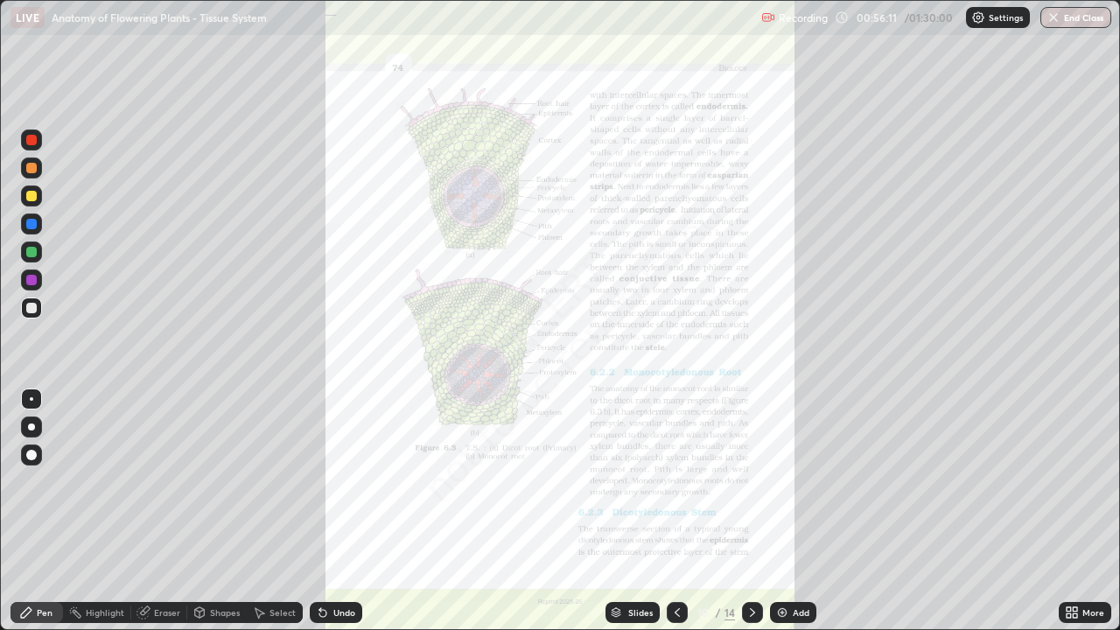
click at [677, 511] on icon at bounding box center [677, 612] width 14 height 14
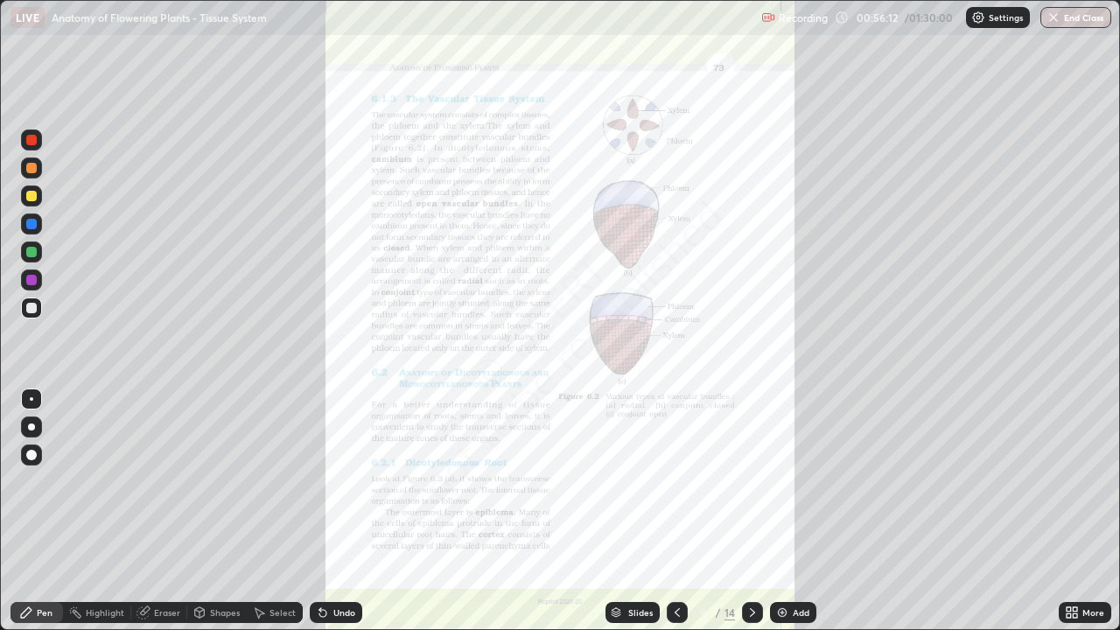
click at [1094, 511] on div "More" at bounding box center [1093, 612] width 22 height 9
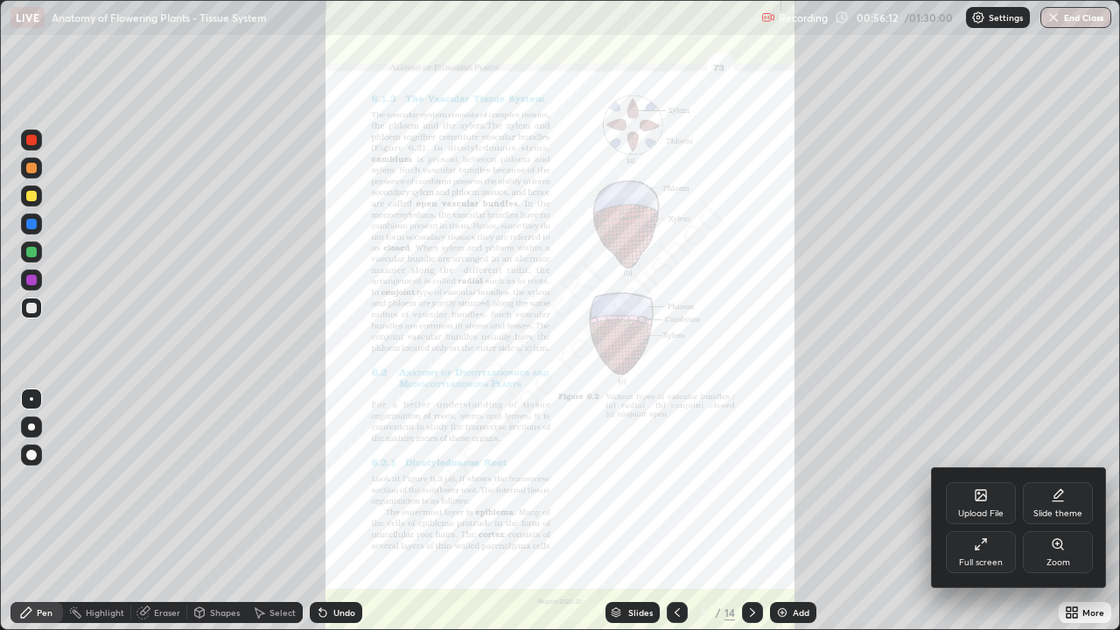
click at [1073, 511] on div "Zoom" at bounding box center [1058, 552] width 70 height 42
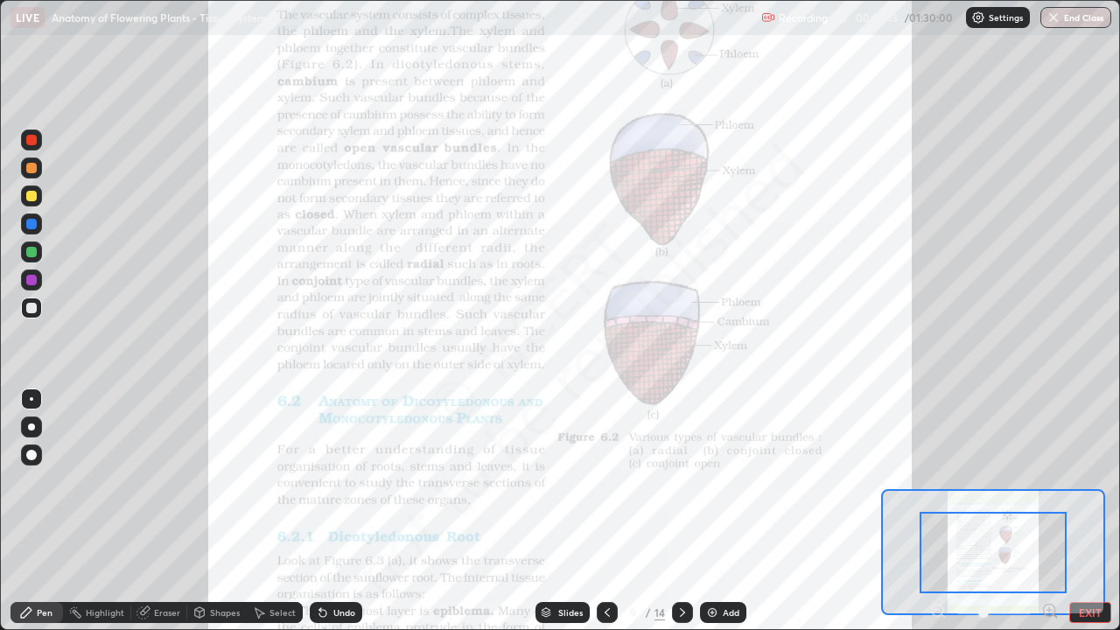
click at [1049, 511] on icon at bounding box center [1049, 610] width 4 height 0
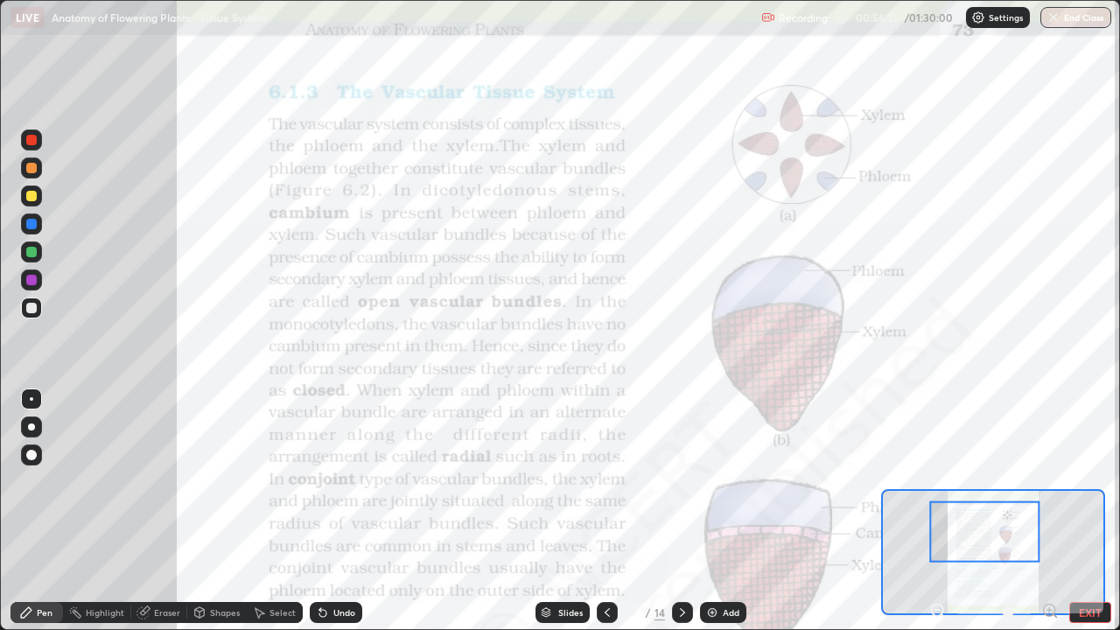
click at [39, 227] on div at bounding box center [31, 223] width 21 height 21
click at [724, 511] on div "Add" at bounding box center [731, 612] width 17 height 9
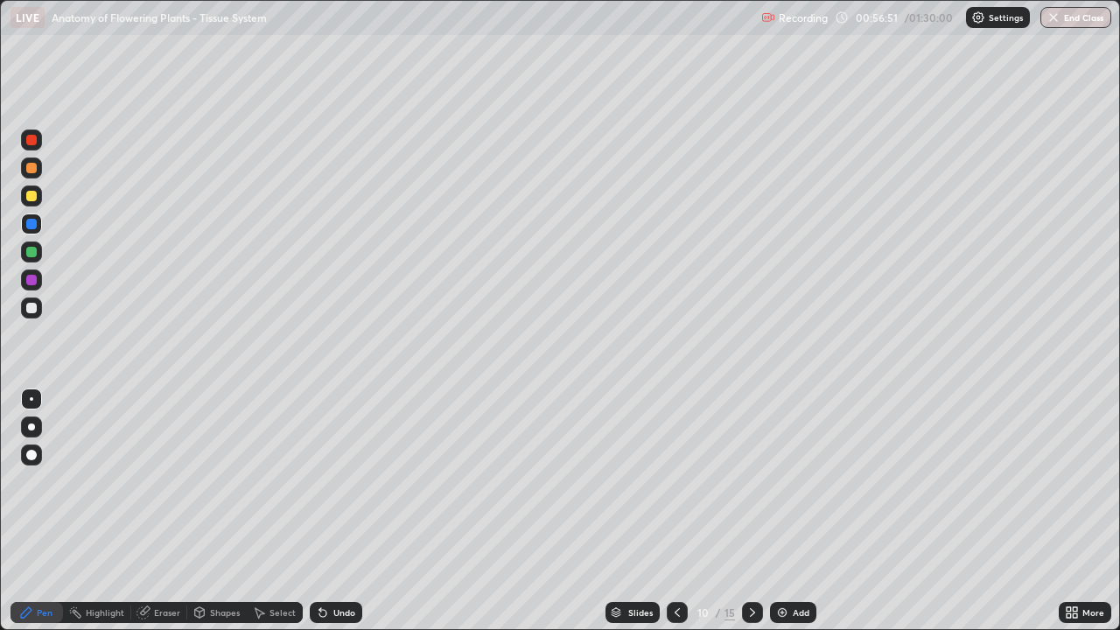
click at [29, 248] on div at bounding box center [31, 252] width 10 height 10
click at [31, 306] on div at bounding box center [31, 308] width 10 height 10
click at [673, 511] on icon at bounding box center [677, 612] width 14 height 14
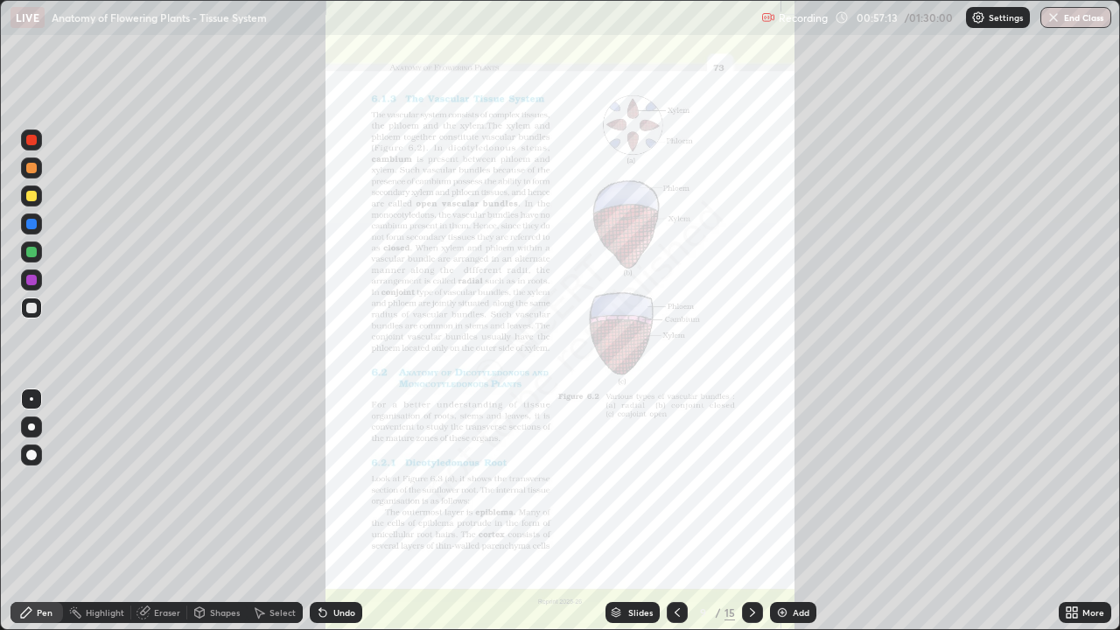
click at [743, 511] on div at bounding box center [752, 612] width 21 height 21
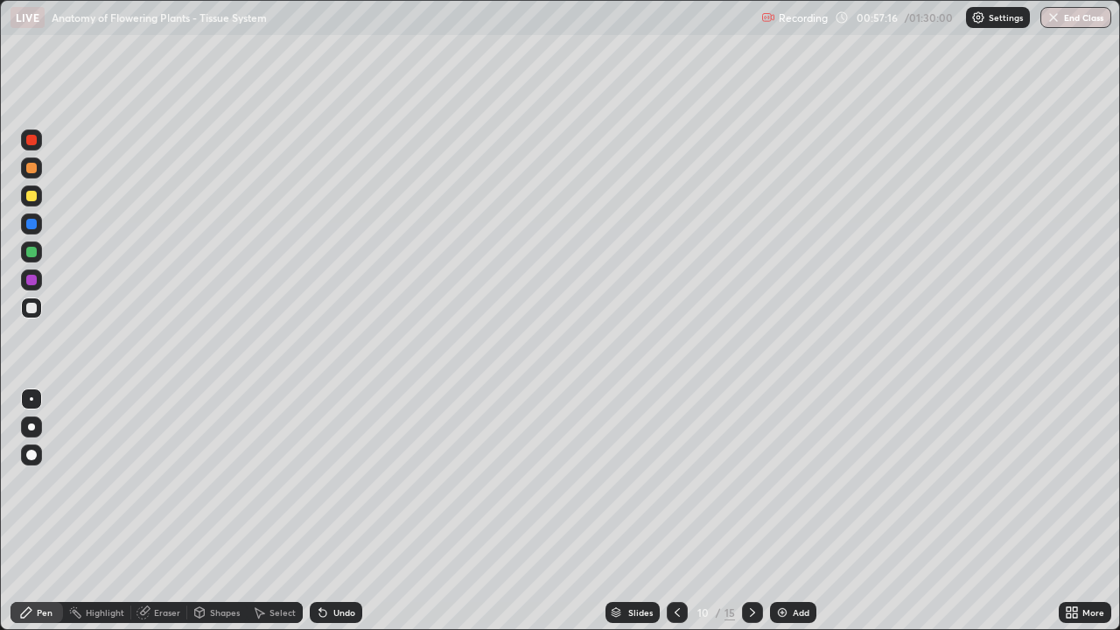
click at [752, 511] on icon at bounding box center [752, 612] width 14 height 14
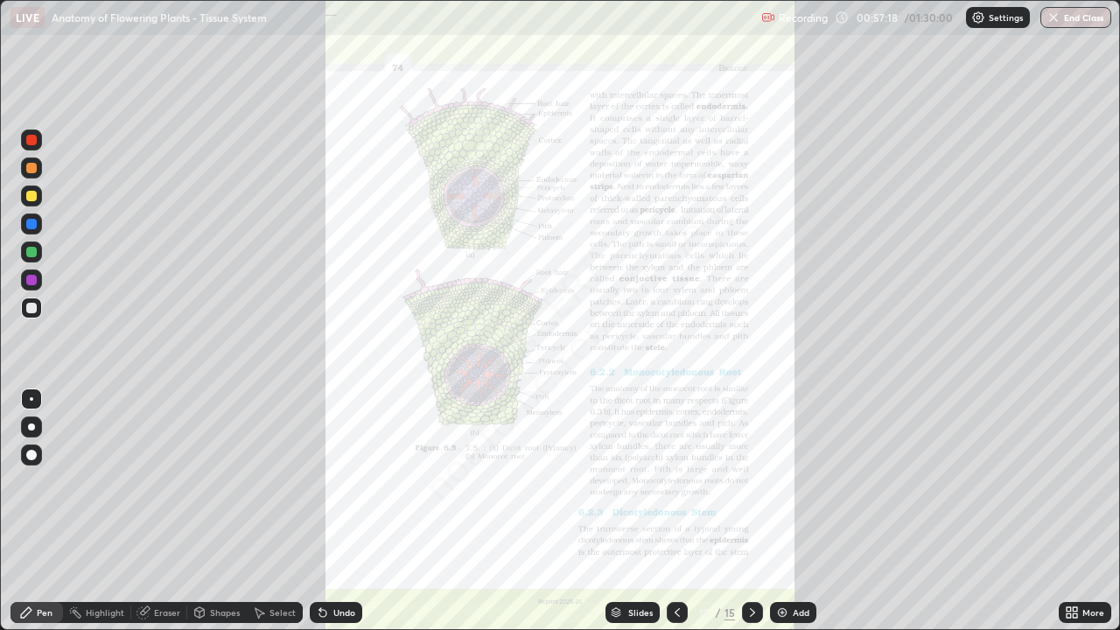
click at [671, 511] on icon at bounding box center [677, 612] width 14 height 14
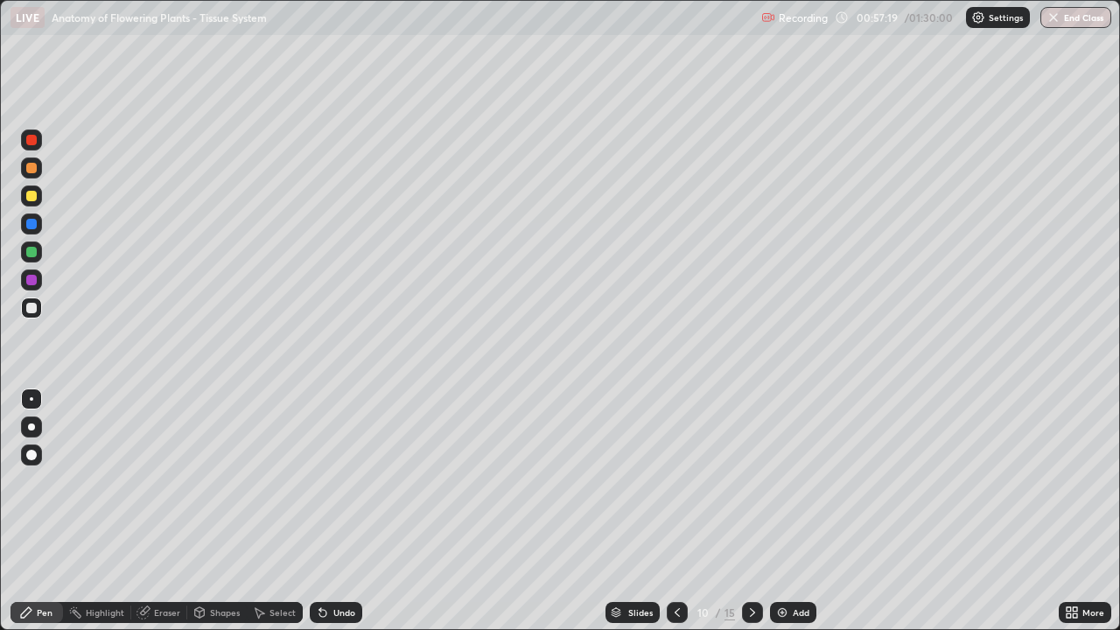
click at [670, 511] on icon at bounding box center [677, 612] width 14 height 14
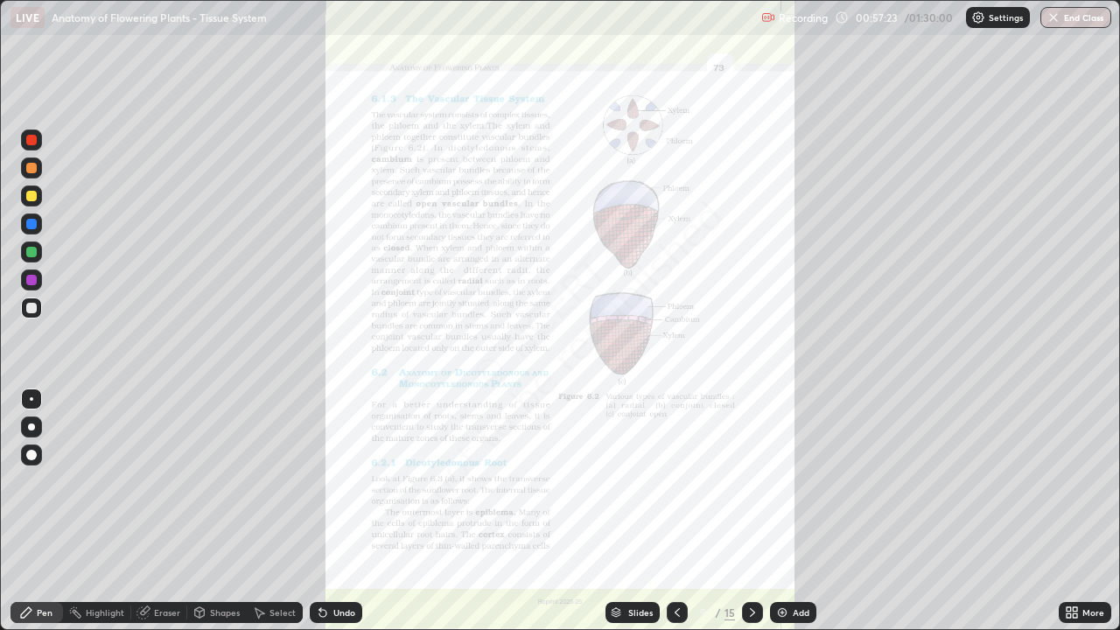
click at [675, 511] on icon at bounding box center [677, 612] width 14 height 14
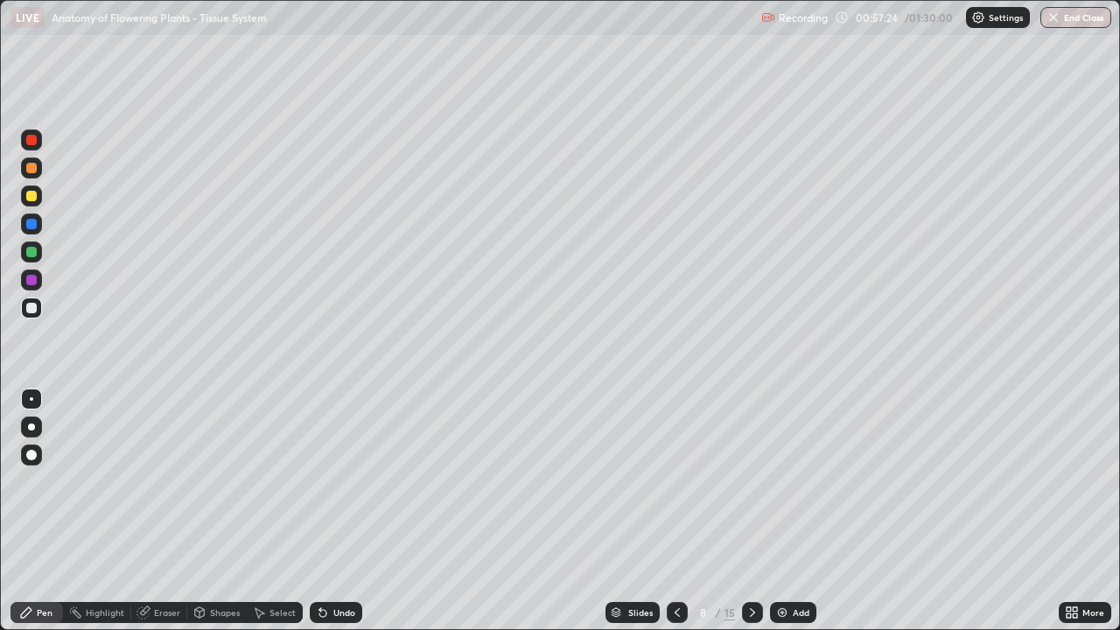
click at [751, 511] on icon at bounding box center [752, 612] width 14 height 14
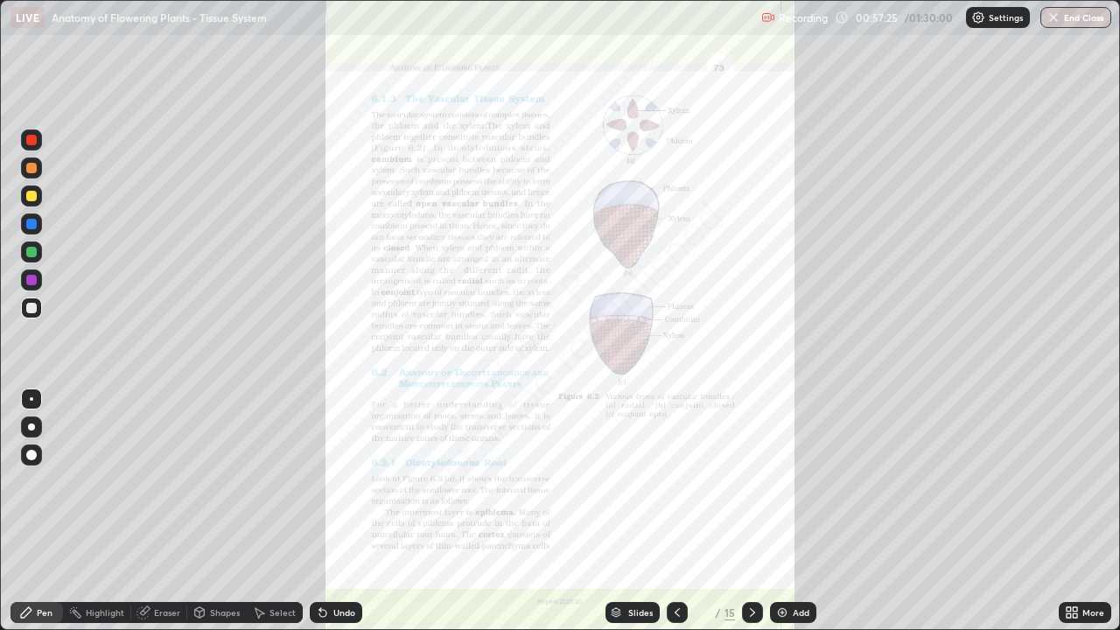
click at [751, 511] on icon at bounding box center [752, 612] width 14 height 14
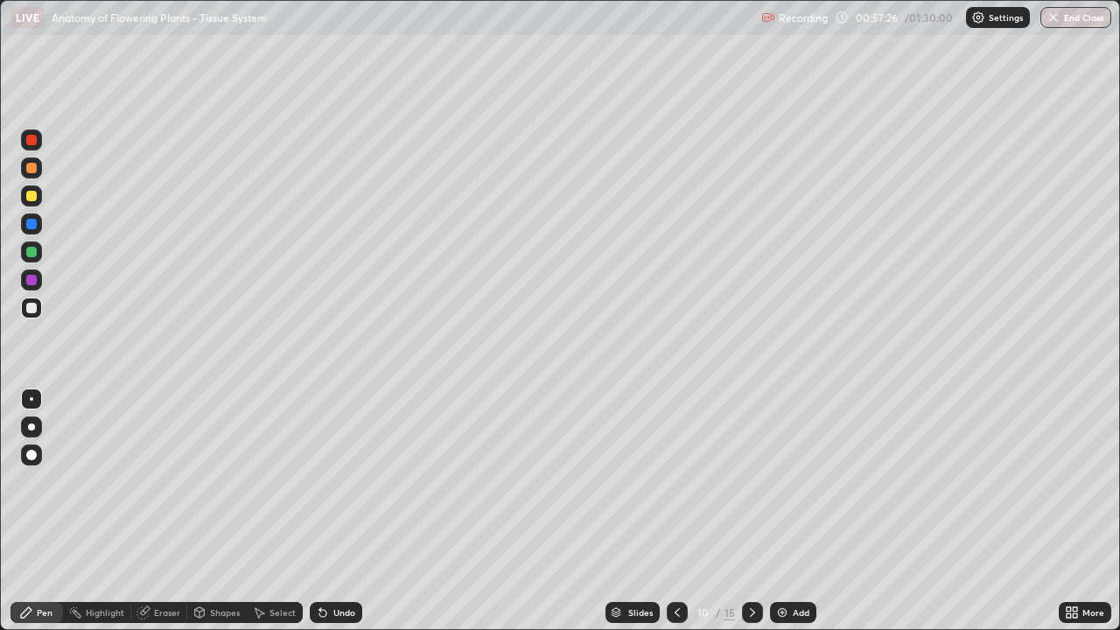
click at [32, 191] on div at bounding box center [31, 196] width 10 height 10
click at [31, 250] on div at bounding box center [31, 252] width 10 height 10
click at [29, 279] on div at bounding box center [31, 280] width 10 height 10
click at [670, 511] on icon at bounding box center [677, 612] width 14 height 14
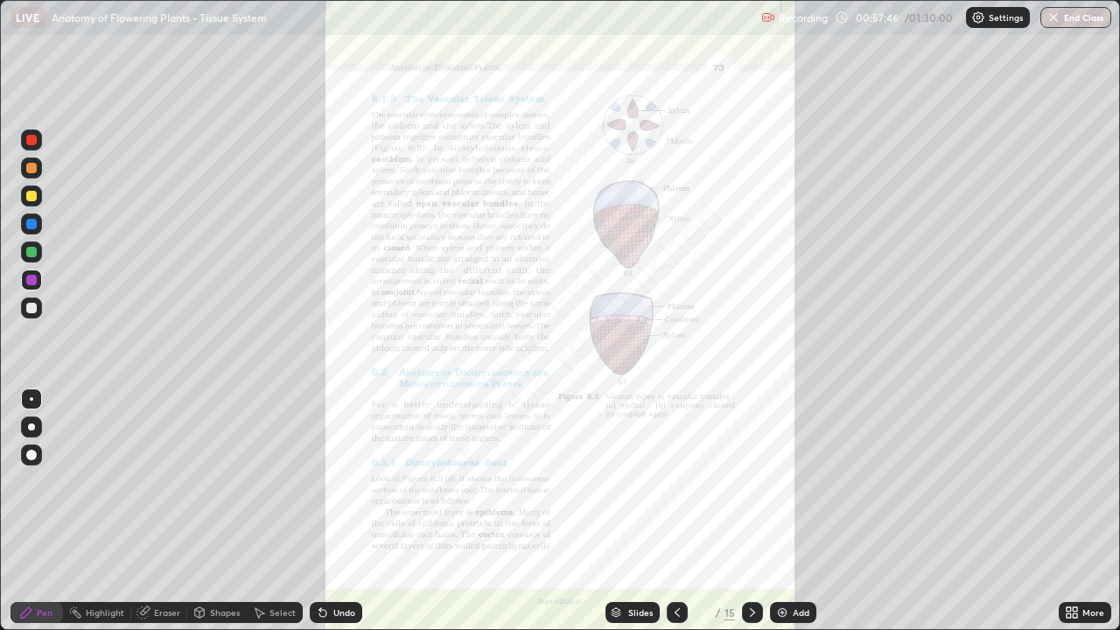
click at [674, 511] on icon at bounding box center [677, 612] width 14 height 14
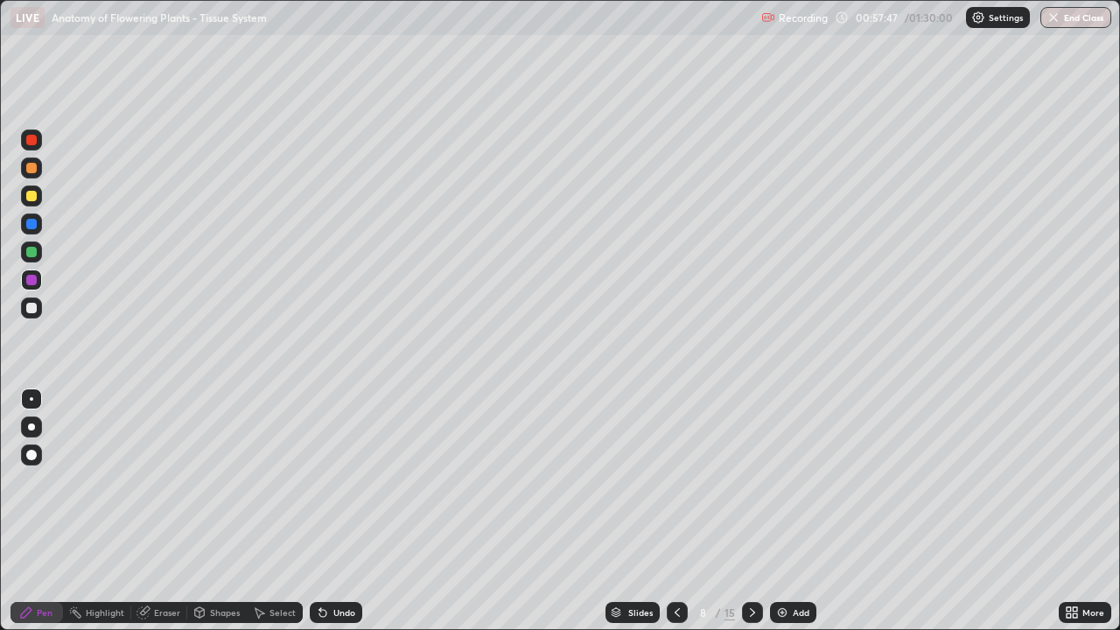
click at [751, 511] on icon at bounding box center [752, 612] width 14 height 14
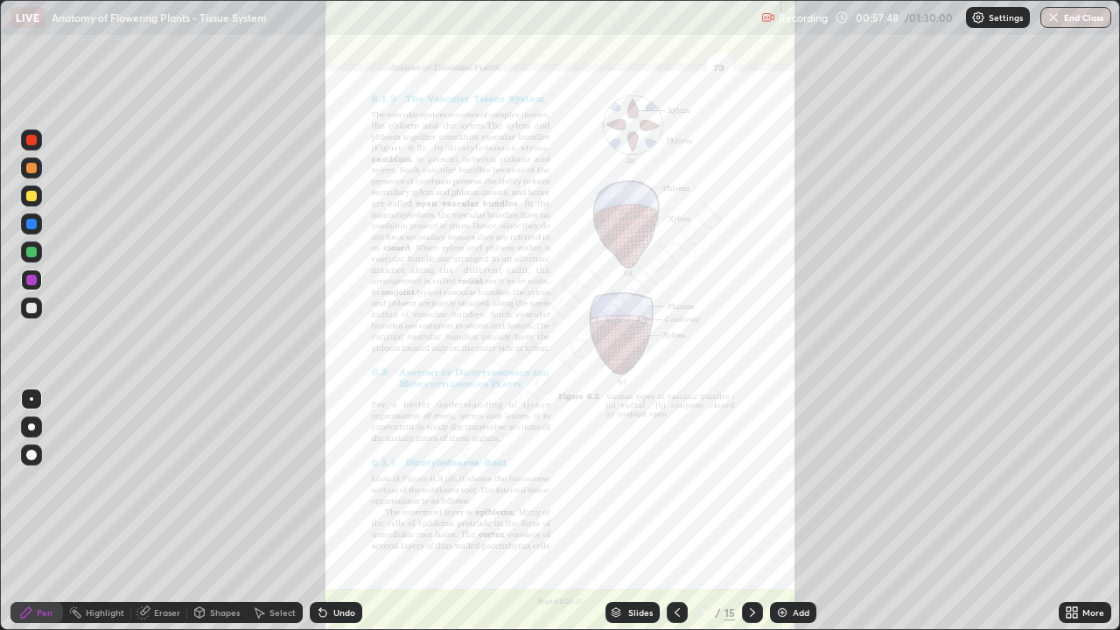
click at [752, 511] on icon at bounding box center [752, 612] width 14 height 14
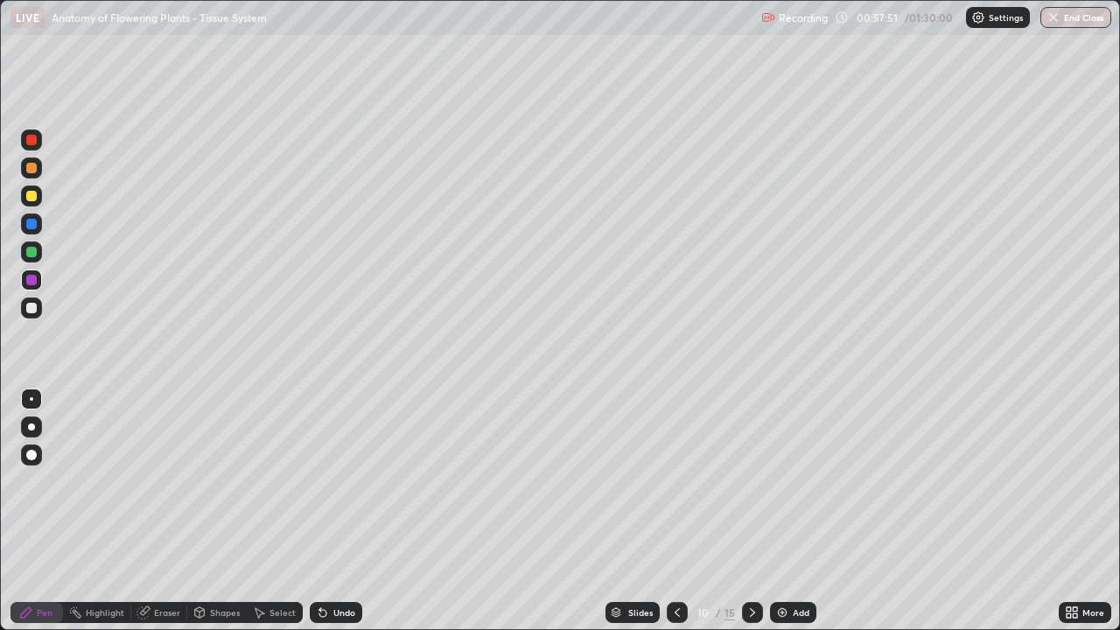
click at [341, 511] on div "Undo" at bounding box center [336, 612] width 52 height 21
click at [31, 196] on div at bounding box center [31, 196] width 10 height 10
click at [33, 425] on div at bounding box center [31, 426] width 7 height 7
click at [32, 308] on div at bounding box center [31, 308] width 10 height 10
click at [163, 511] on div "Eraser" at bounding box center [159, 612] width 56 height 21
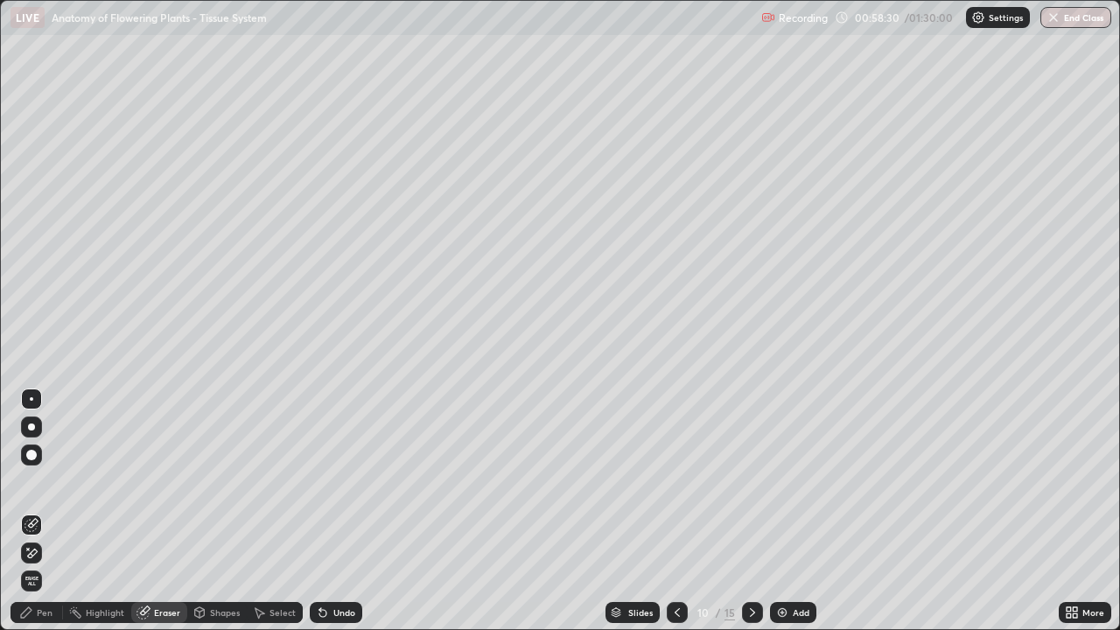
click at [46, 511] on div "Pen" at bounding box center [45, 612] width 16 height 9
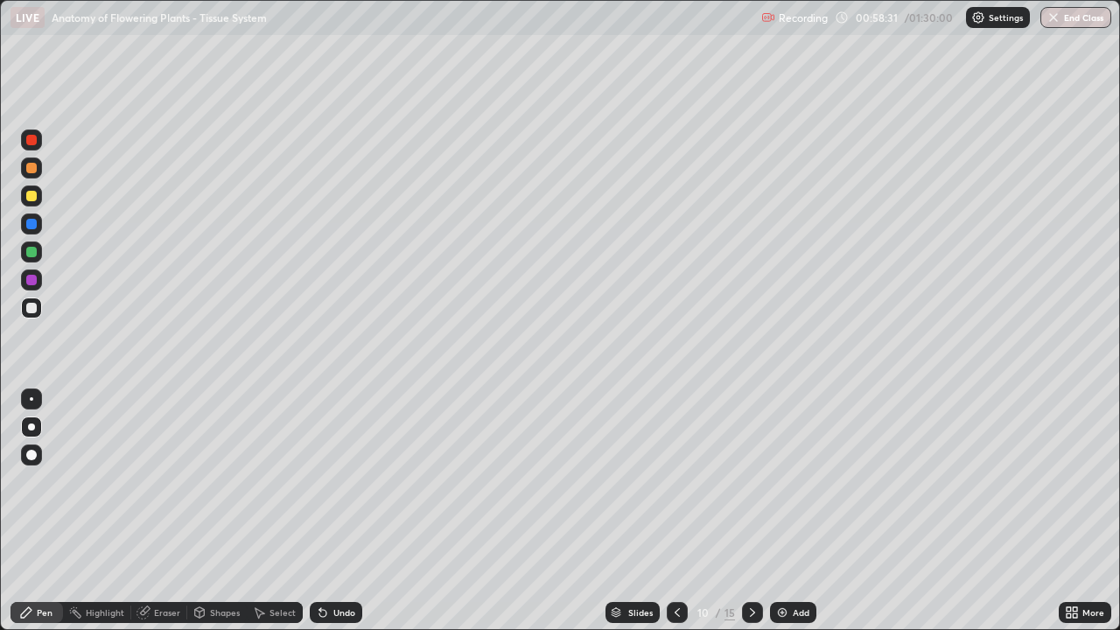
click at [31, 309] on div at bounding box center [31, 308] width 10 height 10
click at [37, 448] on div at bounding box center [31, 454] width 21 height 21
click at [31, 197] on div at bounding box center [31, 196] width 10 height 10
click at [36, 312] on div at bounding box center [31, 307] width 21 height 21
click at [34, 280] on div at bounding box center [31, 280] width 10 height 10
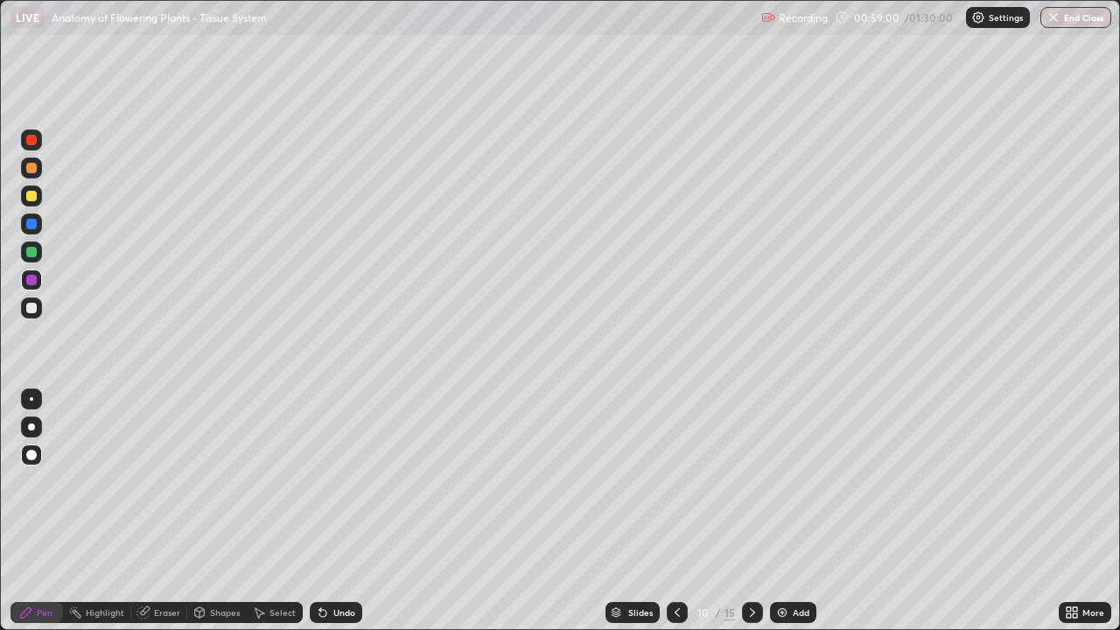
click at [34, 192] on div at bounding box center [31, 196] width 10 height 10
click at [31, 316] on div at bounding box center [31, 307] width 21 height 21
click at [34, 249] on div at bounding box center [31, 252] width 10 height 10
click at [144, 511] on icon at bounding box center [145, 610] width 10 height 9
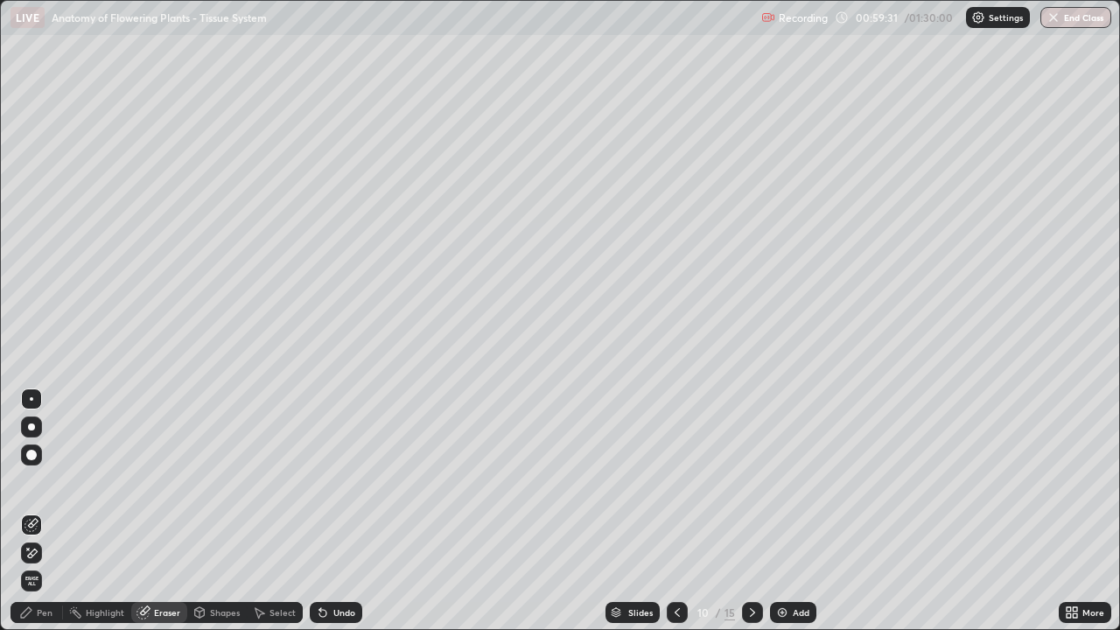
click at [38, 511] on div "Pen" at bounding box center [36, 612] width 52 height 21
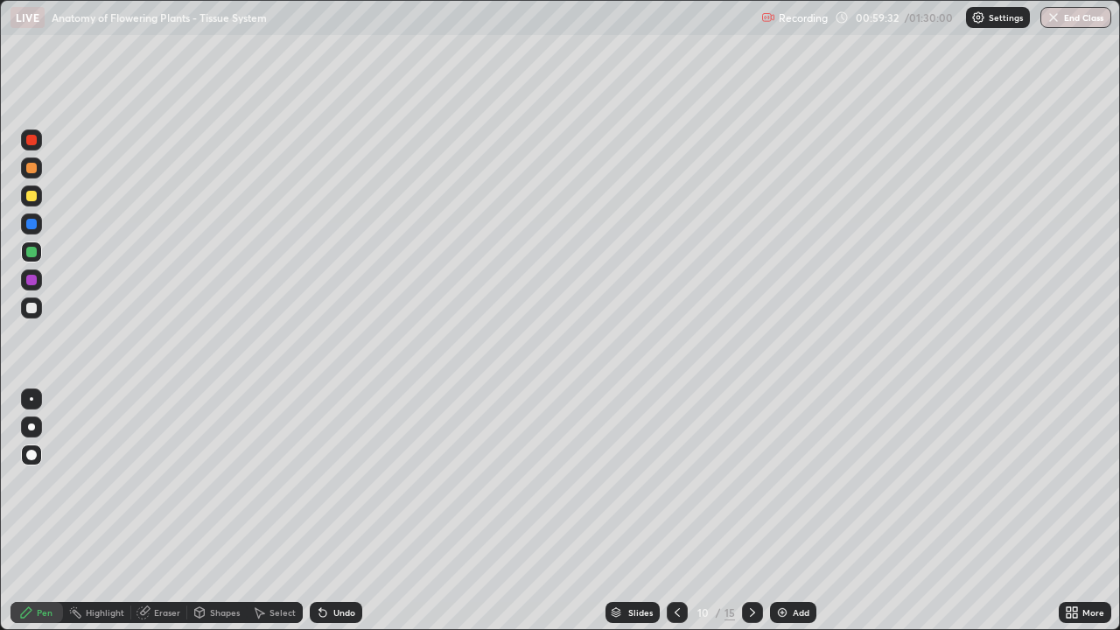
click at [32, 308] on div at bounding box center [31, 308] width 10 height 10
click at [38, 190] on div at bounding box center [31, 195] width 21 height 21
click at [36, 262] on div at bounding box center [31, 251] width 21 height 21
click at [337, 511] on div "Undo" at bounding box center [336, 612] width 52 height 21
click at [36, 272] on div at bounding box center [31, 279] width 21 height 21
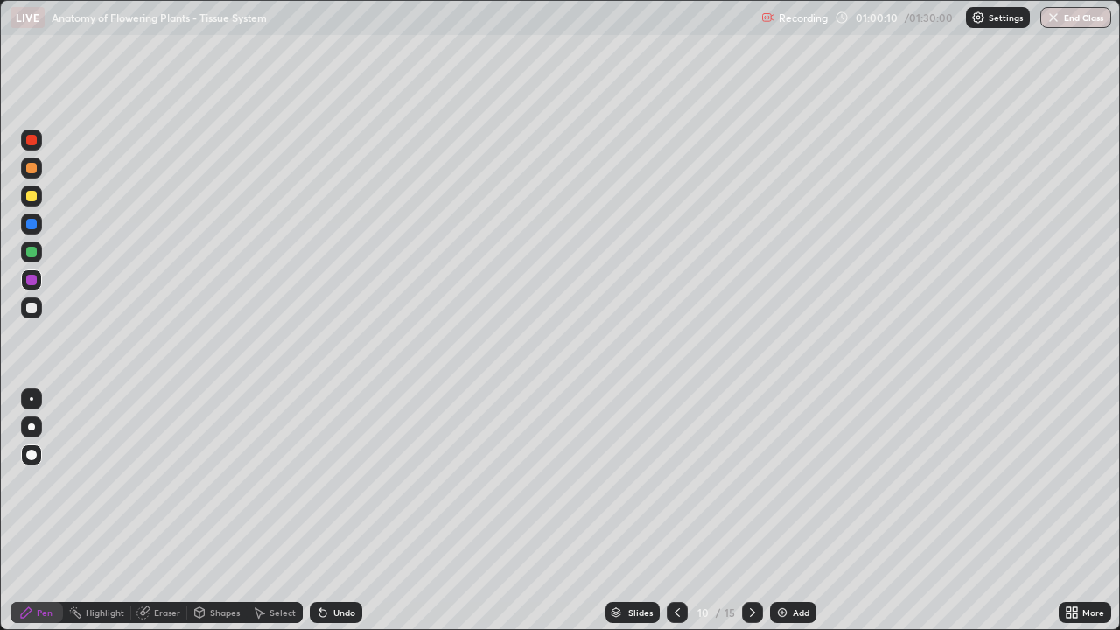
click at [1080, 511] on div "More" at bounding box center [1084, 612] width 52 height 21
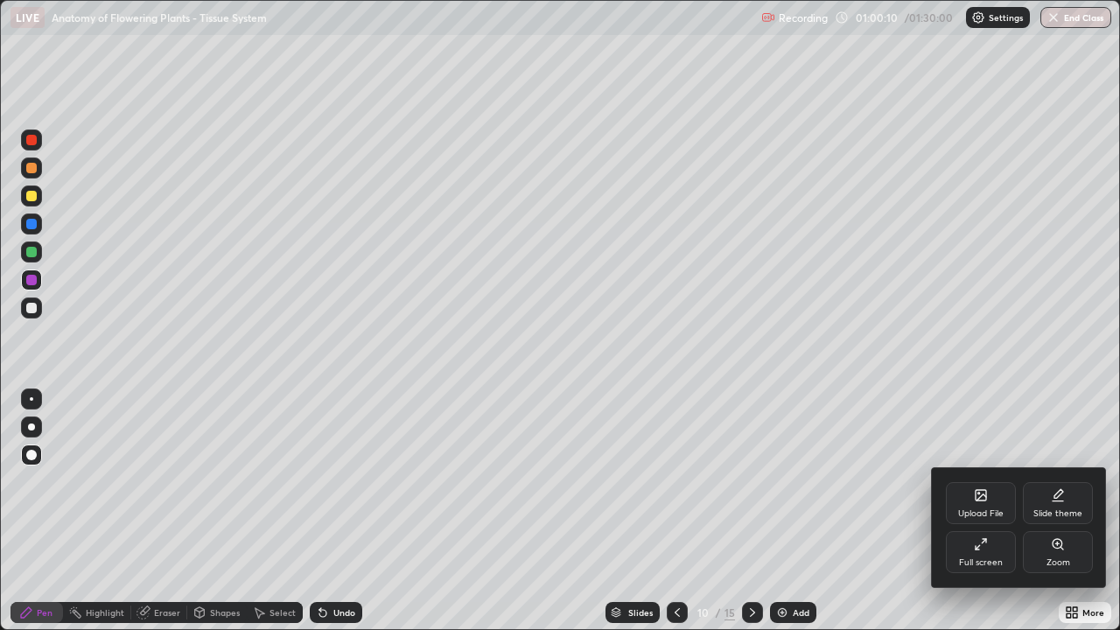
click at [995, 511] on div "Full screen" at bounding box center [981, 552] width 70 height 42
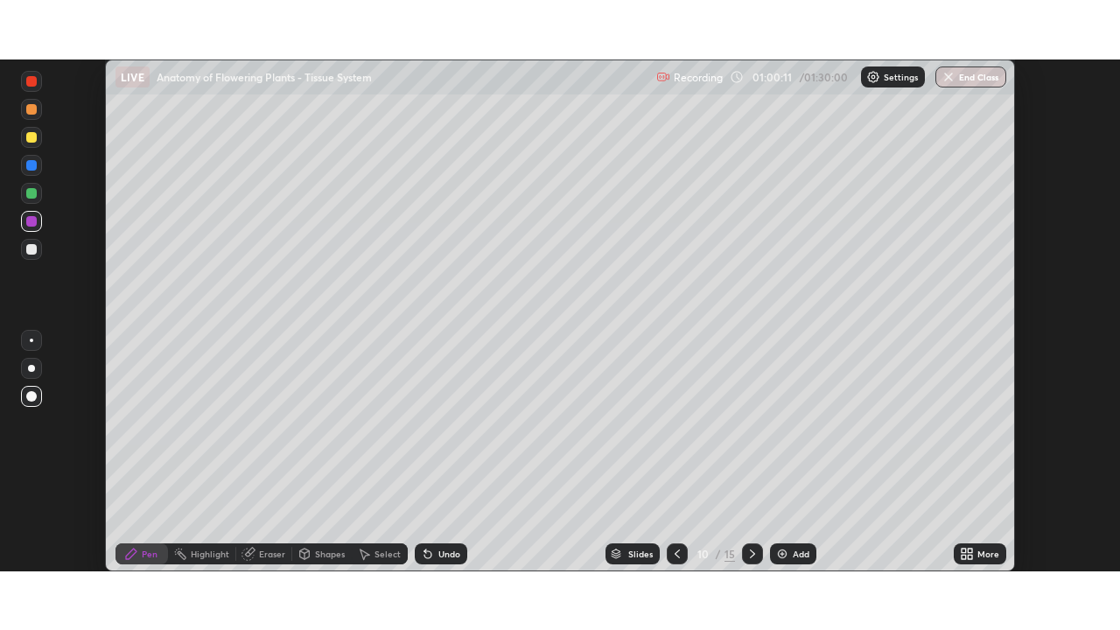
scroll to position [86959, 86351]
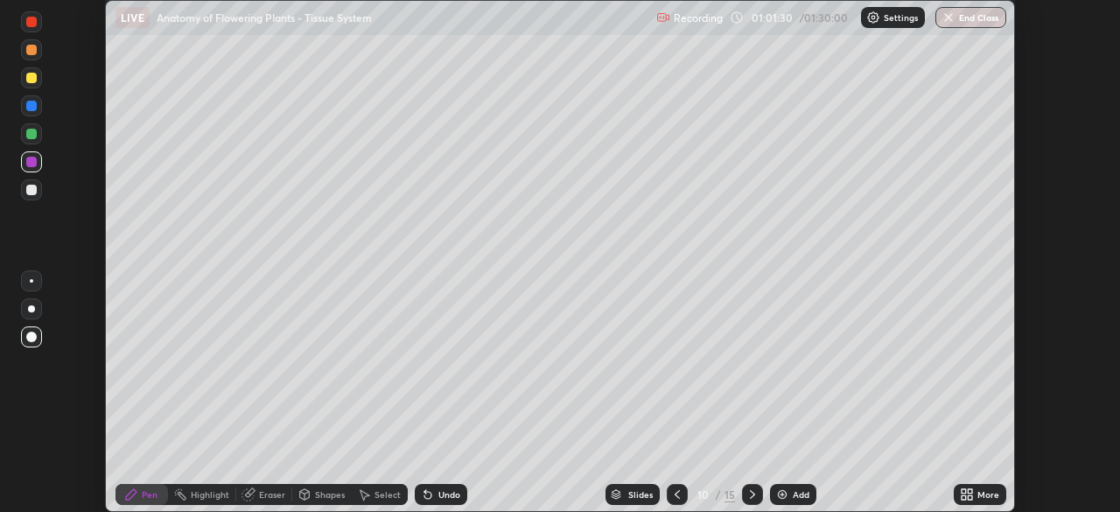
click at [677, 495] on icon at bounding box center [677, 494] width 14 height 14
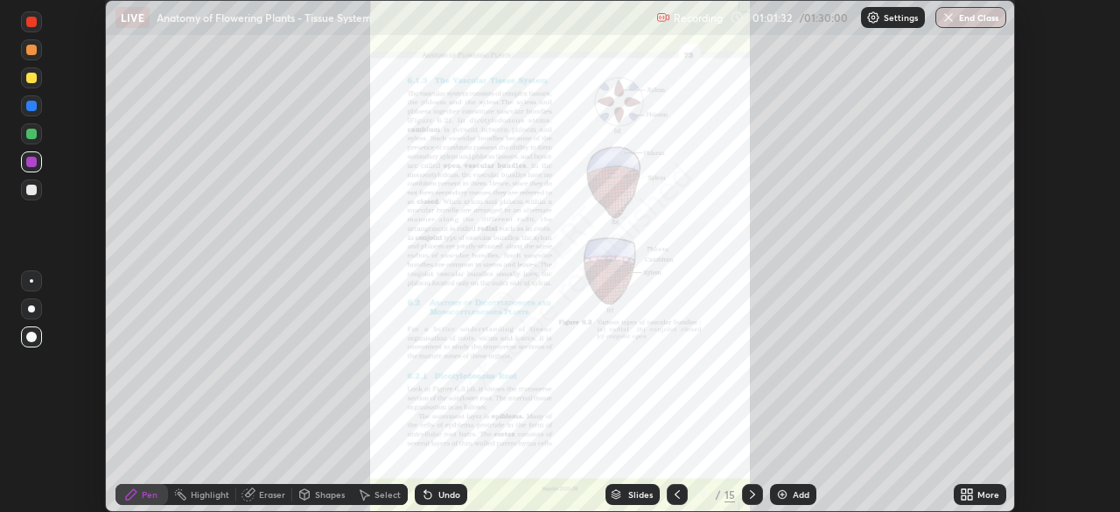
click at [995, 493] on div "More" at bounding box center [988, 494] width 22 height 9
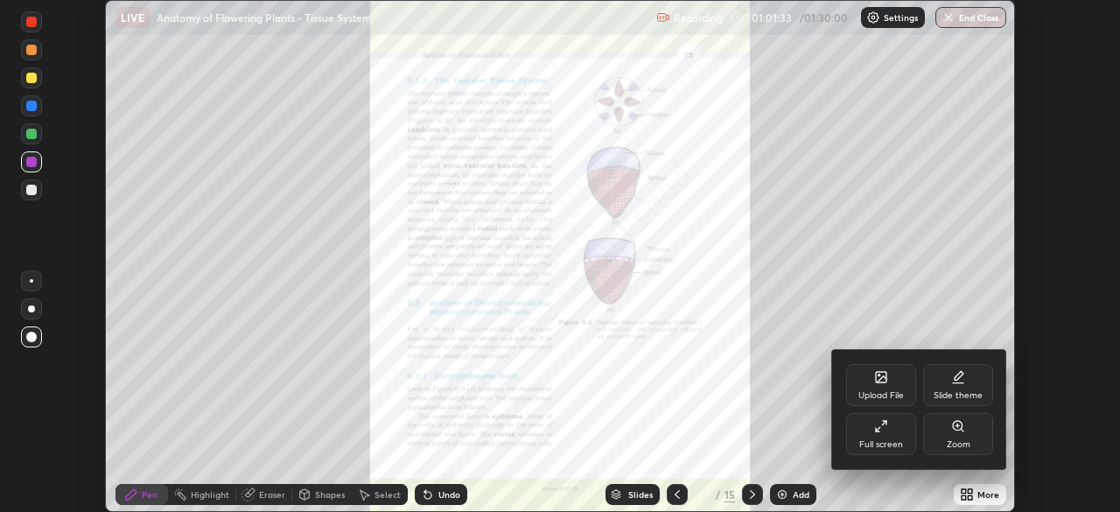
click at [890, 436] on div "Full screen" at bounding box center [881, 434] width 70 height 42
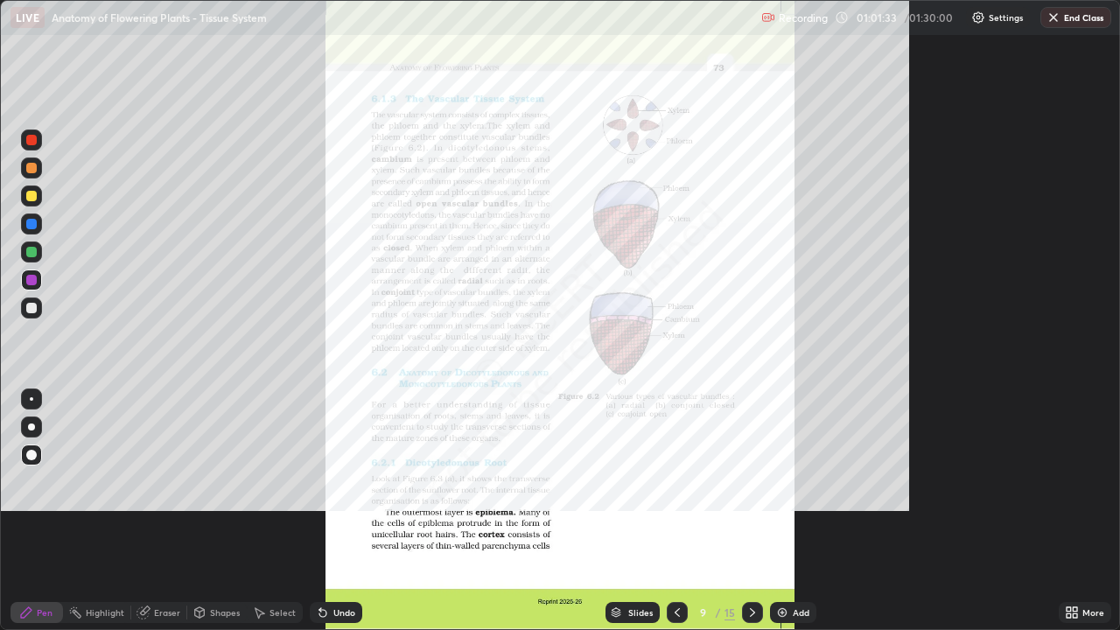
scroll to position [630, 1120]
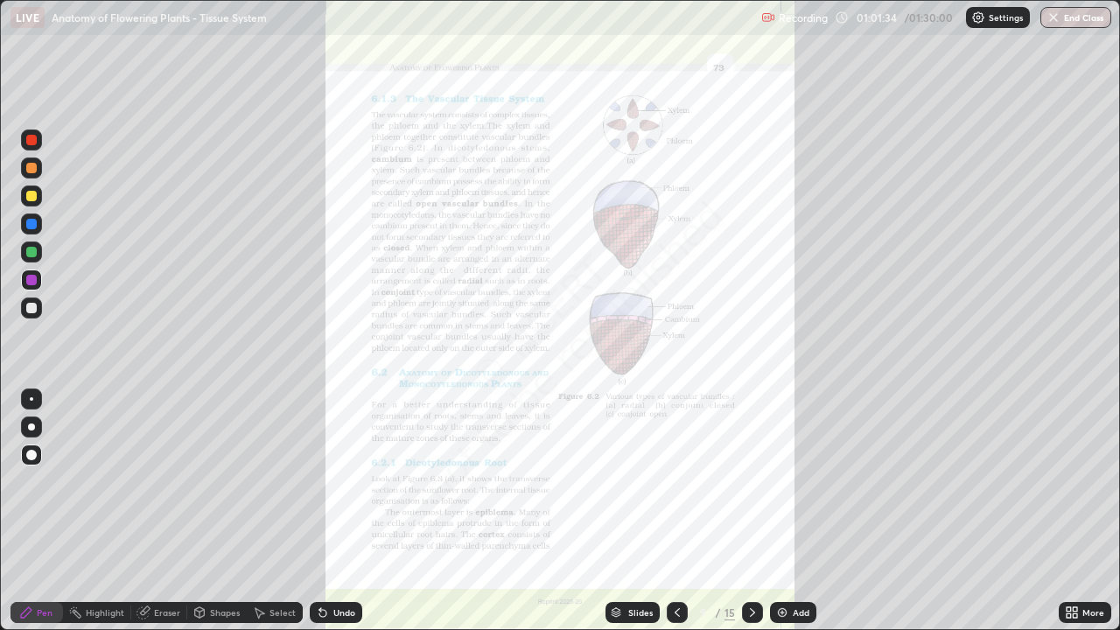
click at [1074, 511] on icon at bounding box center [1074, 615] width 4 height 4
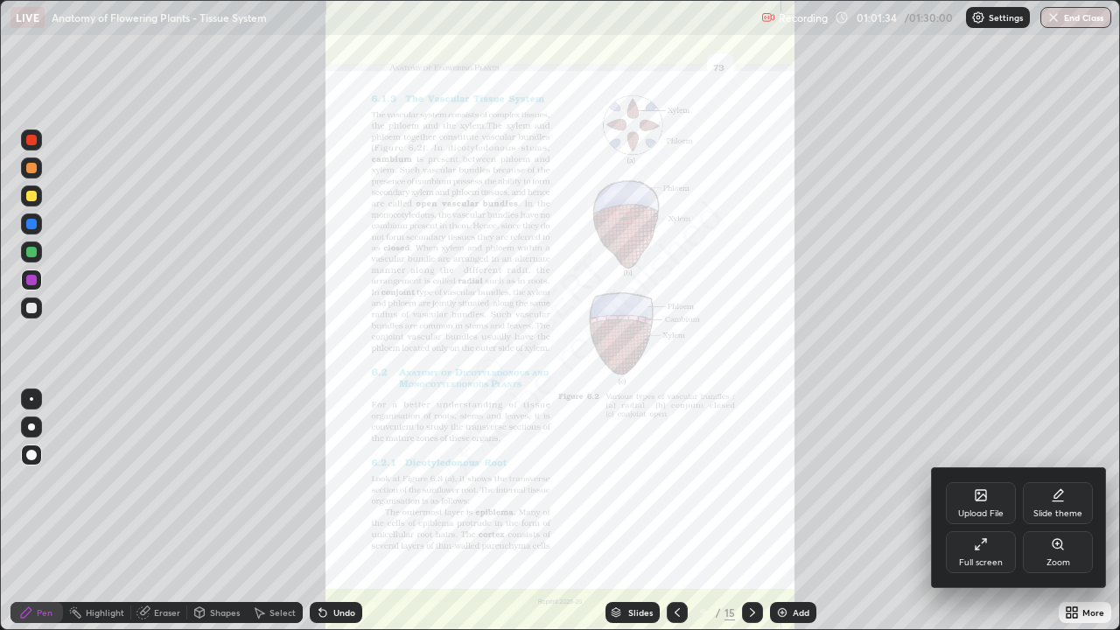
click at [1073, 511] on div "Zoom" at bounding box center [1058, 552] width 70 height 42
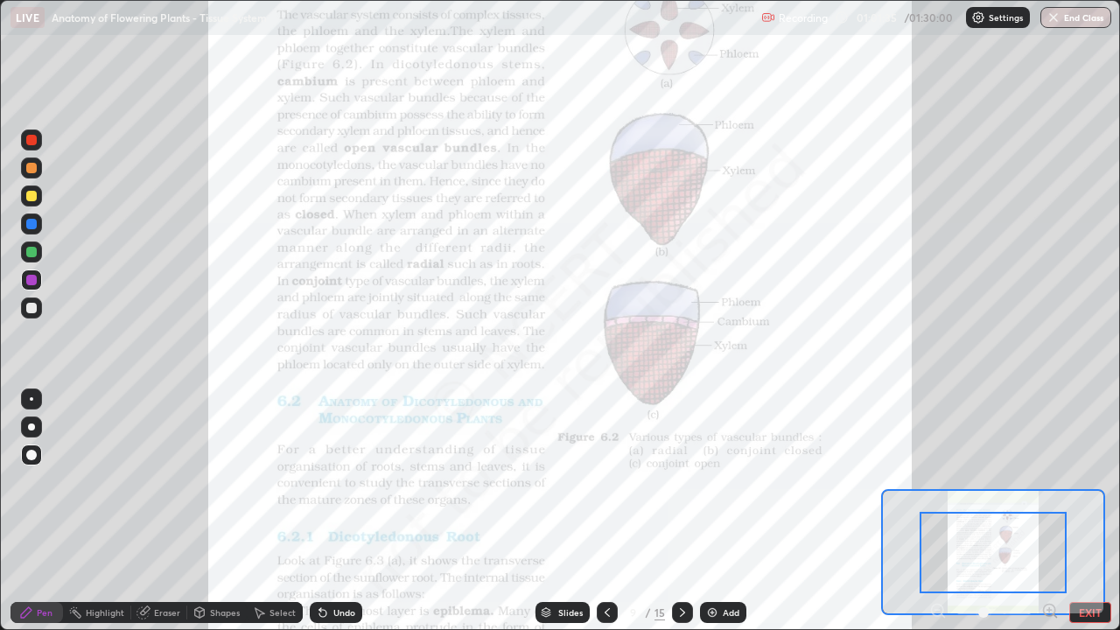
click at [1049, 511] on icon at bounding box center [1049, 610] width 4 height 0
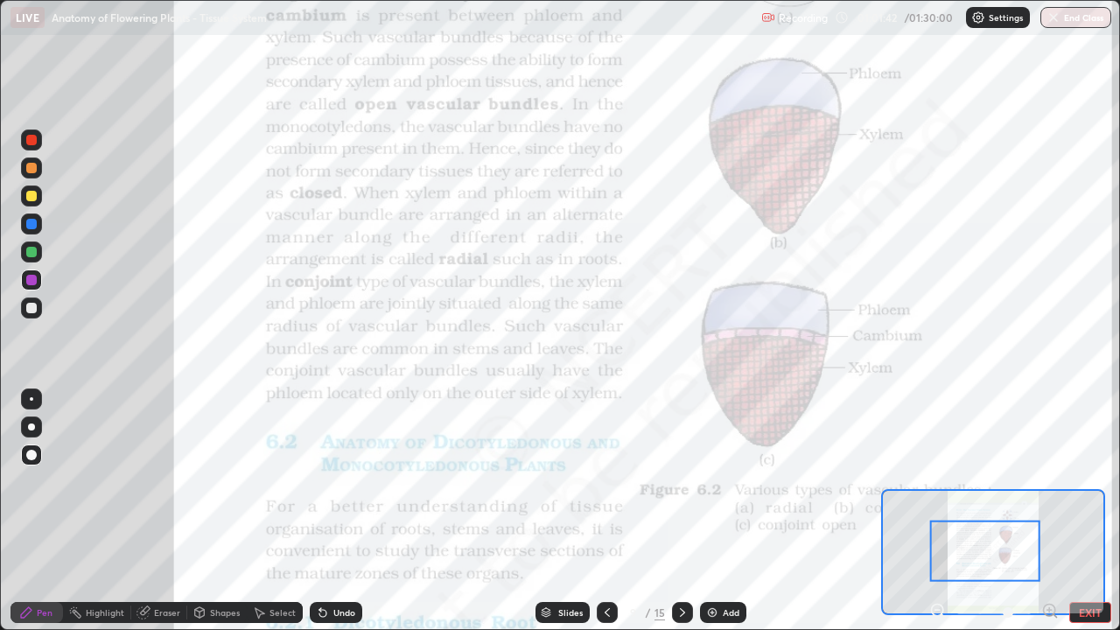
click at [604, 511] on icon at bounding box center [607, 612] width 14 height 14
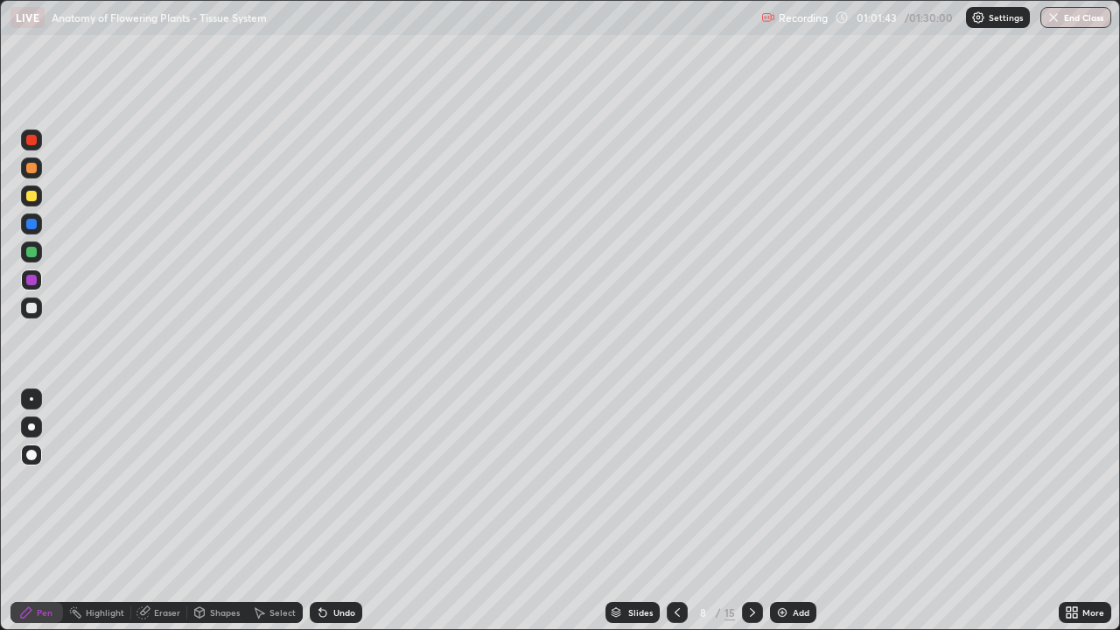
click at [674, 511] on icon at bounding box center [676, 612] width 5 height 9
click at [675, 511] on icon at bounding box center [677, 612] width 14 height 14
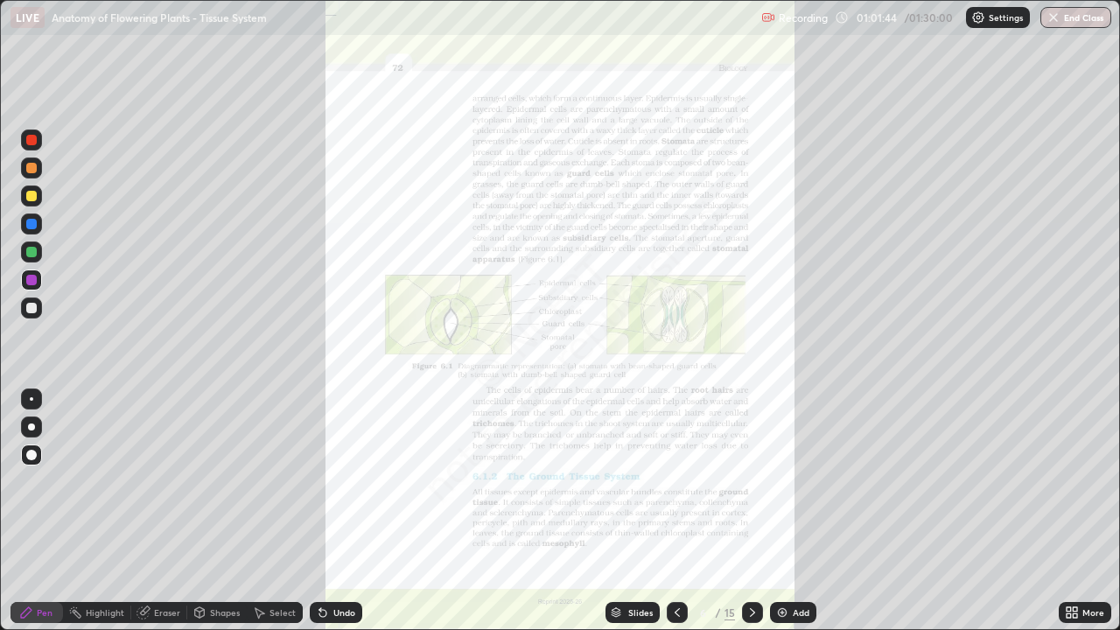
click at [675, 511] on icon at bounding box center [677, 612] width 14 height 14
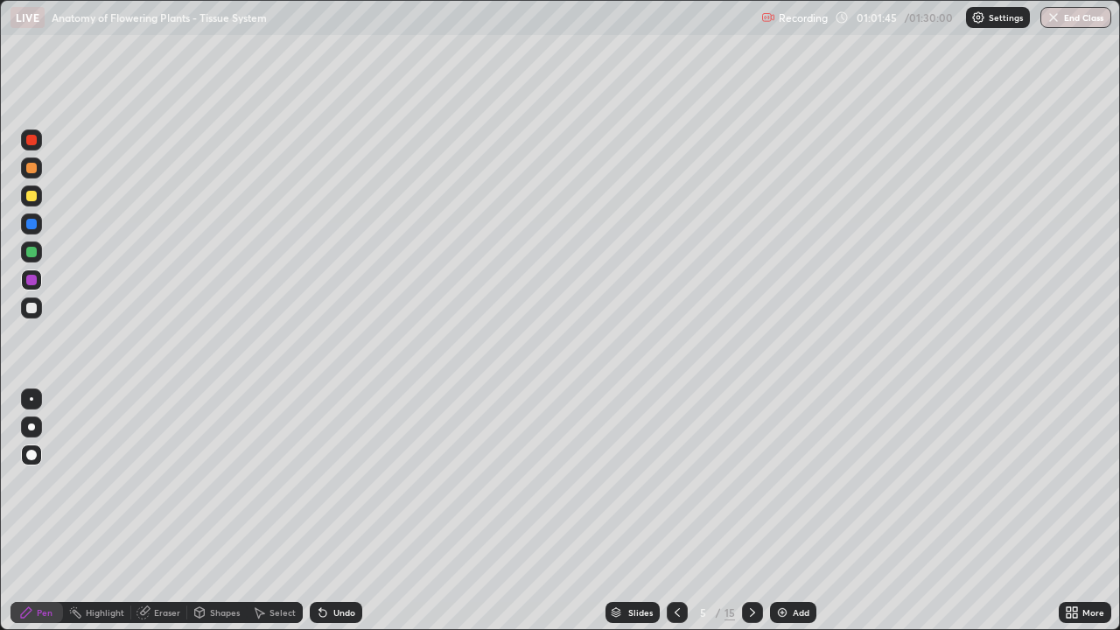
click at [675, 511] on icon at bounding box center [677, 612] width 14 height 14
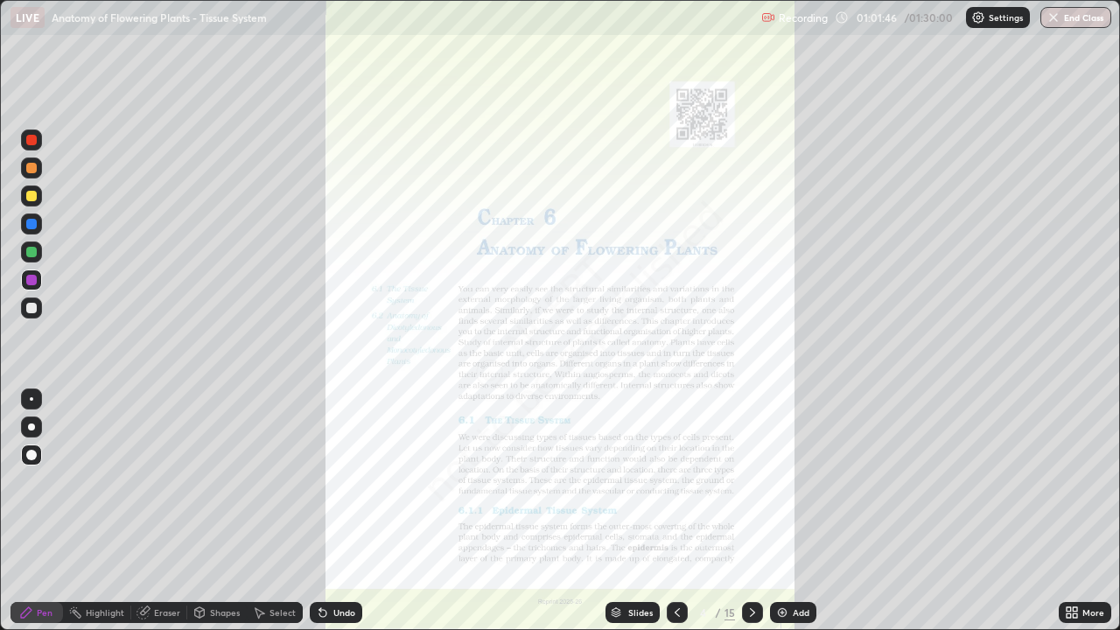
click at [674, 511] on div at bounding box center [677, 612] width 21 height 35
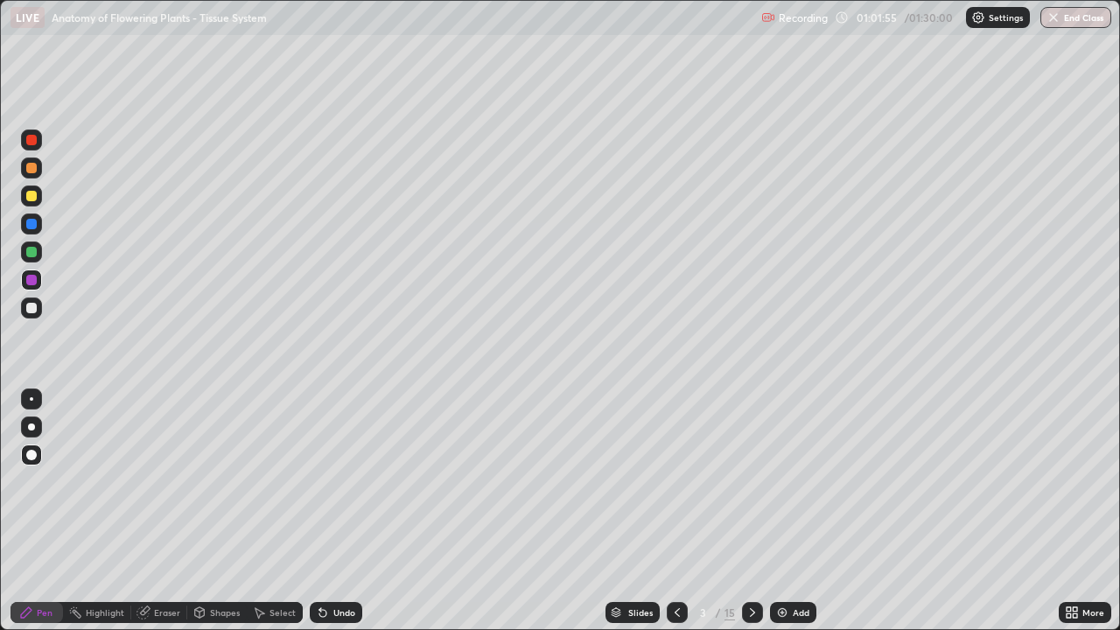
click at [34, 311] on div at bounding box center [31, 308] width 10 height 10
click at [38, 194] on div at bounding box center [31, 195] width 21 height 21
click at [36, 159] on div at bounding box center [31, 167] width 21 height 21
click at [752, 511] on icon at bounding box center [752, 612] width 14 height 14
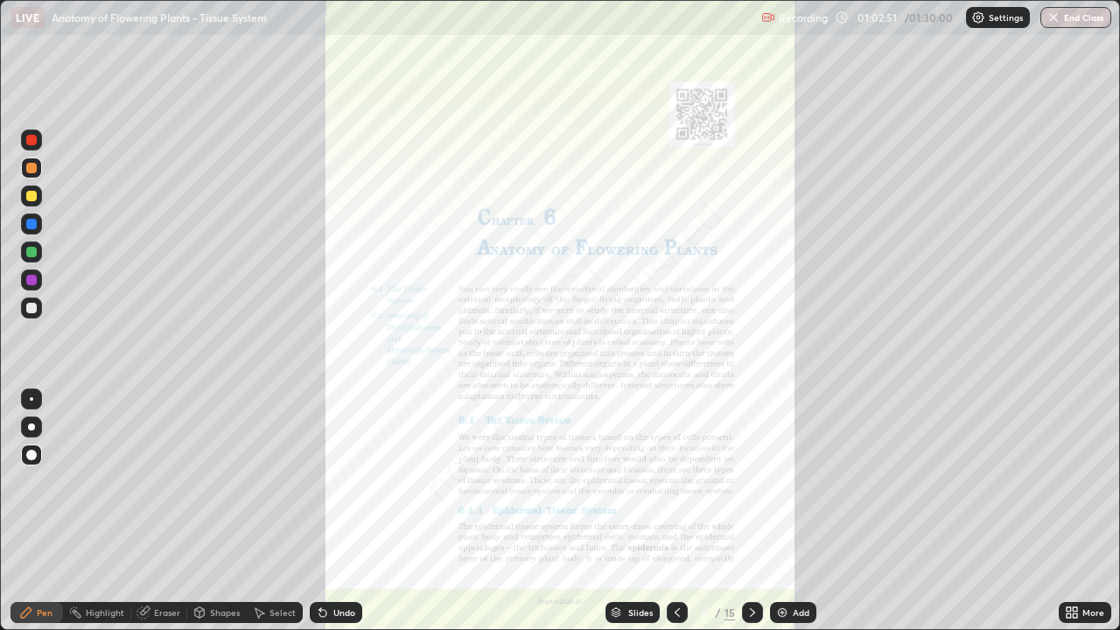
click at [757, 511] on icon at bounding box center [752, 612] width 14 height 14
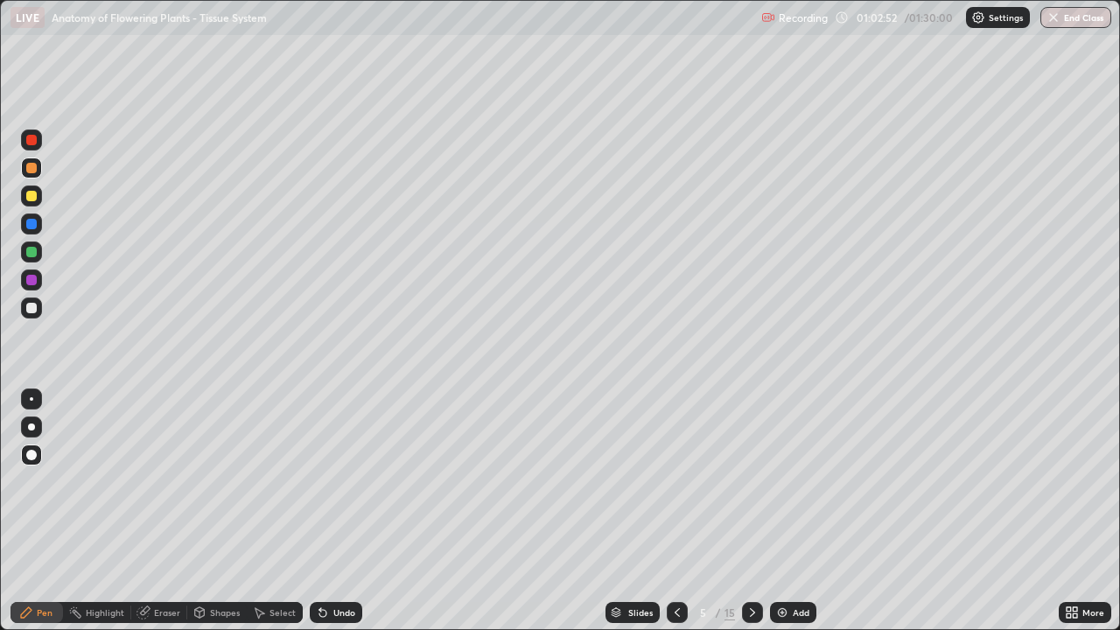
click at [752, 511] on icon at bounding box center [752, 612] width 14 height 14
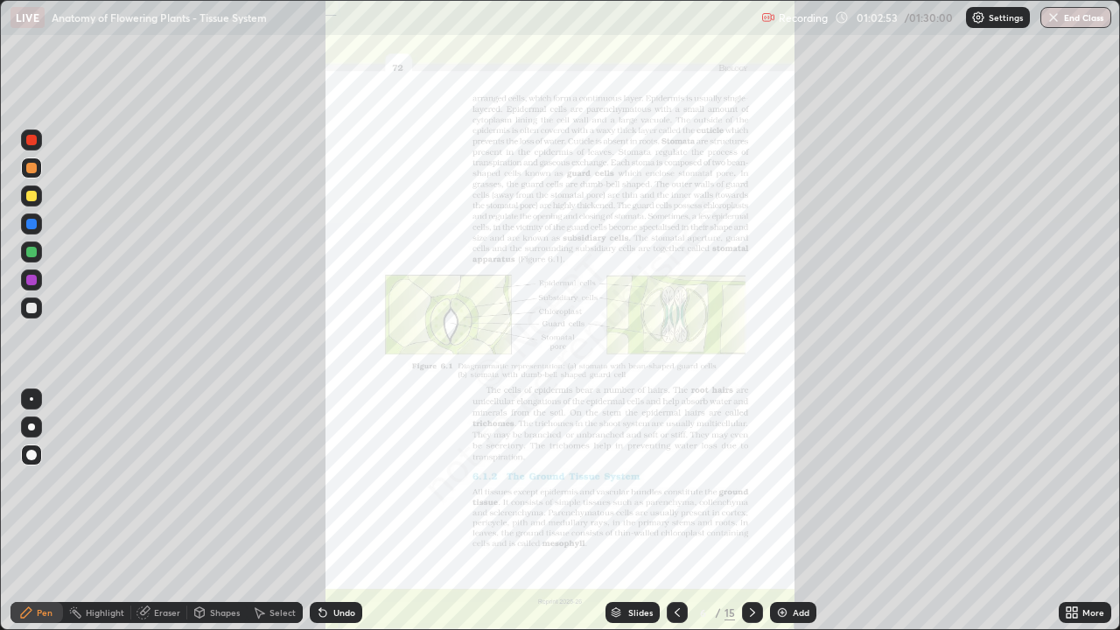
click at [1086, 511] on div "More" at bounding box center [1093, 612] width 22 height 9
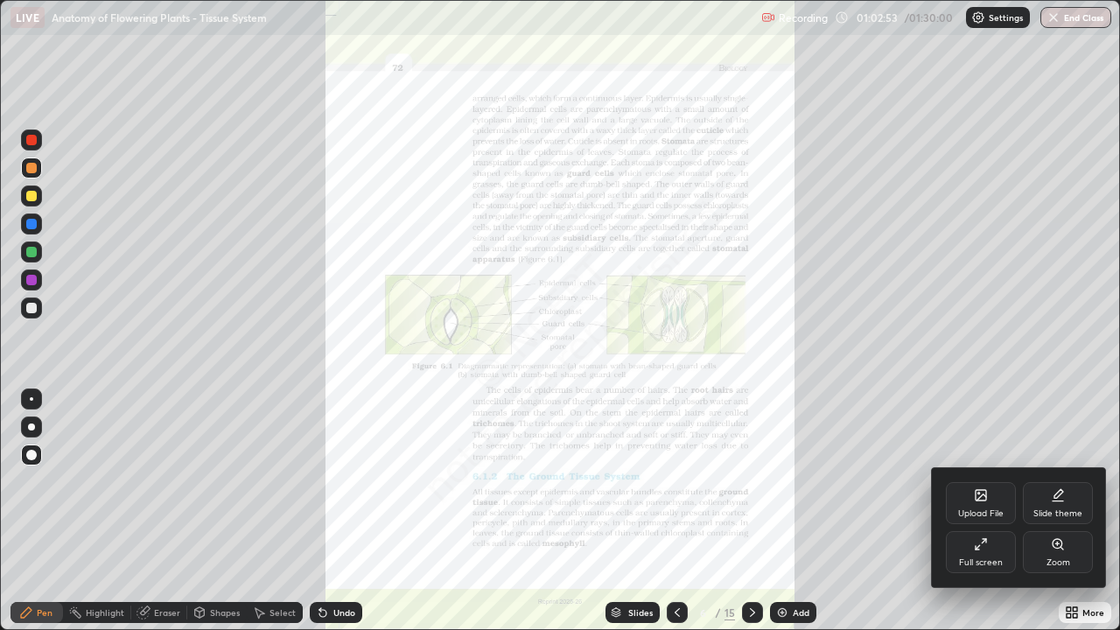
click at [1058, 511] on div "Zoom" at bounding box center [1058, 552] width 70 height 42
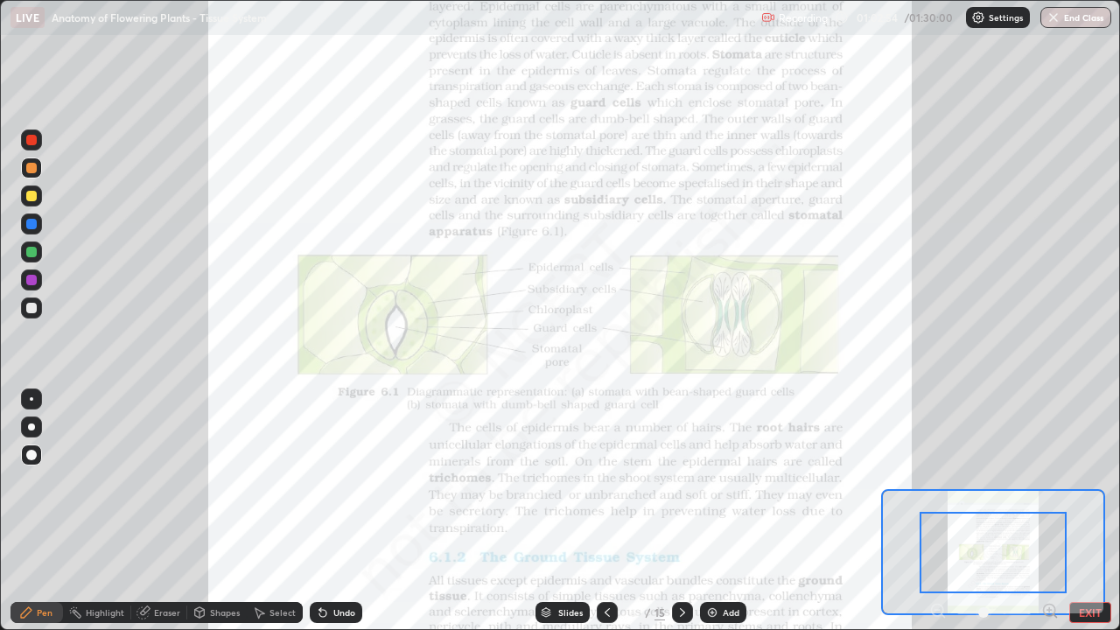
click at [1047, 511] on icon at bounding box center [1049, 610] width 4 height 0
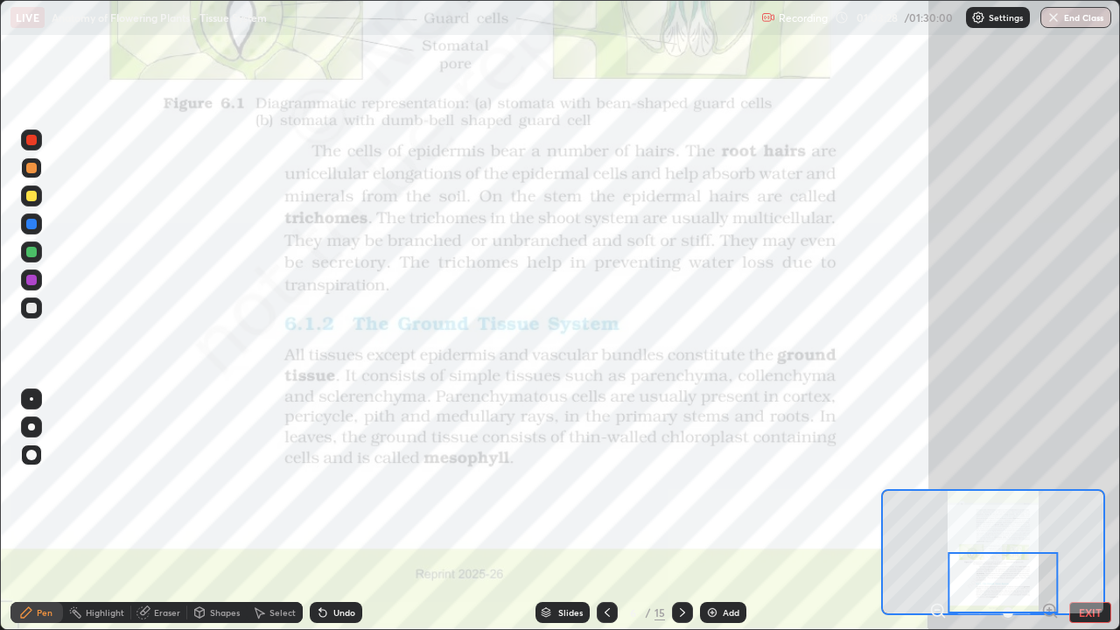
click at [689, 511] on div at bounding box center [682, 612] width 21 height 21
click at [618, 511] on div at bounding box center [607, 612] width 21 height 21
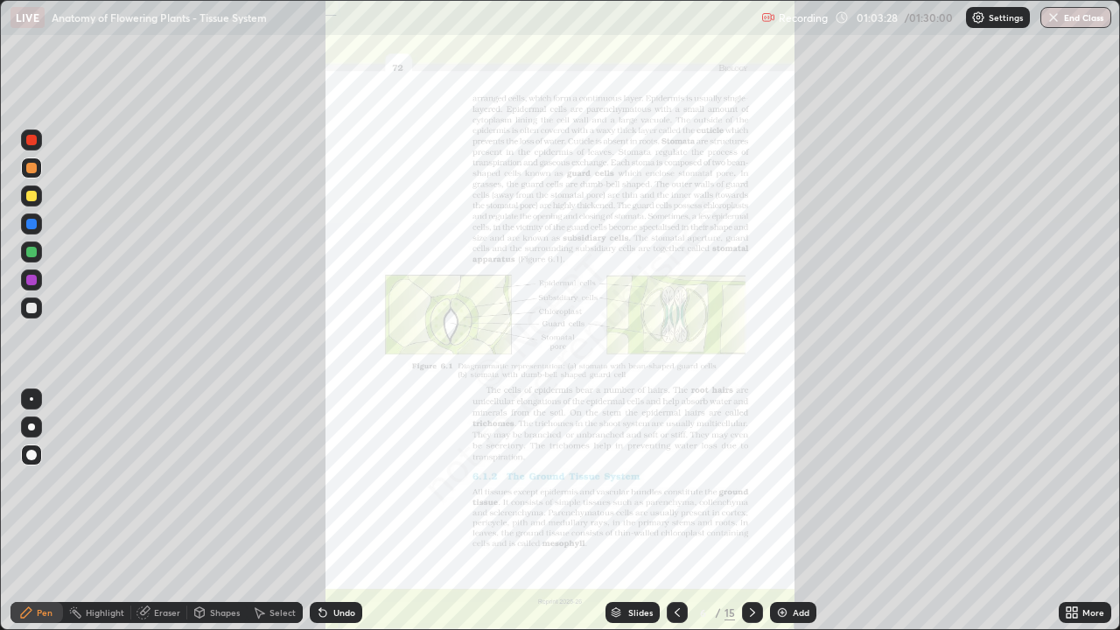
click at [682, 511] on div at bounding box center [677, 612] width 21 height 21
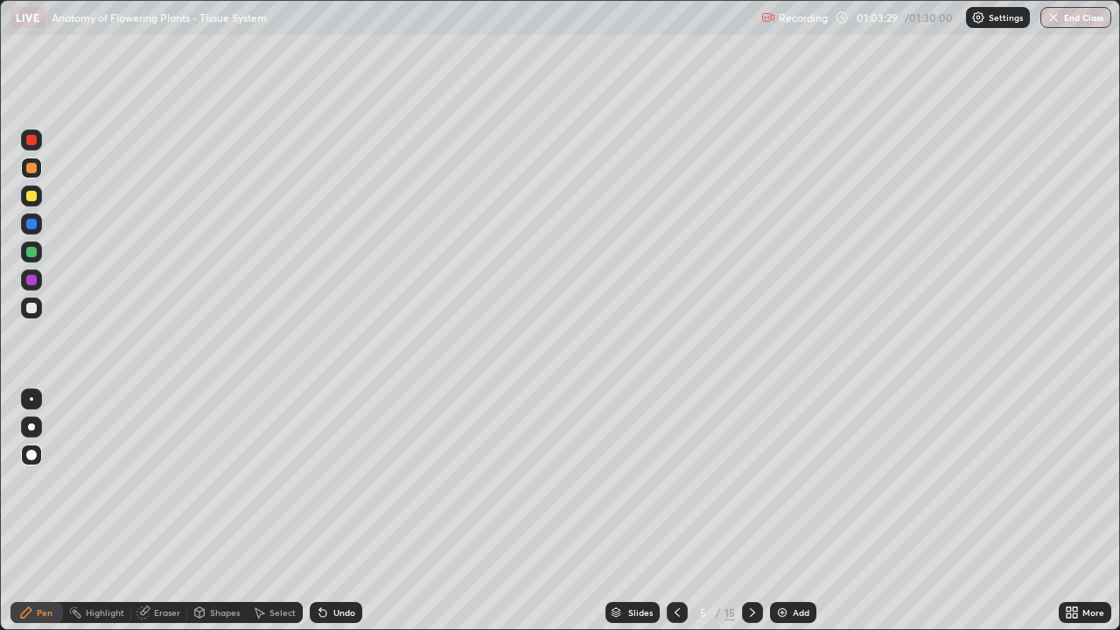
click at [682, 511] on div at bounding box center [677, 612] width 21 height 21
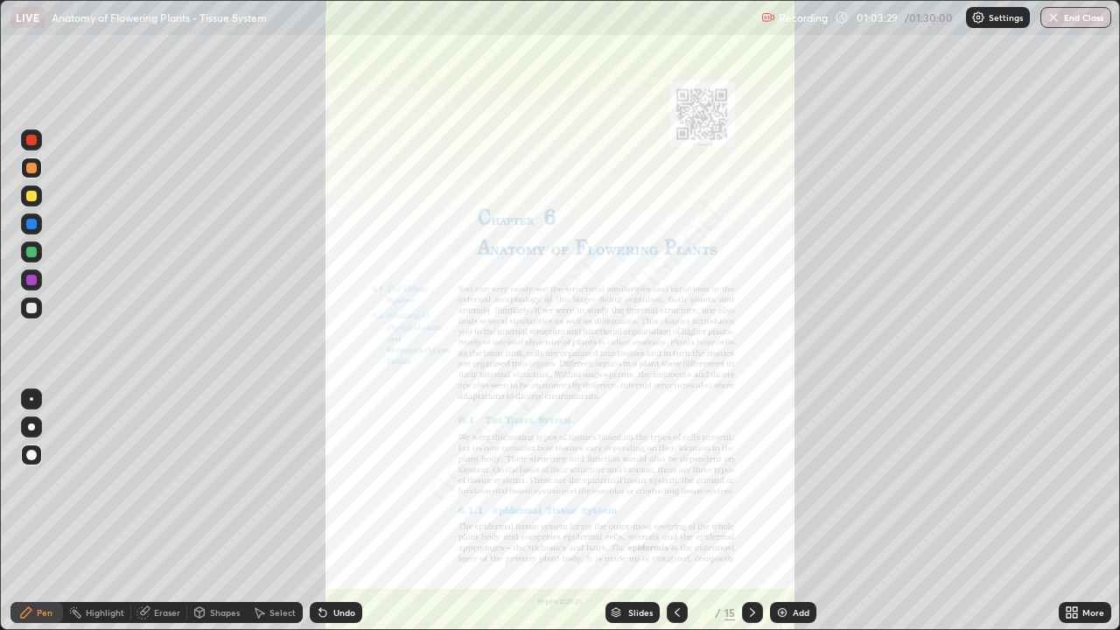
click at [695, 511] on div "4" at bounding box center [703, 612] width 17 height 10
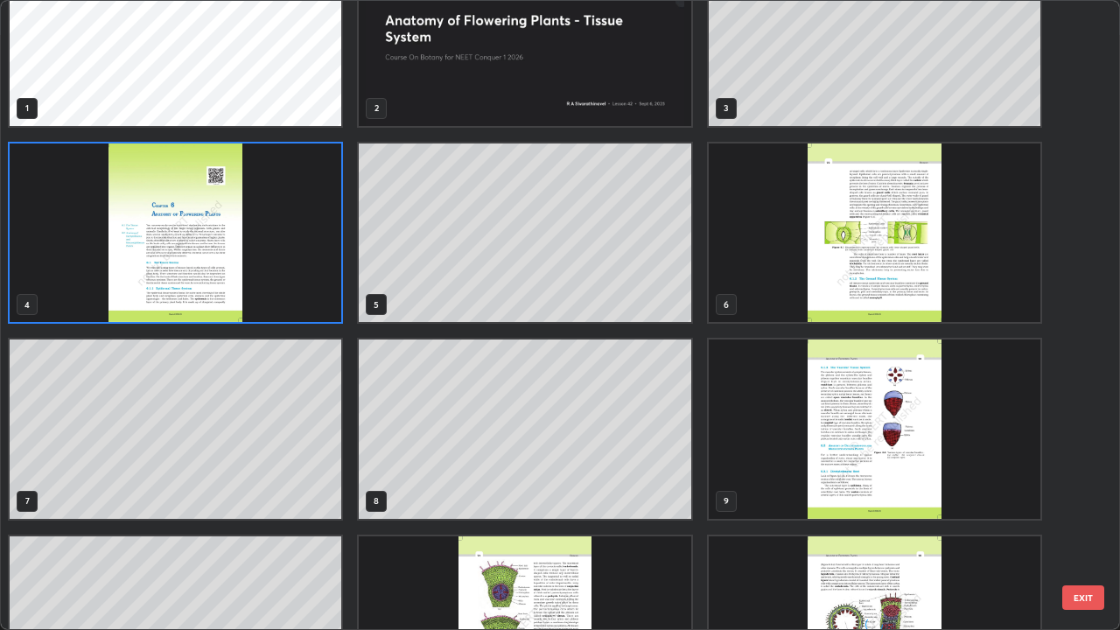
scroll to position [354, 0]
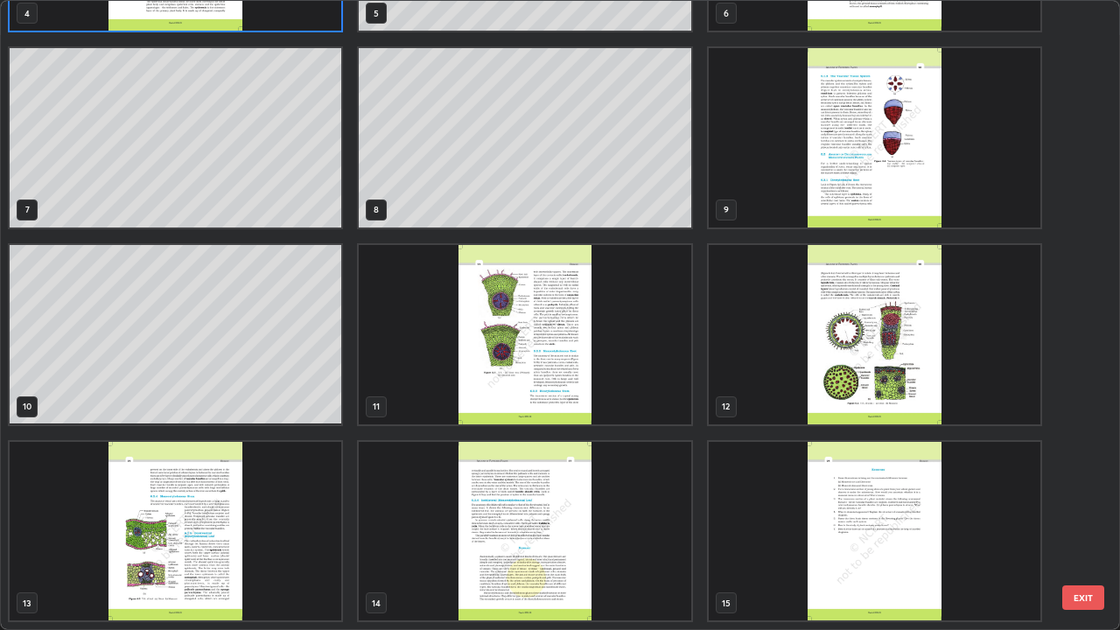
click at [260, 511] on img "grid" at bounding box center [176, 531] width 332 height 179
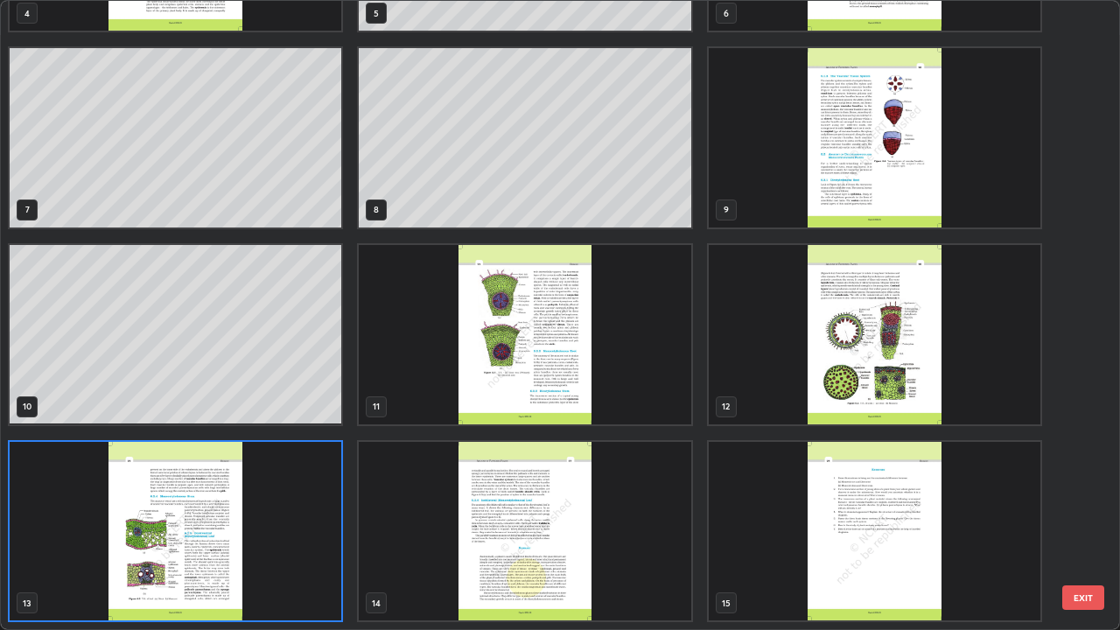
click at [251, 511] on img "grid" at bounding box center [176, 531] width 332 height 179
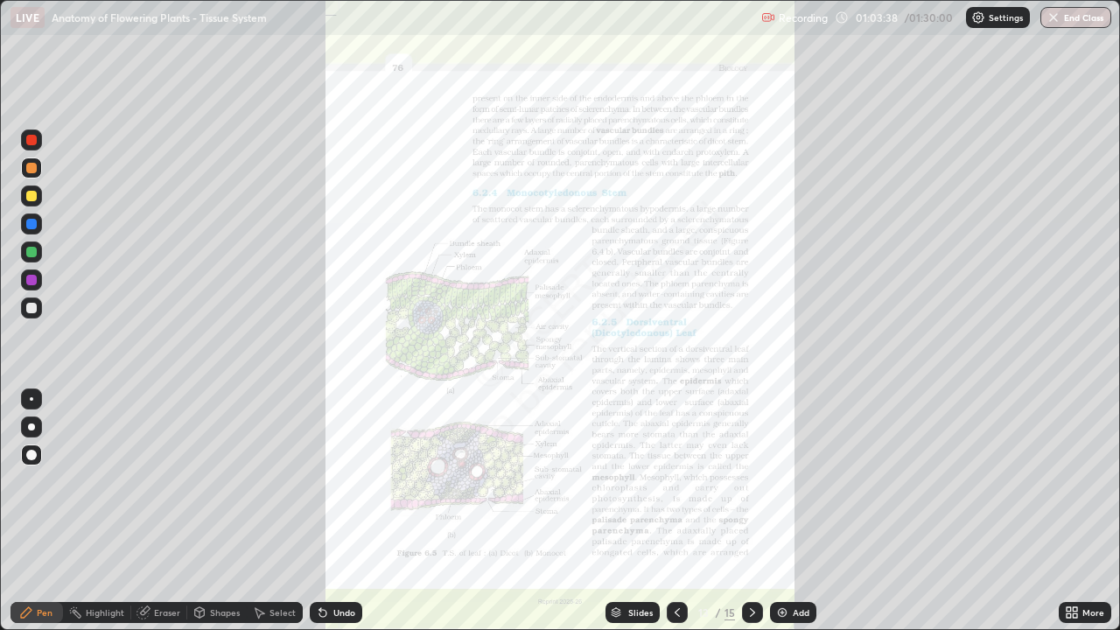
click at [1086, 511] on div "More" at bounding box center [1093, 612] width 22 height 9
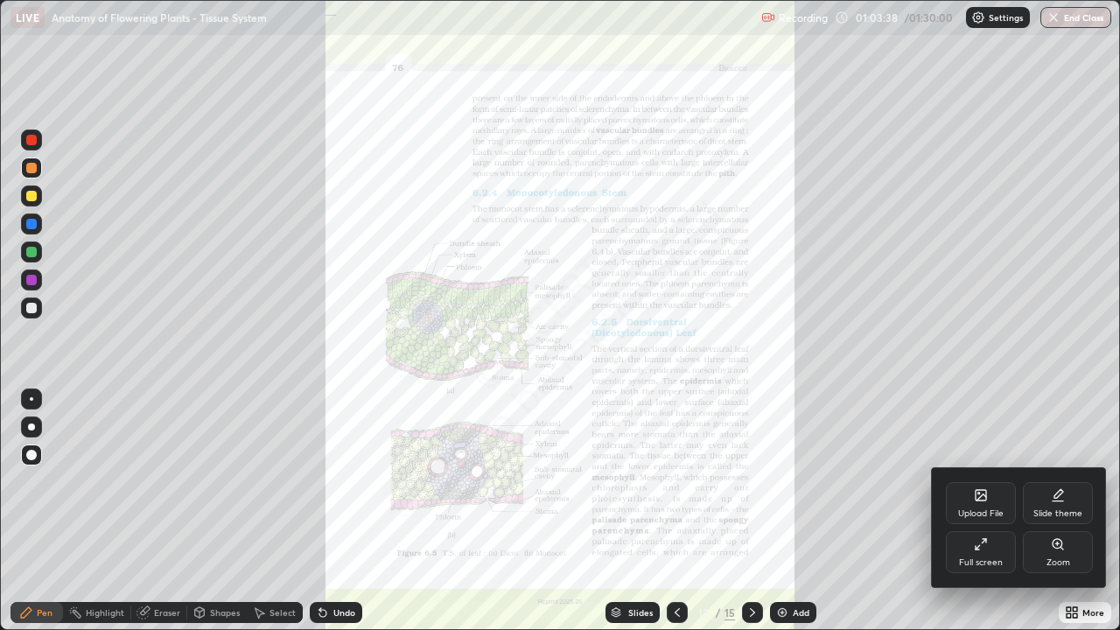
click at [1057, 511] on icon at bounding box center [1057, 542] width 0 height 3
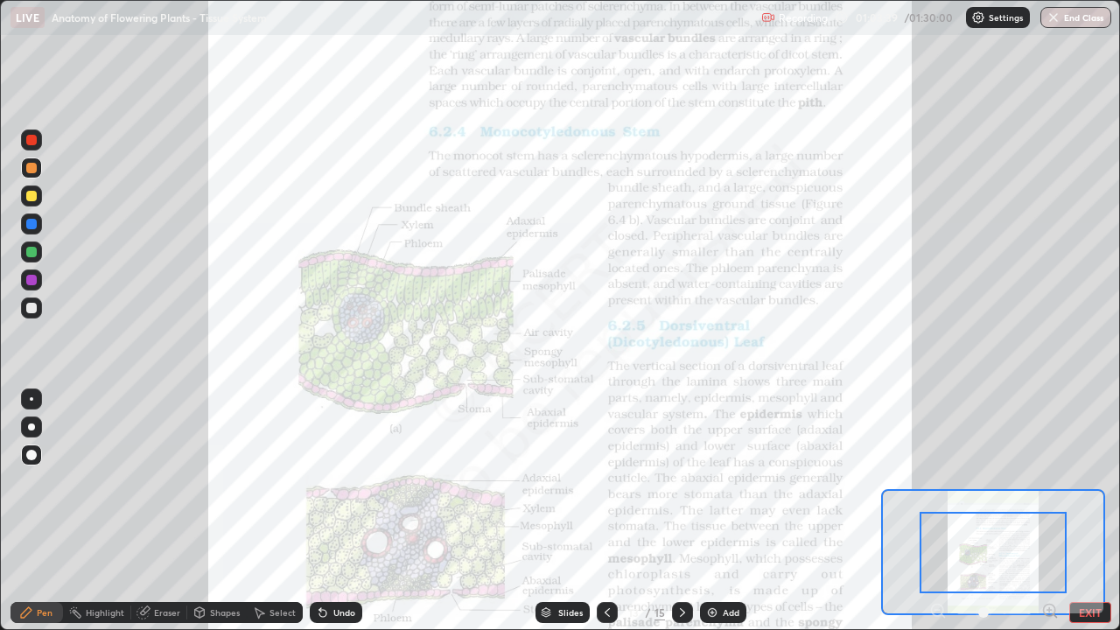
click at [1049, 511] on icon at bounding box center [1049, 610] width 0 height 4
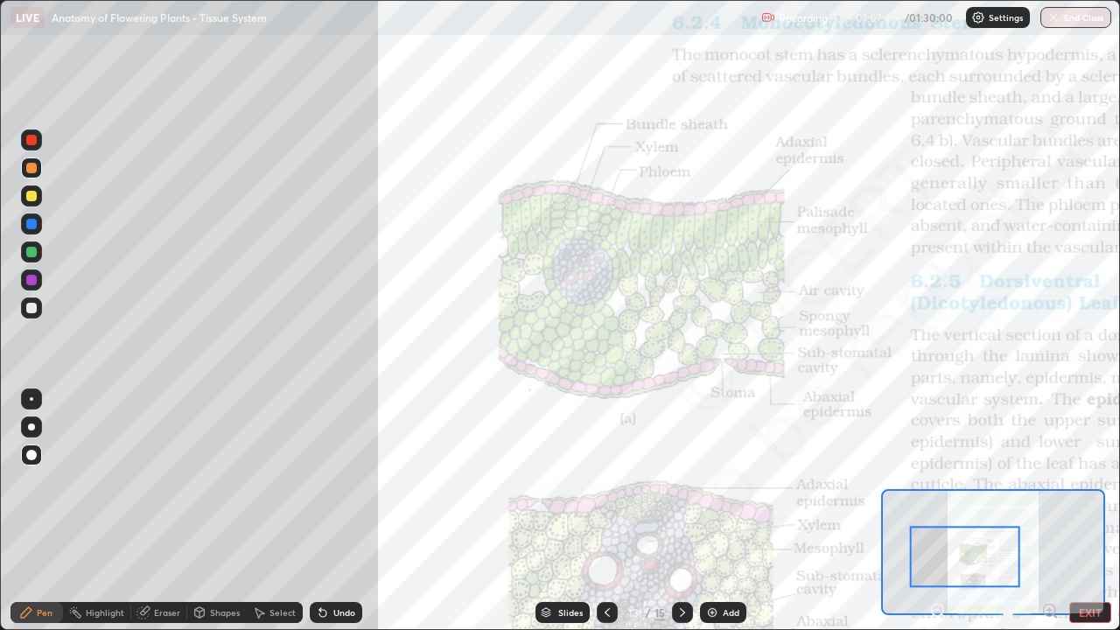
click at [1100, 511] on button "EXIT" at bounding box center [1090, 612] width 42 height 21
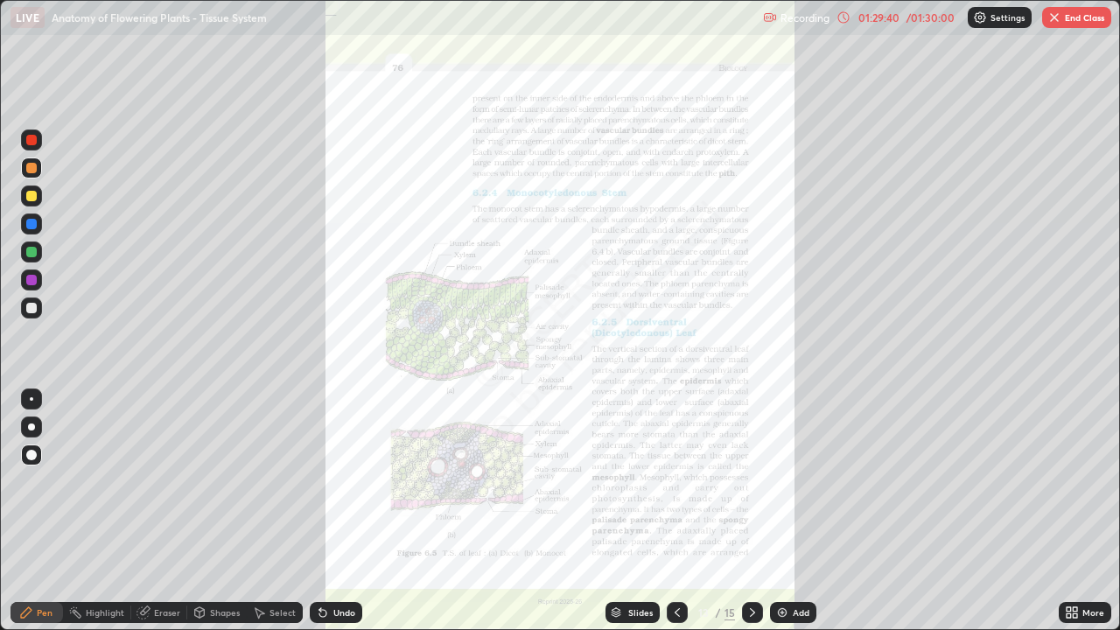
click at [1022, 511] on div "Slides 13 / 15 Add" at bounding box center [710, 612] width 696 height 35
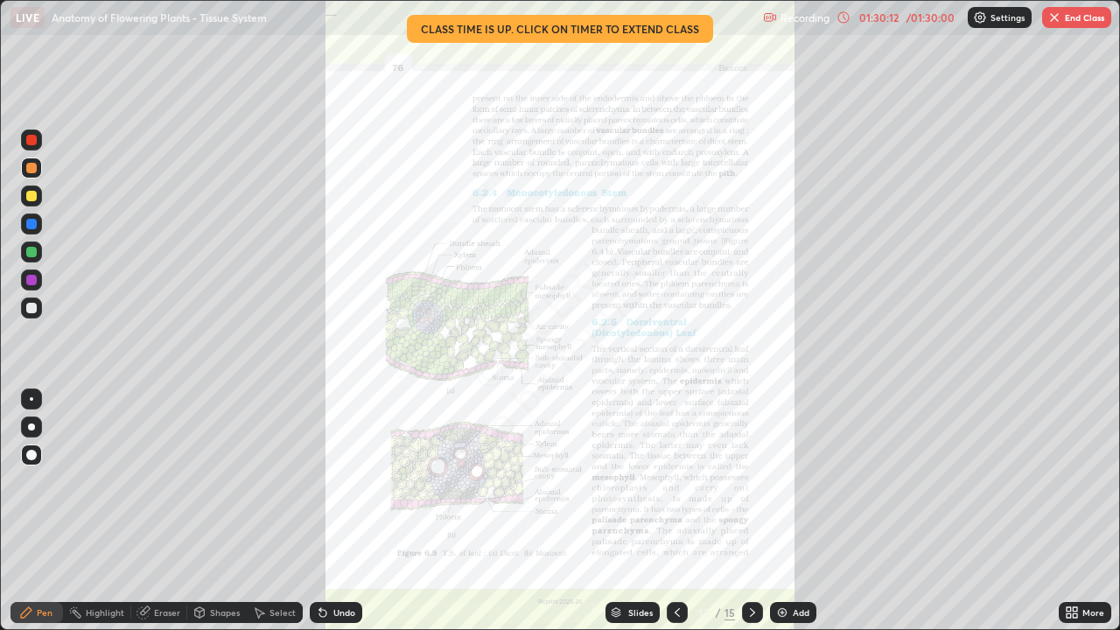
click at [1063, 18] on button "End Class" at bounding box center [1076, 17] width 69 height 21
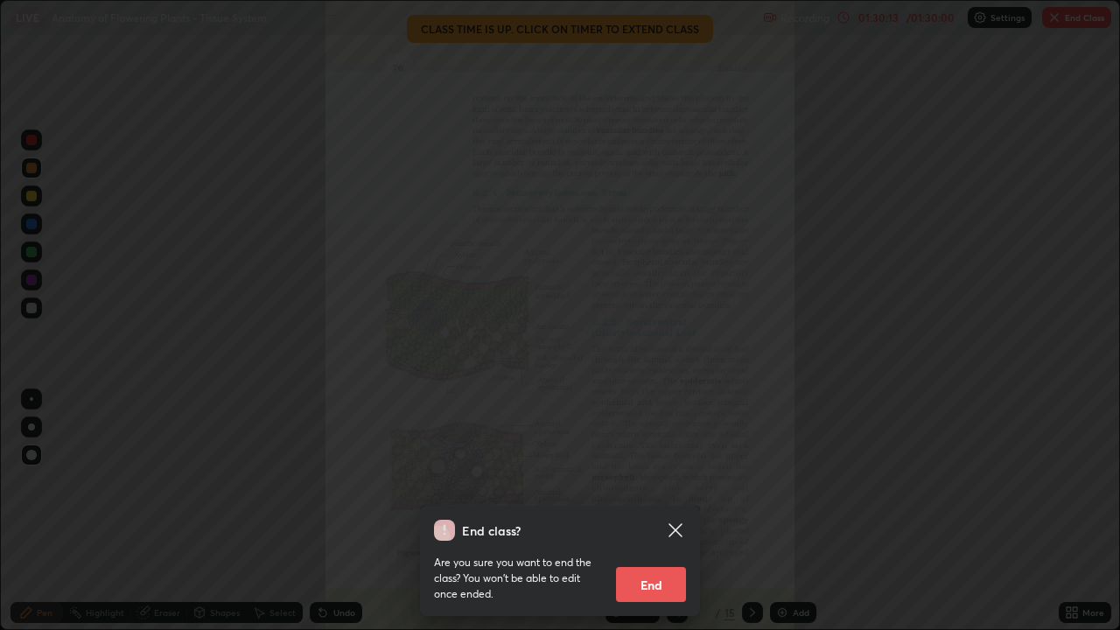
click at [660, 511] on button "End" at bounding box center [651, 584] width 70 height 35
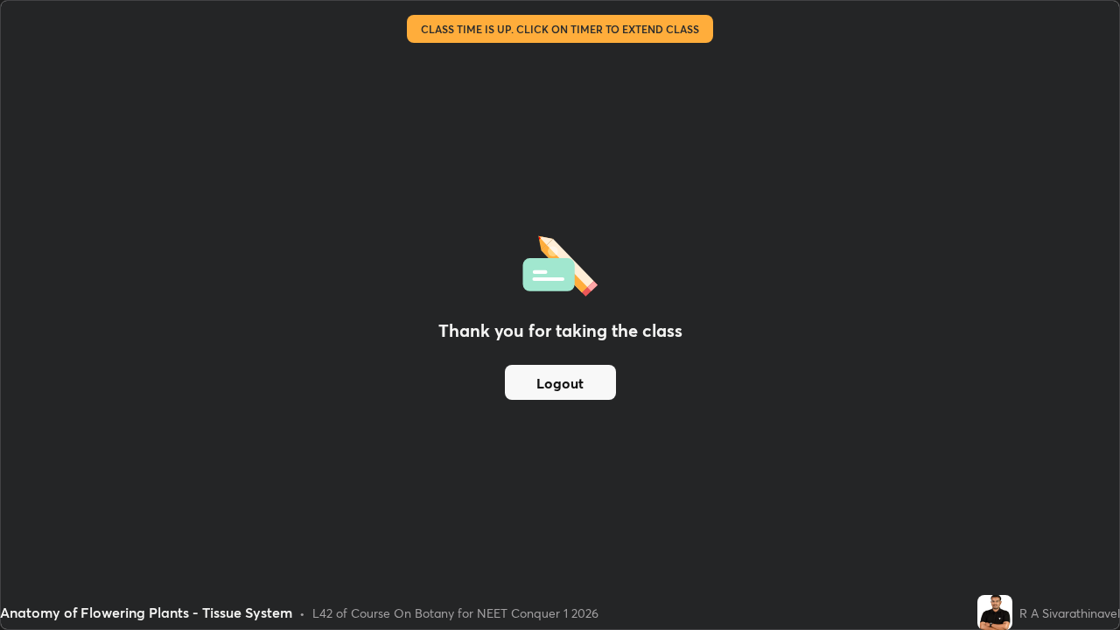
click at [600, 379] on button "Logout" at bounding box center [560, 382] width 111 height 35
